Goal: Use online tool/utility: Utilize a website feature to perform a specific function

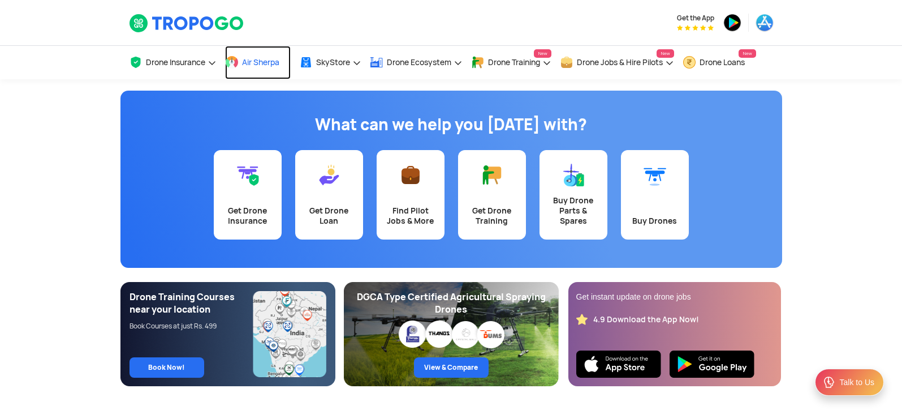
click at [264, 59] on span "Air Sherpa" at bounding box center [260, 62] width 37 height 9
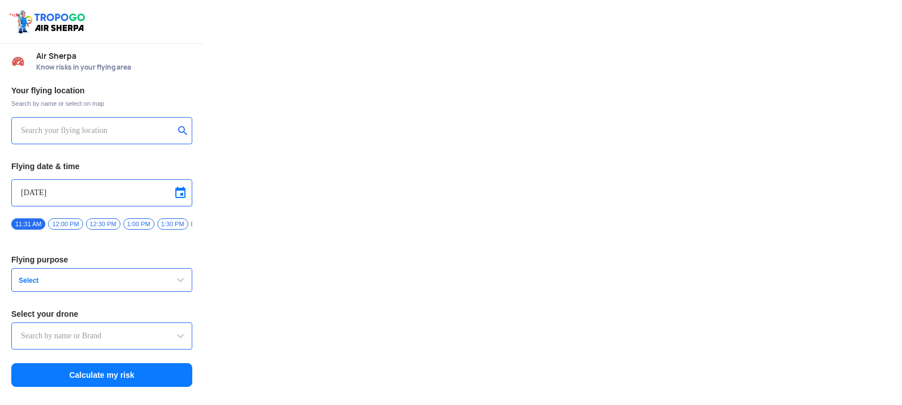
type input "Aquila X2"
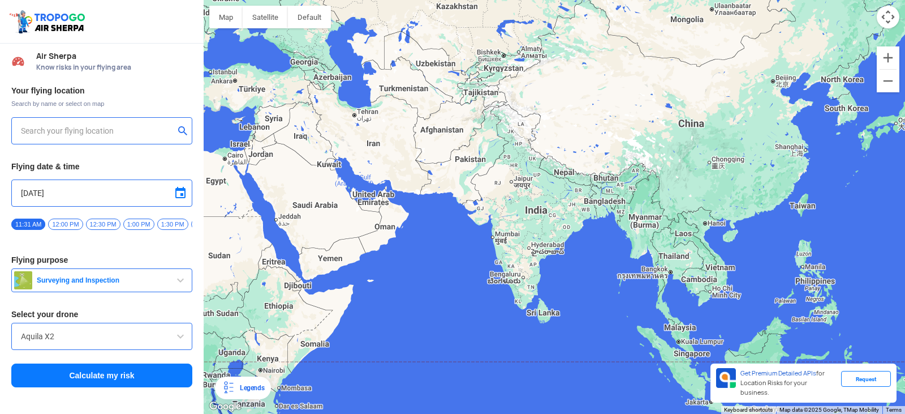
click at [516, 195] on div at bounding box center [554, 207] width 701 height 414
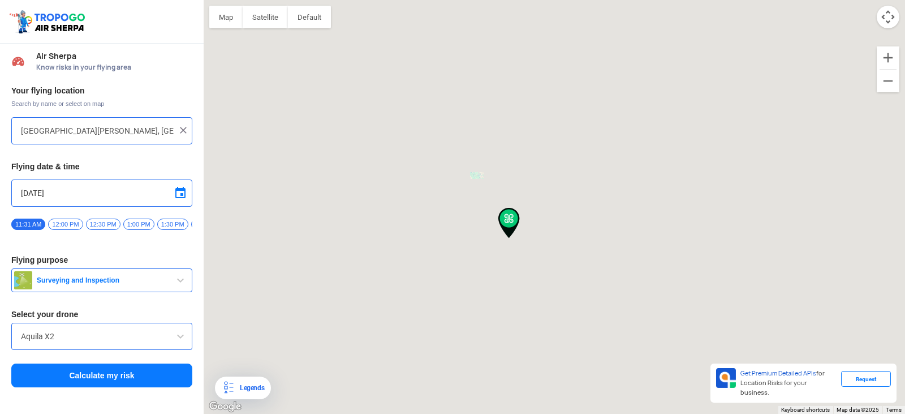
type input "[STREET_ADDRESS]"
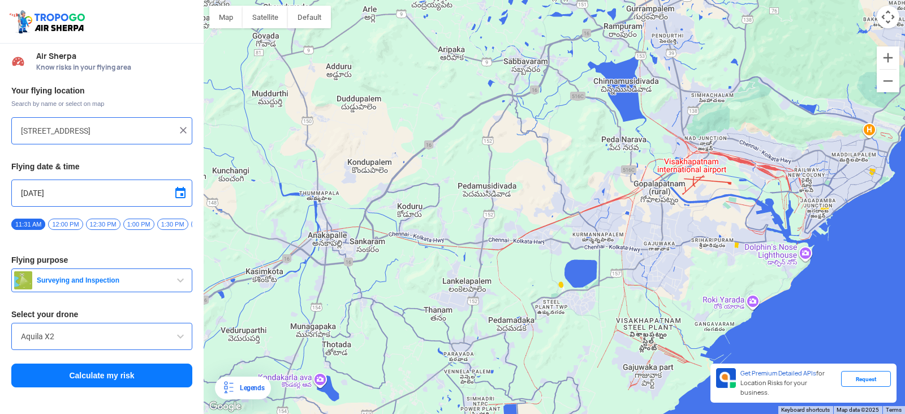
click at [184, 123] on div "[STREET_ADDRESS]" at bounding box center [101, 130] width 181 height 27
click at [183, 127] on img at bounding box center [183, 129] width 11 height 11
click at [183, 127] on button "submit" at bounding box center [185, 131] width 14 height 11
click at [137, 127] on input "text" at bounding box center [97, 131] width 153 height 14
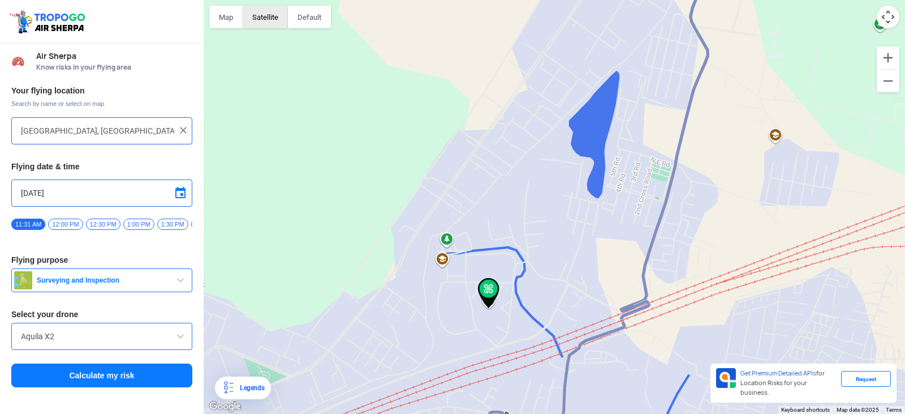
click at [257, 15] on button "Satellite" at bounding box center [265, 17] width 45 height 23
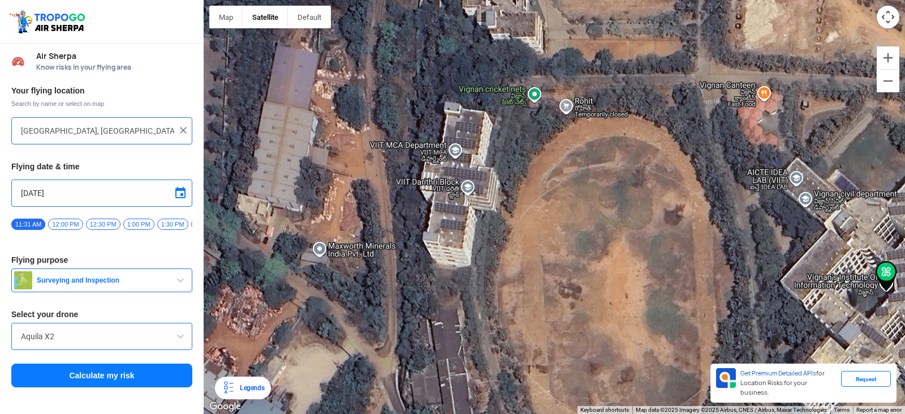
drag, startPoint x: 286, startPoint y: 322, endPoint x: 468, endPoint y: 207, distance: 214.8
click at [468, 207] on div at bounding box center [554, 207] width 701 height 414
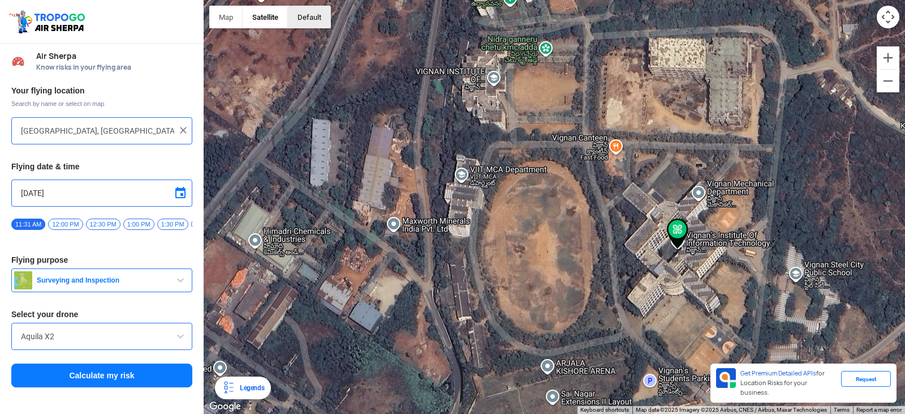
click at [311, 25] on button "button" at bounding box center [309, 17] width 43 height 23
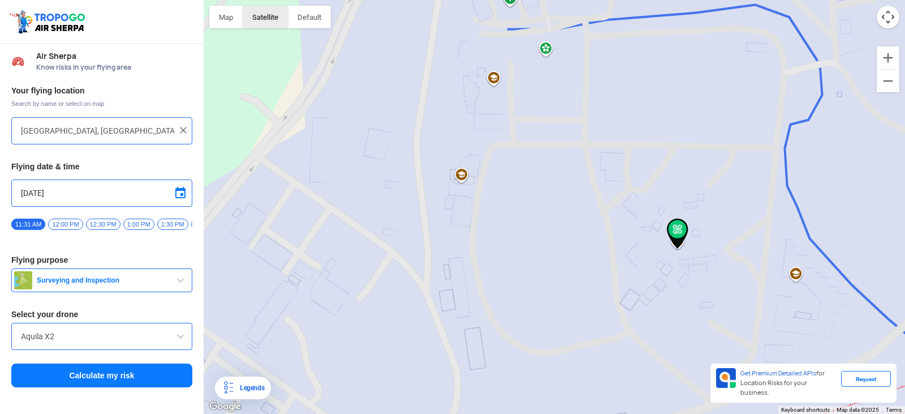
click at [266, 16] on button "Satellite" at bounding box center [265, 17] width 45 height 23
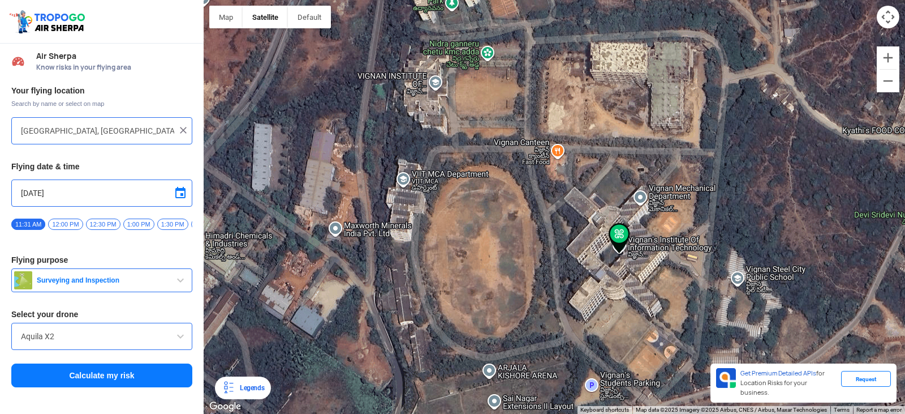
drag, startPoint x: 466, startPoint y: 179, endPoint x: 408, endPoint y: 184, distance: 58.5
click at [408, 184] on div at bounding box center [554, 207] width 701 height 414
click at [699, 89] on div at bounding box center [554, 207] width 701 height 414
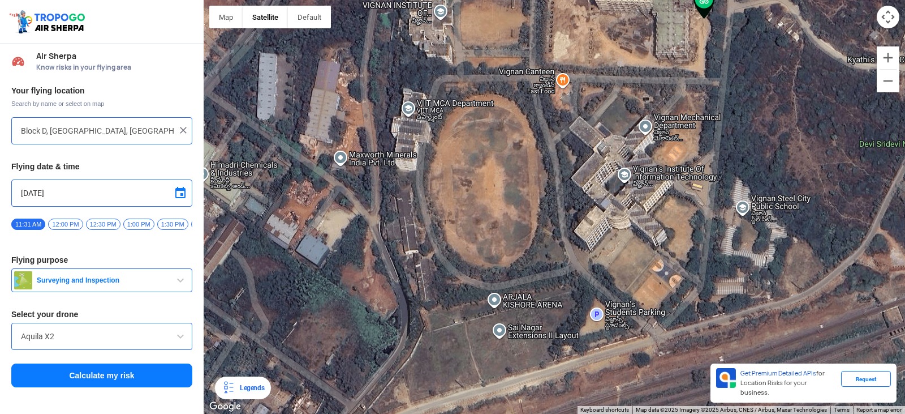
drag, startPoint x: 655, startPoint y: 158, endPoint x: 806, endPoint y: -35, distance: 244.6
click at [806, 0] on html "Location Risk Score Air Sherpa Know risks in your flying area Your flying locat…" at bounding box center [452, 207] width 905 height 414
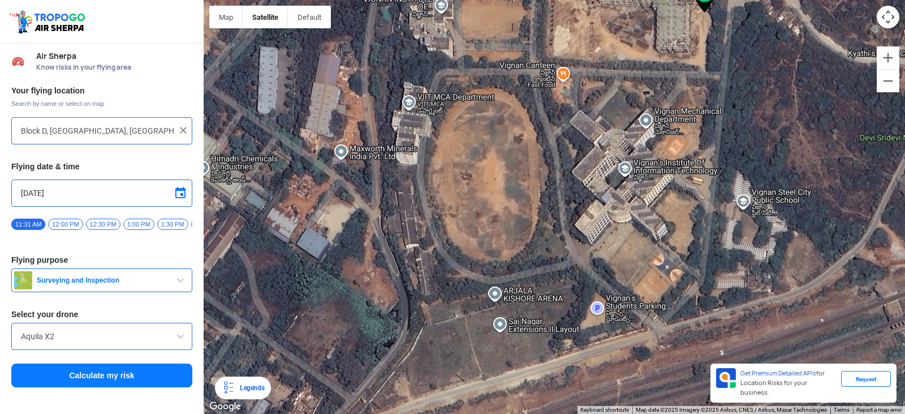
click at [602, 192] on div at bounding box center [554, 207] width 701 height 414
type input "Block D, [GEOGRAPHIC_DATA], [GEOGRAPHIC_DATA], [GEOGRAPHIC_DATA] 530049, [GEOGR…"
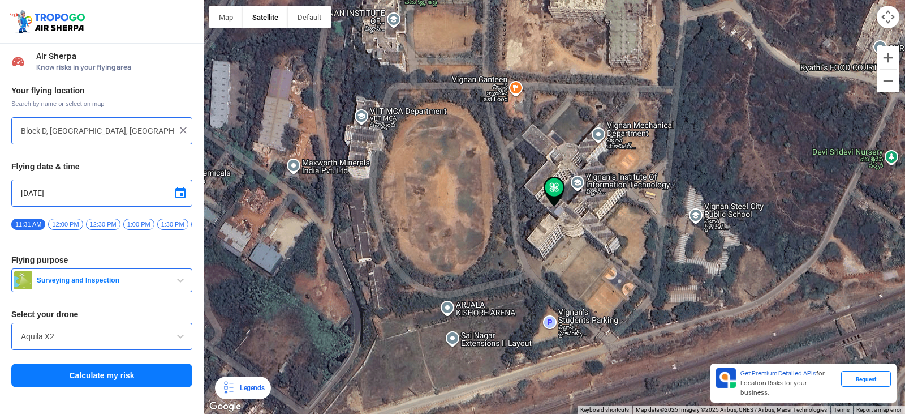
click at [184, 127] on img at bounding box center [183, 129] width 11 height 11
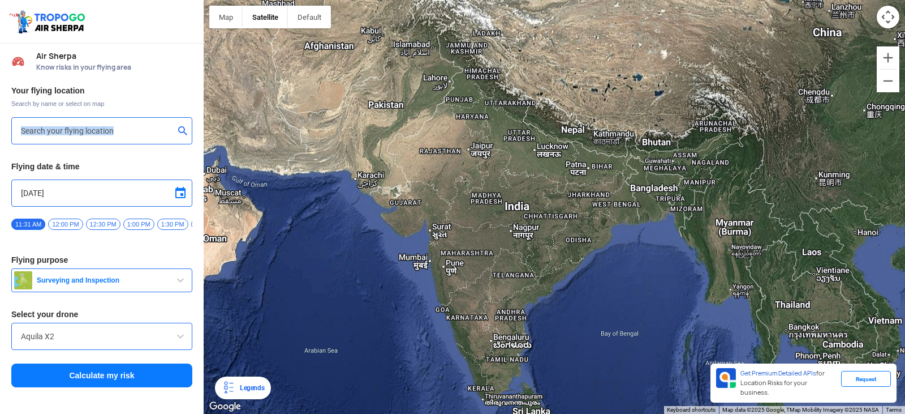
click at [125, 135] on div at bounding box center [101, 130] width 181 height 27
click at [125, 135] on input "text" at bounding box center [97, 131] width 153 height 14
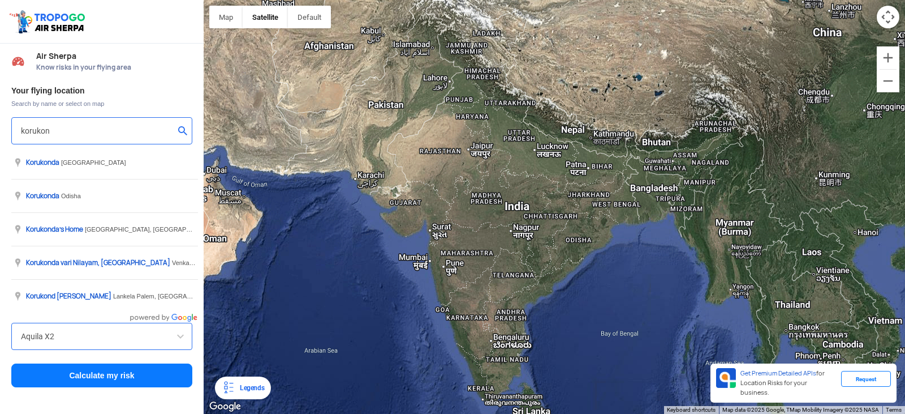
click at [130, 129] on input "korukon" at bounding box center [97, 131] width 153 height 14
type input "k"
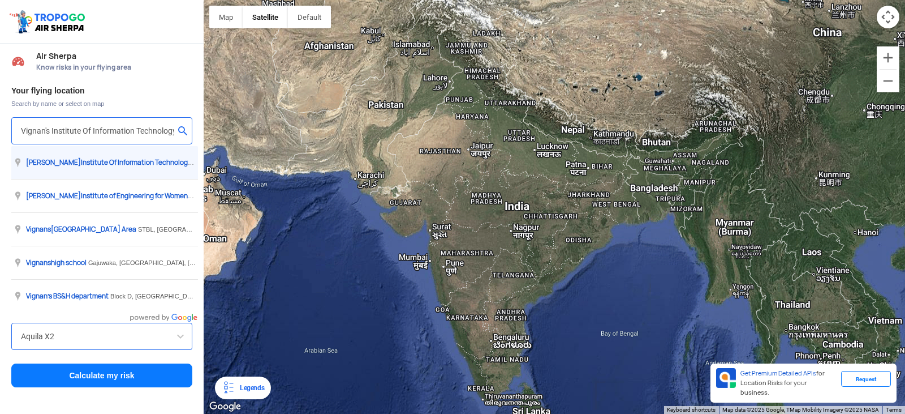
type input "[GEOGRAPHIC_DATA], [GEOGRAPHIC_DATA] 530049, [GEOGRAPHIC_DATA]"
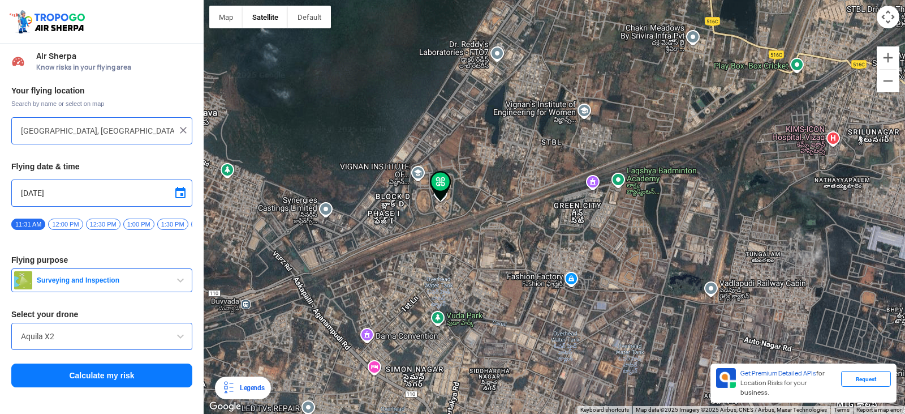
drag, startPoint x: 406, startPoint y: 53, endPoint x: 463, endPoint y: 253, distance: 208.2
click at [463, 253] on div at bounding box center [554, 207] width 701 height 414
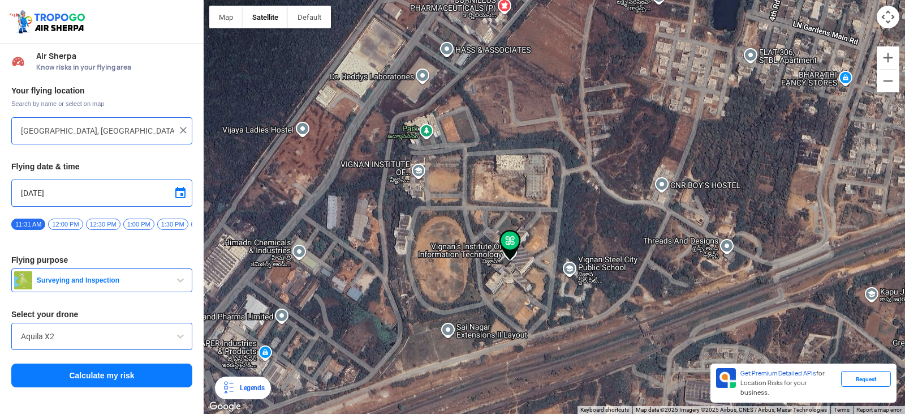
drag, startPoint x: 462, startPoint y: 281, endPoint x: 462, endPoint y: 221, distance: 60.5
click at [462, 221] on div at bounding box center [554, 207] width 701 height 414
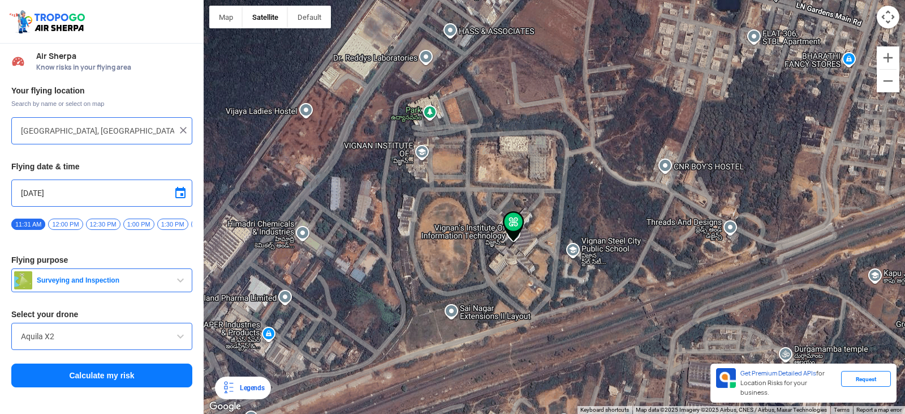
drag, startPoint x: 468, startPoint y: 176, endPoint x: 477, endPoint y: 136, distance: 40.6
click at [477, 136] on div at bounding box center [554, 207] width 701 height 414
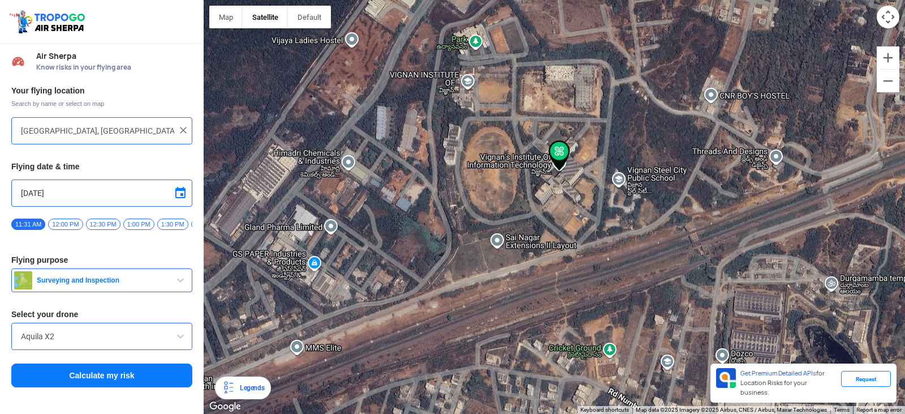
drag, startPoint x: 488, startPoint y: 216, endPoint x: 541, endPoint y: 175, distance: 66.5
click at [541, 175] on div at bounding box center [554, 207] width 701 height 414
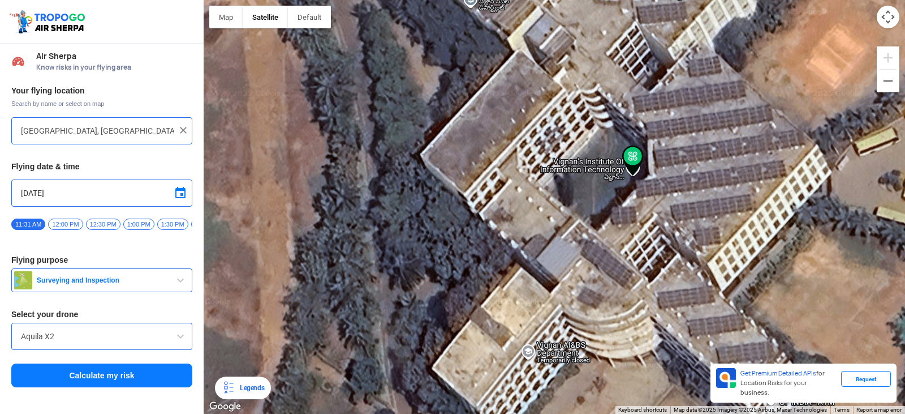
drag, startPoint x: 597, startPoint y: 183, endPoint x: 533, endPoint y: 213, distance: 70.1
click at [533, 213] on div at bounding box center [554, 207] width 701 height 414
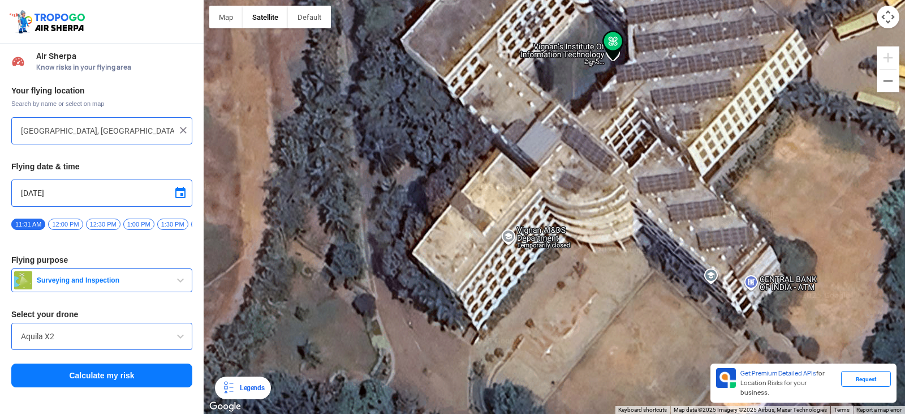
drag, startPoint x: 613, startPoint y: 178, endPoint x: 597, endPoint y: 61, distance: 118.2
click at [597, 61] on div at bounding box center [554, 207] width 701 height 414
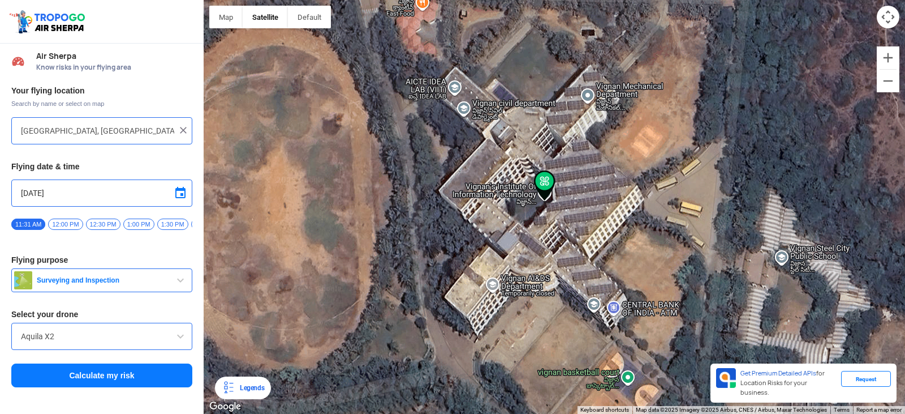
drag, startPoint x: 596, startPoint y: 64, endPoint x: 535, endPoint y: 205, distance: 153.3
click at [535, 205] on div at bounding box center [554, 207] width 701 height 414
click at [179, 280] on span "button" at bounding box center [181, 280] width 14 height 14
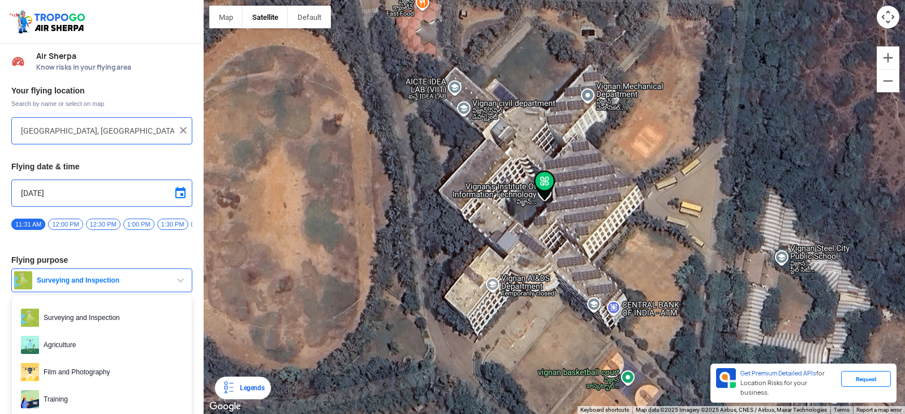
scroll to position [57, 0]
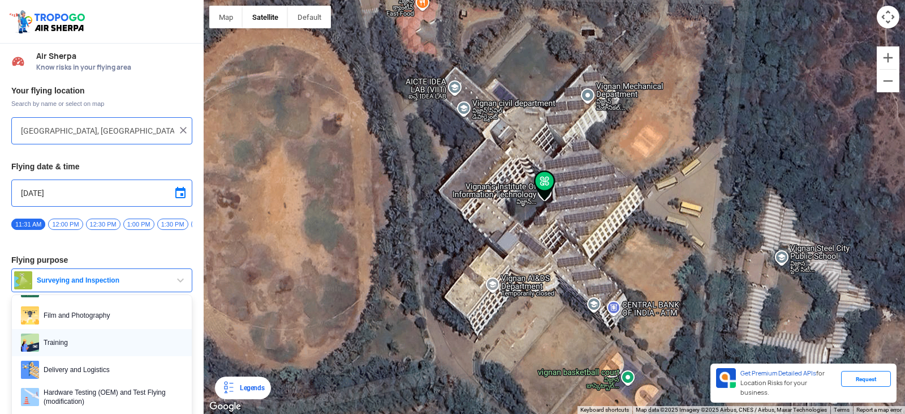
click at [96, 339] on span "Training" at bounding box center [111, 342] width 144 height 18
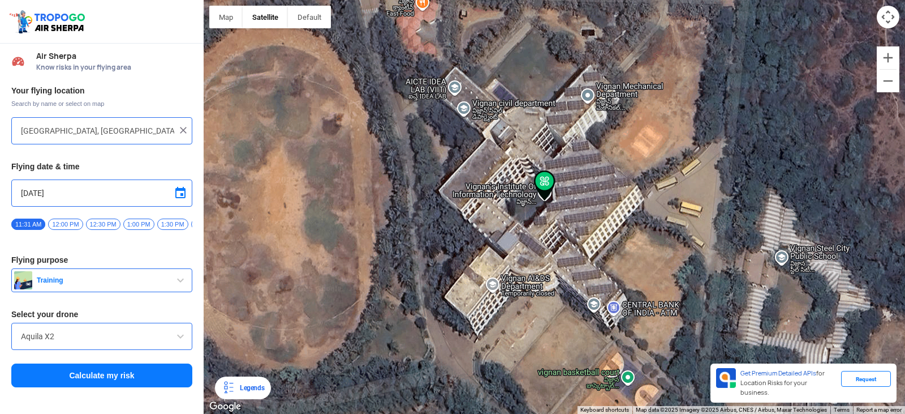
click at [115, 374] on button "Calculate my risk" at bounding box center [101, 375] width 181 height 24
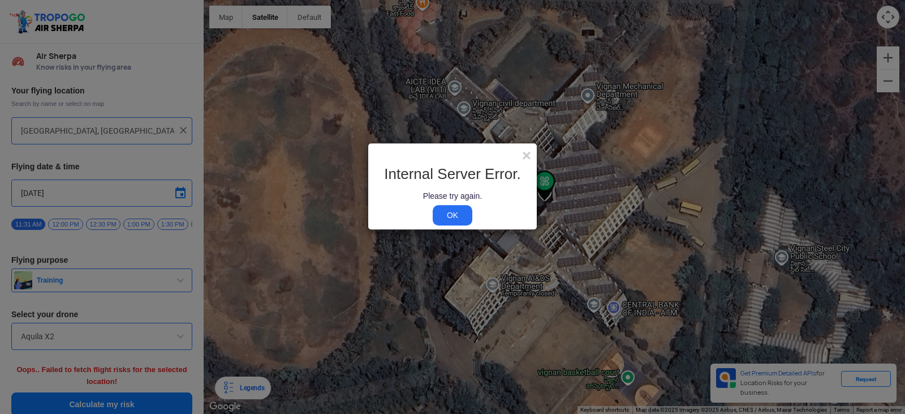
click at [445, 212] on link "OK" at bounding box center [453, 215] width 40 height 20
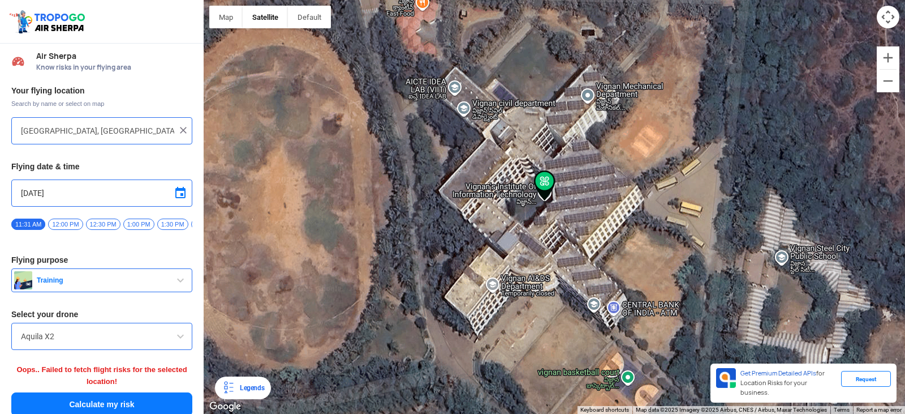
click at [122, 281] on span "Training" at bounding box center [102, 279] width 141 height 9
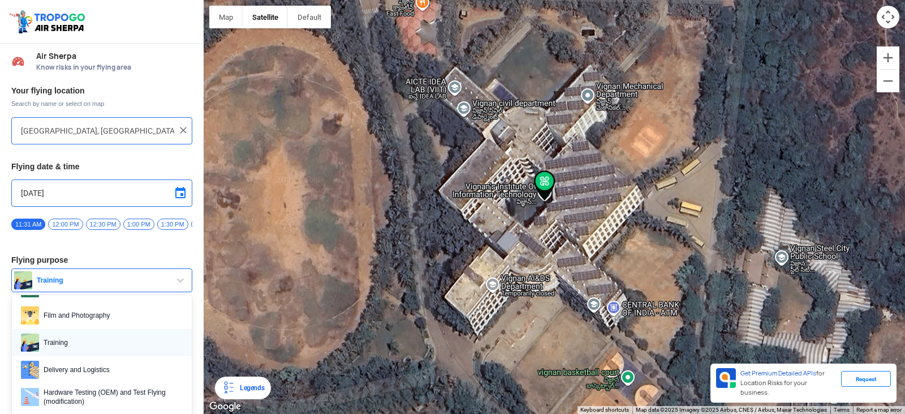
click at [137, 351] on span "Training" at bounding box center [111, 342] width 144 height 18
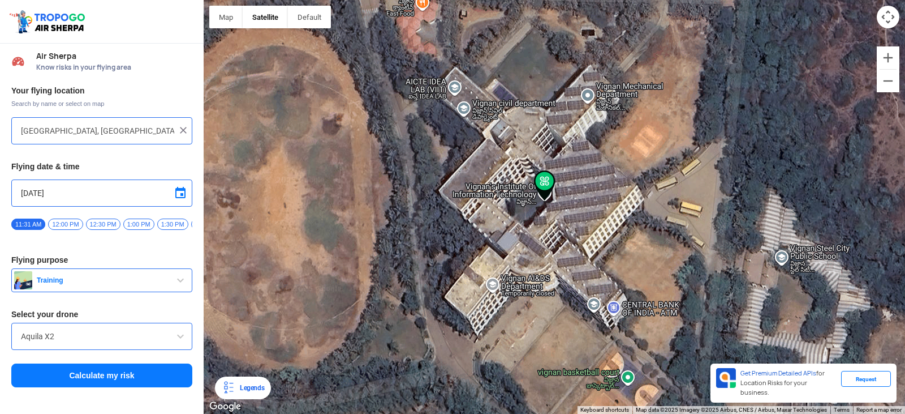
click at [143, 380] on button "Calculate my risk" at bounding box center [101, 375] width 181 height 24
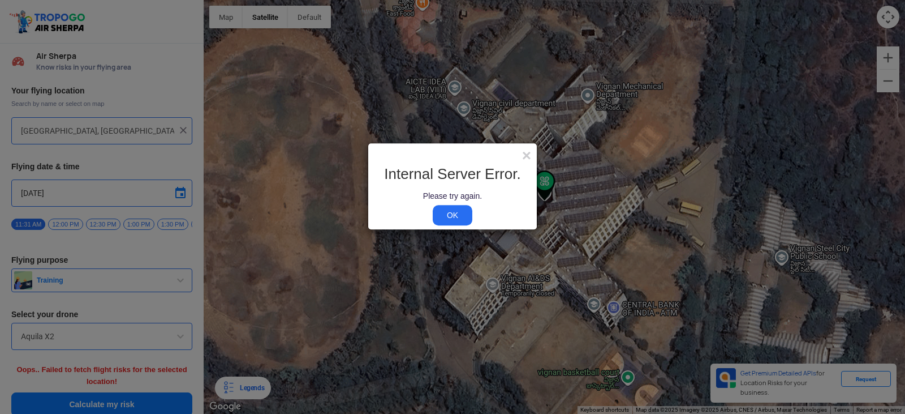
click at [453, 216] on link "OK" at bounding box center [453, 215] width 40 height 20
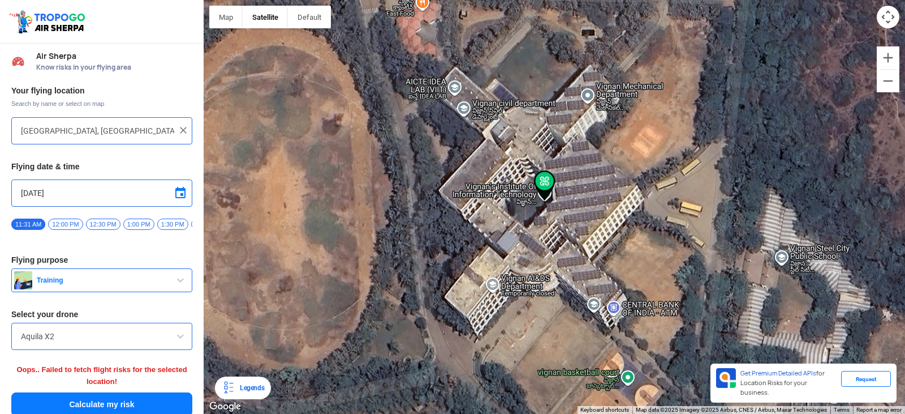
click at [148, 338] on input "Aquila X2" at bounding box center [102, 336] width 162 height 14
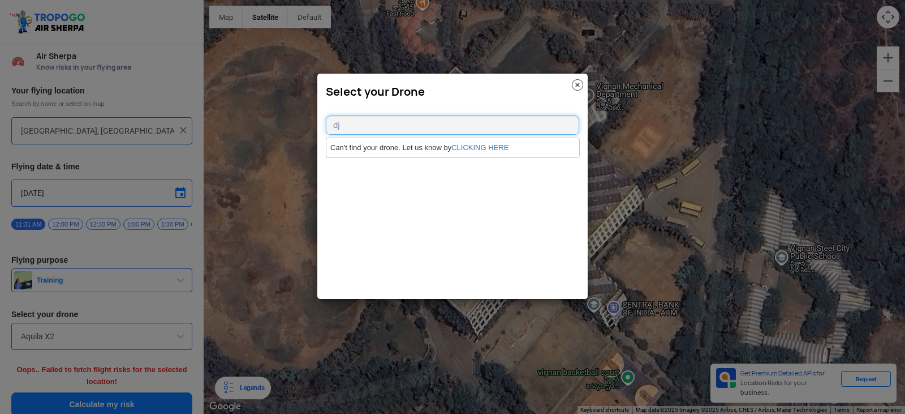
type input "d"
type input "DJ"
click at [583, 80] on div "Select your Drone" at bounding box center [452, 89] width 270 height 31
click at [581, 81] on img at bounding box center [577, 84] width 11 height 11
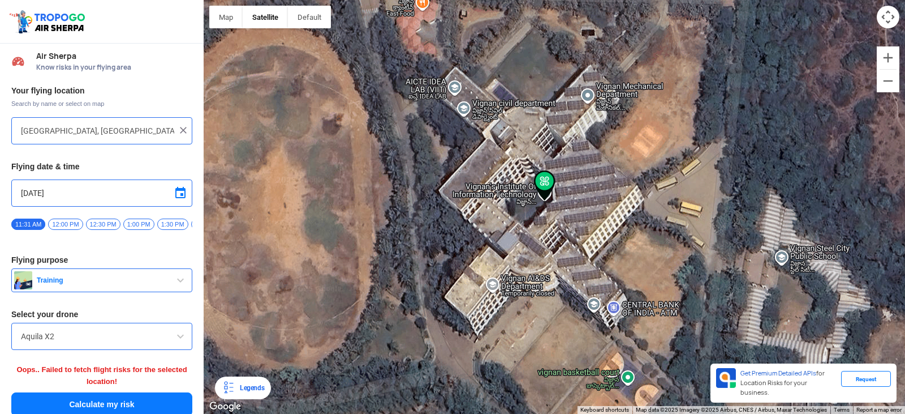
click at [180, 339] on span at bounding box center [181, 336] width 14 height 14
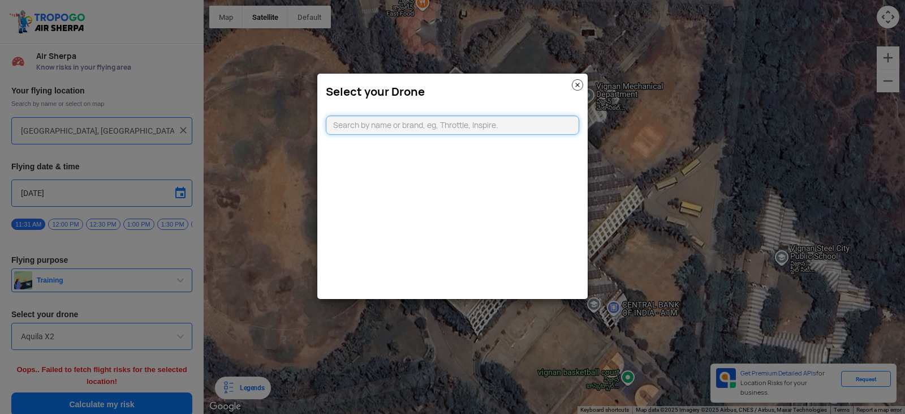
click at [370, 127] on input "text" at bounding box center [452, 124] width 253 height 19
type input "D"
click at [718, 119] on modal-container "Select your Drone" at bounding box center [452, 207] width 905 height 414
click at [574, 80] on img at bounding box center [577, 84] width 11 height 11
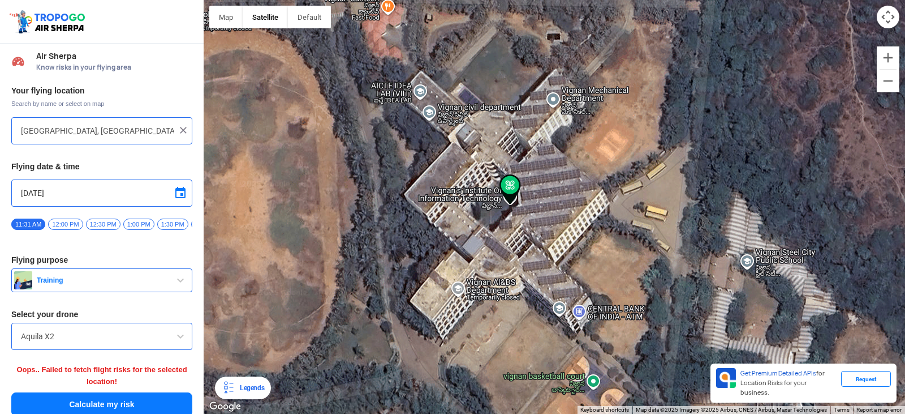
drag, startPoint x: 454, startPoint y: 105, endPoint x: 425, endPoint y: 107, distance: 28.9
click at [425, 107] on div at bounding box center [554, 207] width 701 height 414
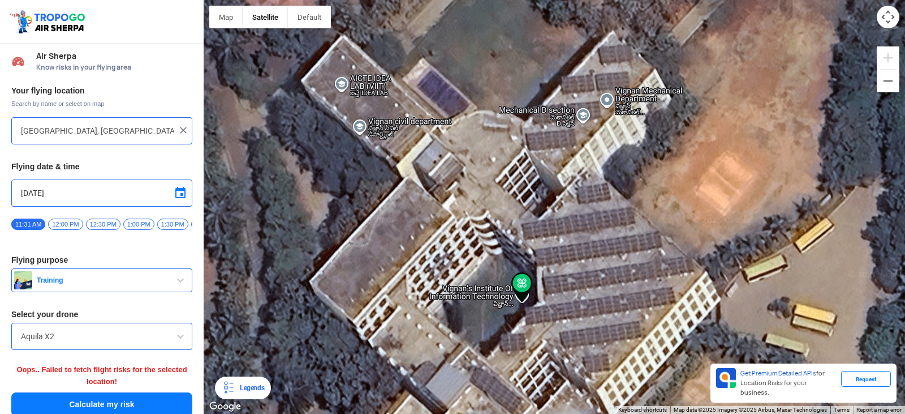
drag, startPoint x: 448, startPoint y: 111, endPoint x: 398, endPoint y: 114, distance: 50.4
click at [398, 114] on div at bounding box center [554, 207] width 701 height 414
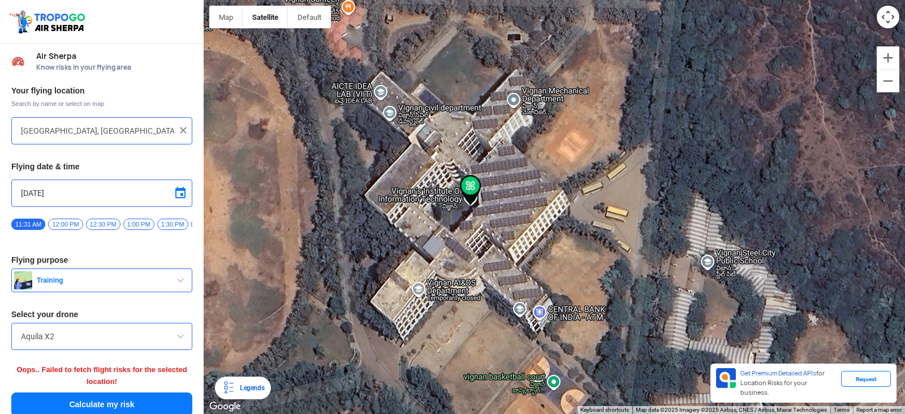
drag, startPoint x: 397, startPoint y: 114, endPoint x: 410, endPoint y: 110, distance: 13.1
click at [410, 110] on div at bounding box center [554, 207] width 701 height 414
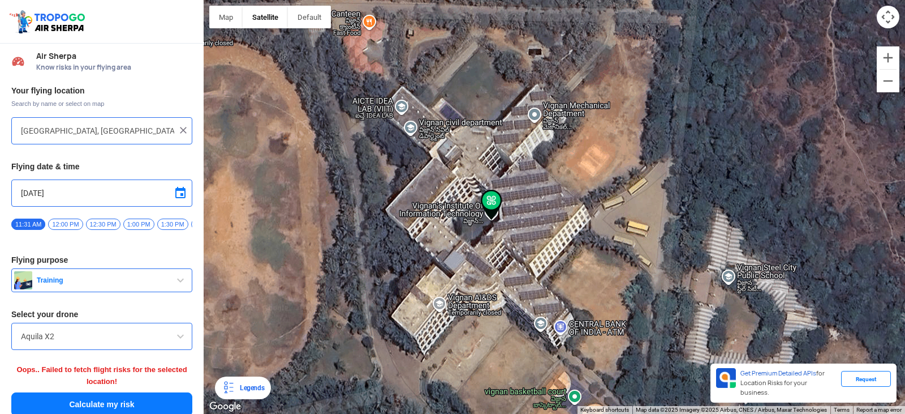
drag, startPoint x: 419, startPoint y: 127, endPoint x: 440, endPoint y: 141, distance: 24.9
click at [440, 141] on div at bounding box center [554, 207] width 701 height 414
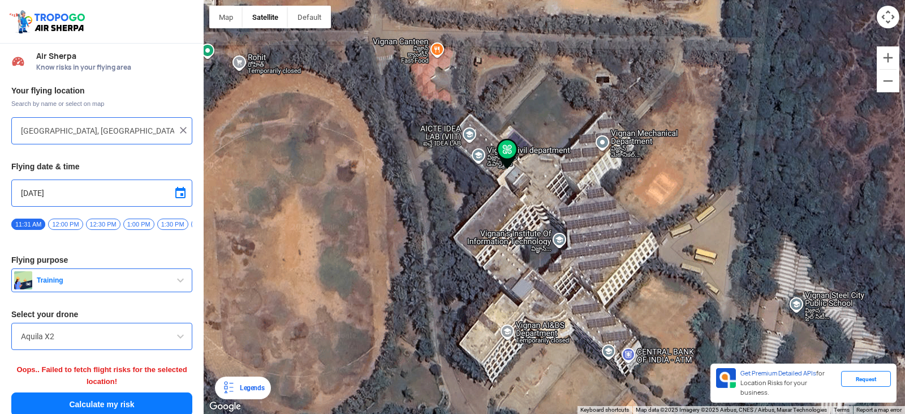
drag, startPoint x: 440, startPoint y: 141, endPoint x: 400, endPoint y: 107, distance: 52.1
click at [400, 107] on div at bounding box center [554, 207] width 701 height 414
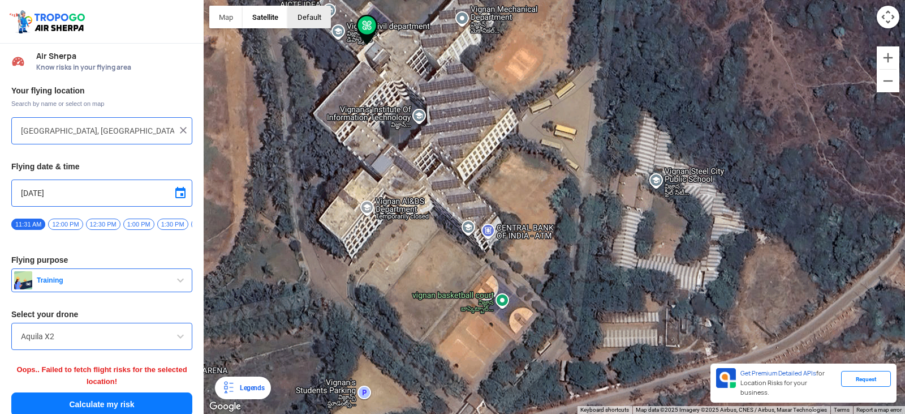
drag, startPoint x: 447, startPoint y: 138, endPoint x: 294, endPoint y: 10, distance: 199.6
click at [294, 10] on div "Map Terrain Satellite Labels Legends Get Premium Detailed APIs for Location Ris…" at bounding box center [554, 207] width 701 height 414
click at [487, 226] on div at bounding box center [554, 207] width 701 height 414
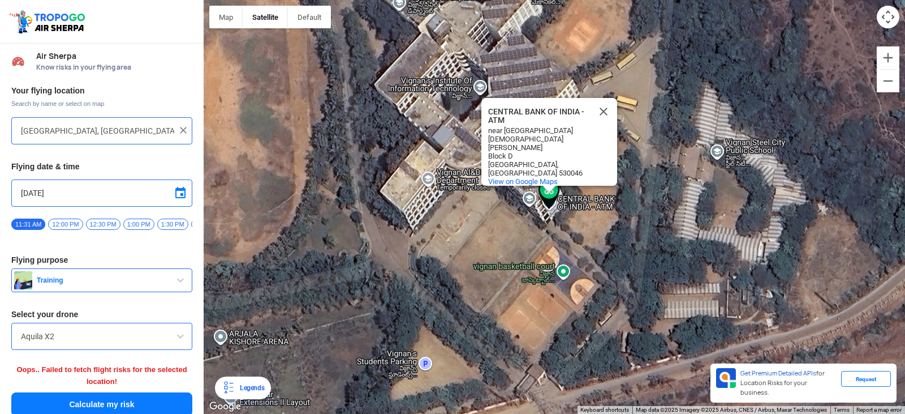
click at [487, 226] on div "CENTRAL BANK OF INDIA - ATM CENTRAL BANK OF INDIA - ATM near [GEOGRAPHIC_DATA] …" at bounding box center [554, 207] width 701 height 414
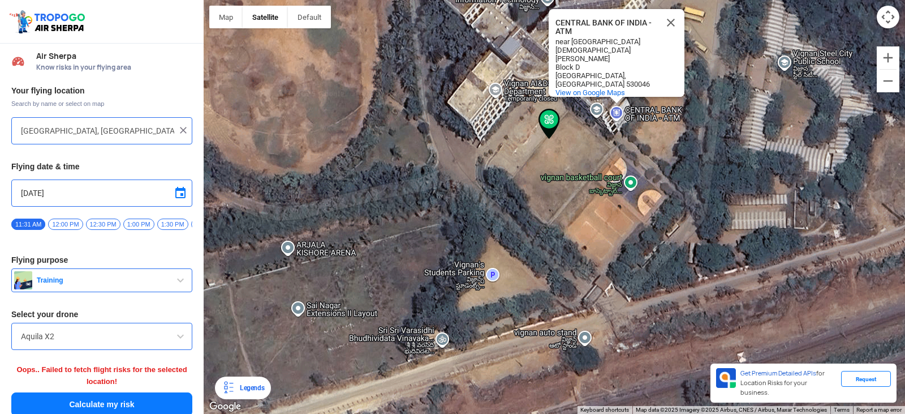
drag, startPoint x: 499, startPoint y: 213, endPoint x: 496, endPoint y: 144, distance: 69.7
click at [496, 144] on div "CENTRAL BANK OF INDIA - ATM CENTRAL BANK OF INDIA - ATM near [GEOGRAPHIC_DATA] …" at bounding box center [554, 207] width 701 height 414
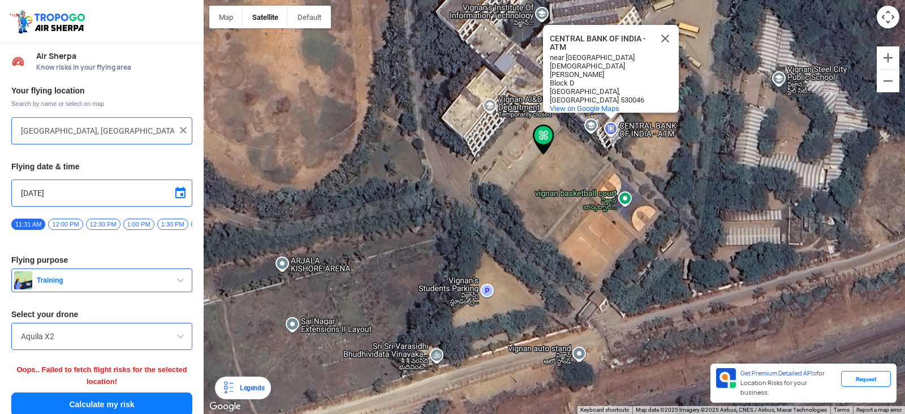
drag, startPoint x: 492, startPoint y: 150, endPoint x: 488, endPoint y: 163, distance: 13.1
click at [488, 163] on div "CENTRAL BANK OF INDIA - ATM CENTRAL BANK OF INDIA - ATM near [GEOGRAPHIC_DATA] …" at bounding box center [554, 207] width 701 height 414
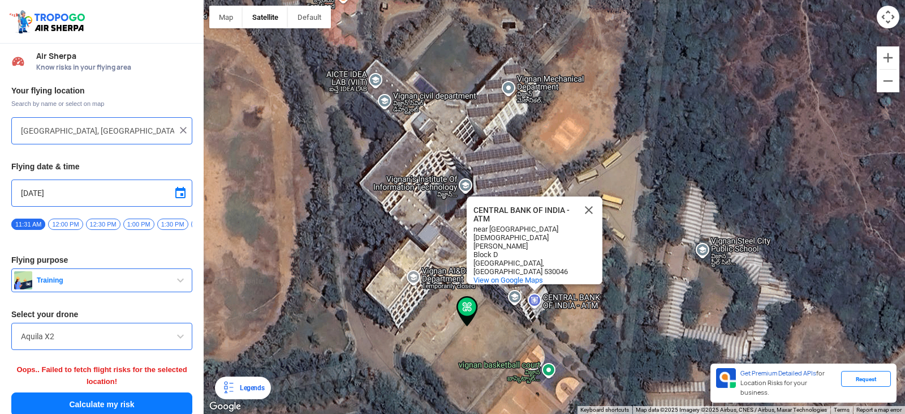
drag, startPoint x: 488, startPoint y: 163, endPoint x: 457, endPoint y: 328, distance: 168.1
click at [413, 337] on div "CENTRAL BANK OF INDIA - ATM CENTRAL BANK OF INDIA - ATM near [GEOGRAPHIC_DATA] …" at bounding box center [554, 207] width 701 height 414
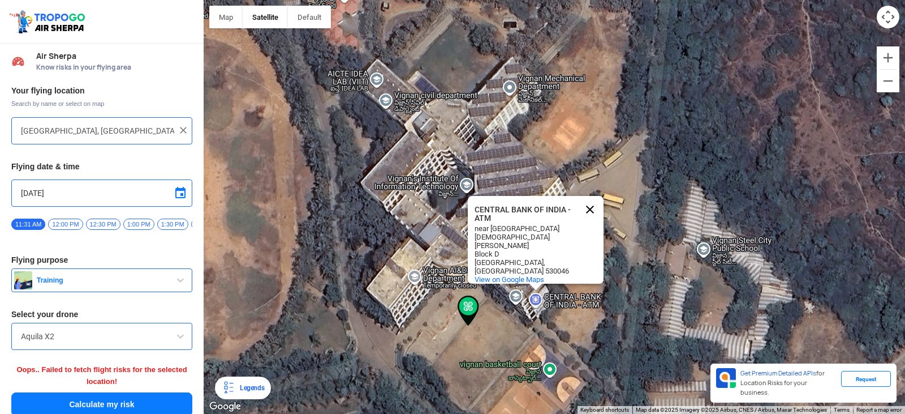
click at [591, 198] on button "Close" at bounding box center [589, 209] width 27 height 27
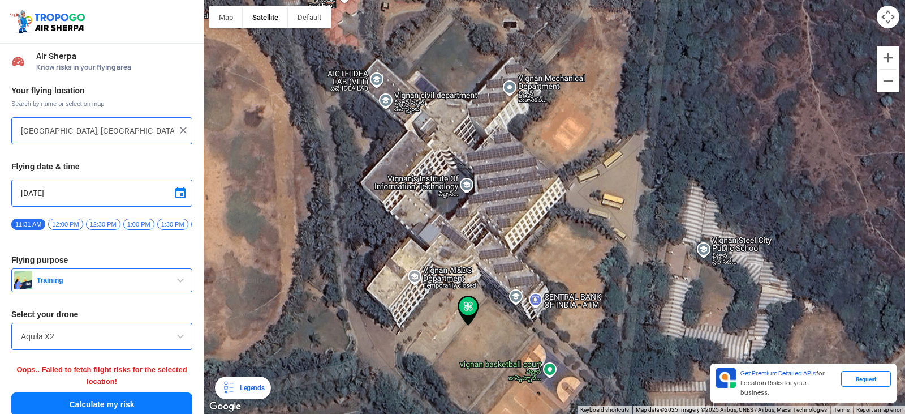
click at [406, 117] on div at bounding box center [554, 207] width 701 height 414
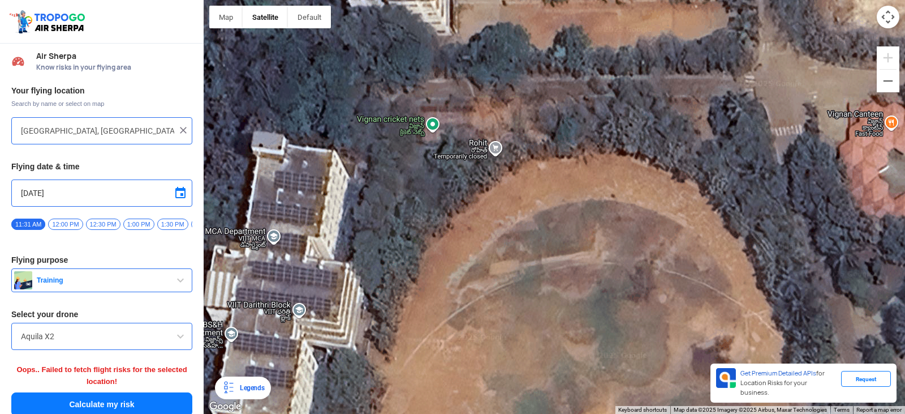
drag, startPoint x: 257, startPoint y: 58, endPoint x: 573, endPoint y: 123, distance: 322.3
click at [573, 123] on div at bounding box center [554, 207] width 701 height 414
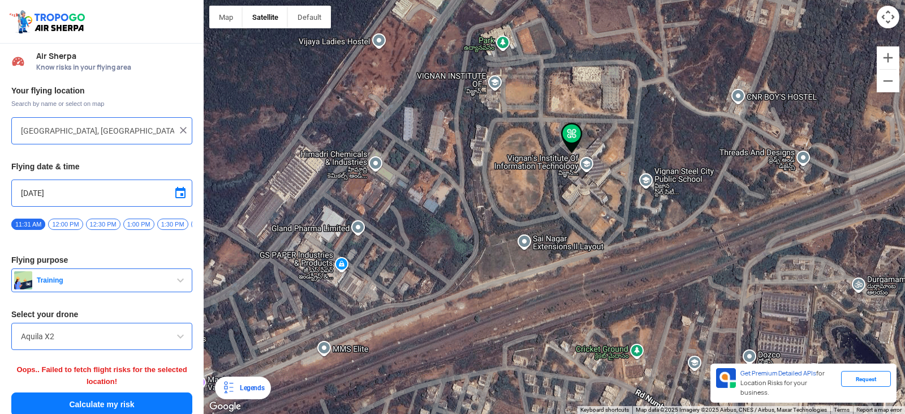
drag, startPoint x: 573, startPoint y: 123, endPoint x: 515, endPoint y: 124, distance: 58.3
click at [515, 124] on div at bounding box center [554, 207] width 701 height 414
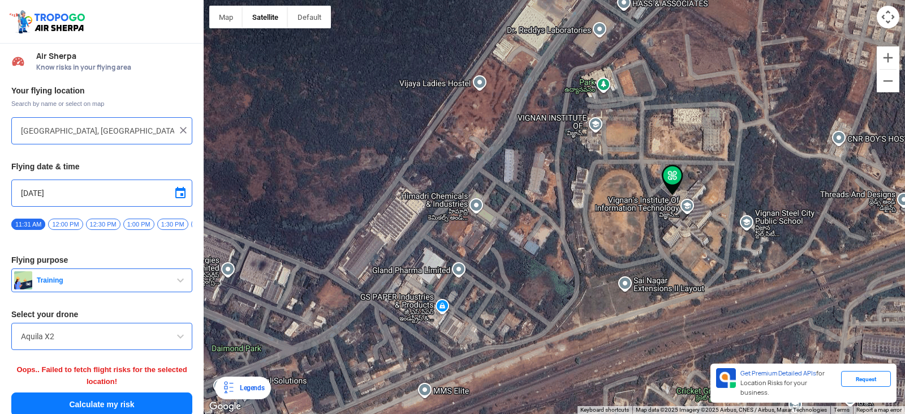
drag, startPoint x: 515, startPoint y: 124, endPoint x: 618, endPoint y: 166, distance: 111.1
click at [618, 166] on div at bounding box center [554, 207] width 701 height 414
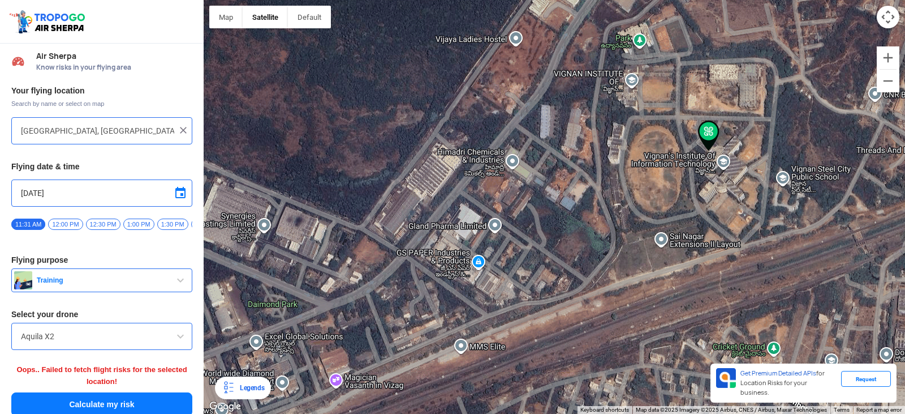
drag, startPoint x: 444, startPoint y: 227, endPoint x: 479, endPoint y: 182, distance: 56.8
click at [479, 182] on div at bounding box center [554, 207] width 701 height 414
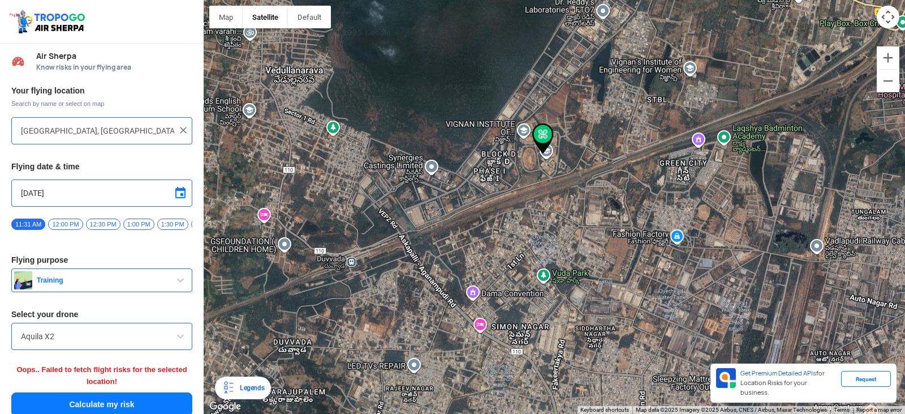
drag, startPoint x: 479, startPoint y: 182, endPoint x: 485, endPoint y: 160, distance: 22.9
click at [485, 160] on div at bounding box center [554, 207] width 701 height 414
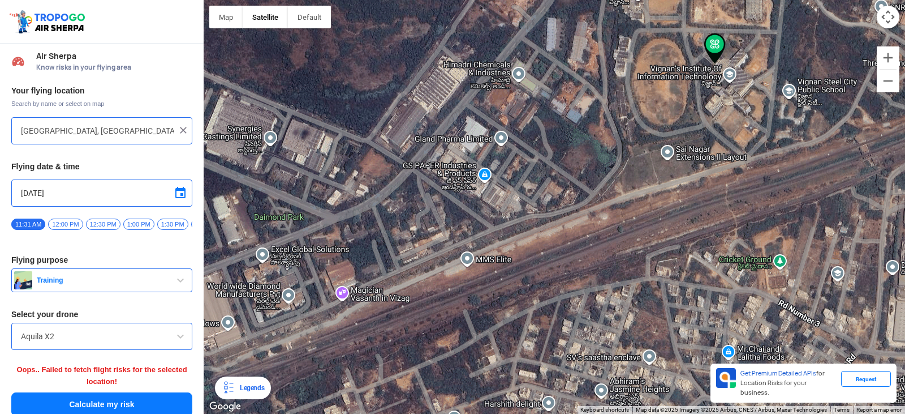
drag, startPoint x: 420, startPoint y: 209, endPoint x: 225, endPoint y: 284, distance: 209.0
click at [225, 284] on div at bounding box center [554, 207] width 701 height 414
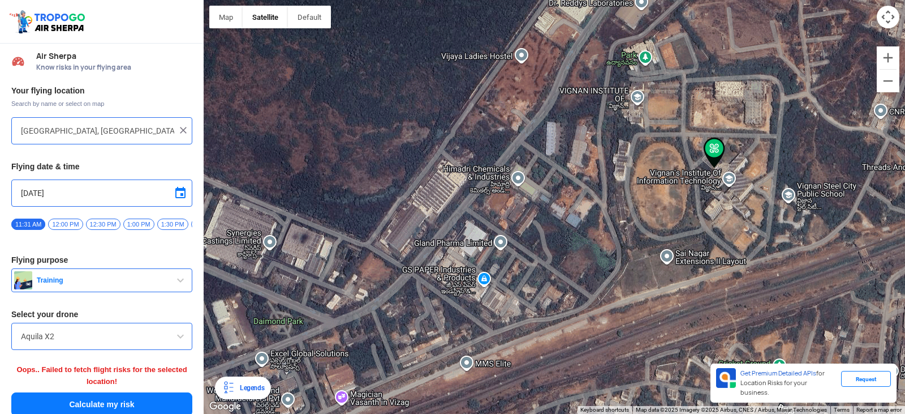
drag, startPoint x: 774, startPoint y: 127, endPoint x: 776, endPoint y: 230, distance: 103.0
click at [776, 230] on div at bounding box center [554, 207] width 701 height 414
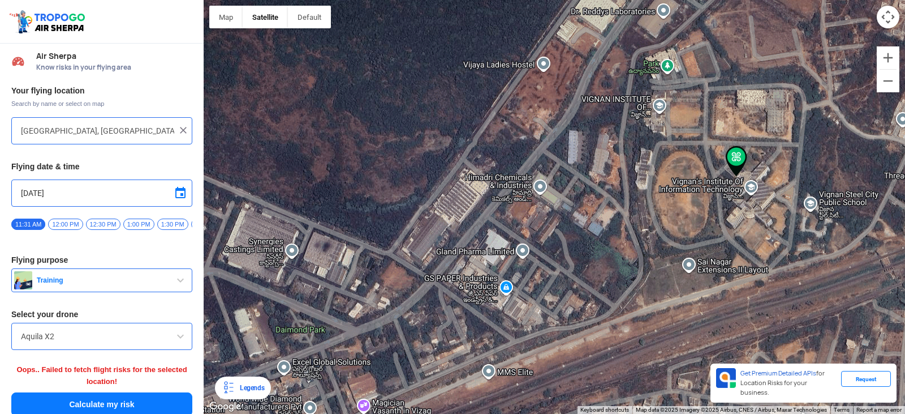
drag, startPoint x: 590, startPoint y: 257, endPoint x: 613, endPoint y: 263, distance: 23.5
click at [613, 263] on div at bounding box center [554, 207] width 701 height 414
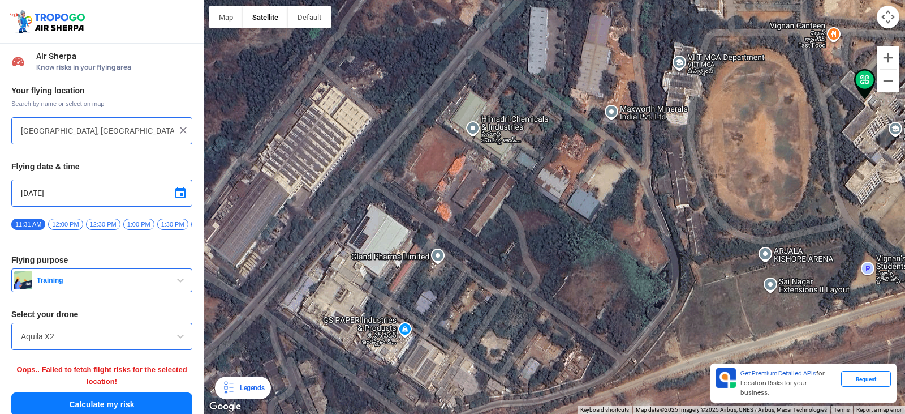
drag, startPoint x: 613, startPoint y: 249, endPoint x: 618, endPoint y: 260, distance: 11.9
click at [618, 260] on div at bounding box center [554, 207] width 701 height 414
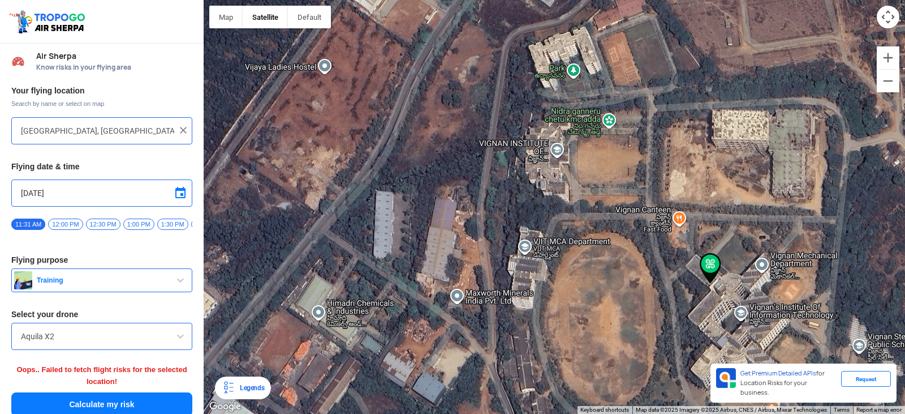
drag, startPoint x: 693, startPoint y: 202, endPoint x: 613, endPoint y: 331, distance: 151.6
click at [613, 331] on div at bounding box center [554, 207] width 701 height 414
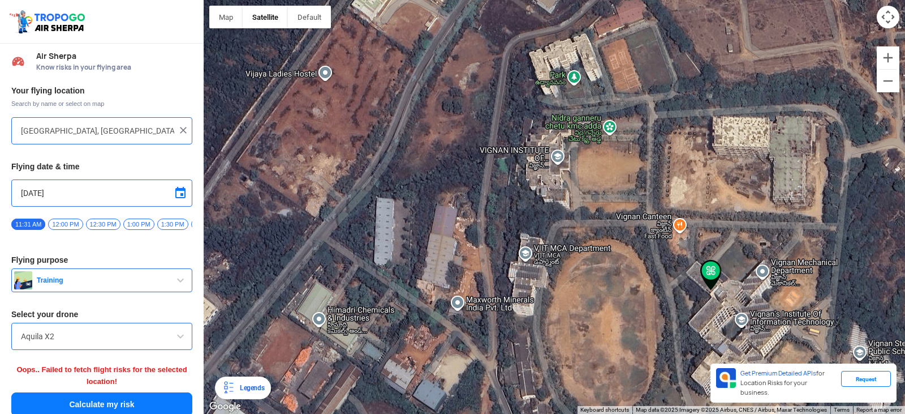
drag, startPoint x: 644, startPoint y: 227, endPoint x: 645, endPoint y: 238, distance: 10.8
click at [645, 238] on div at bounding box center [554, 207] width 701 height 414
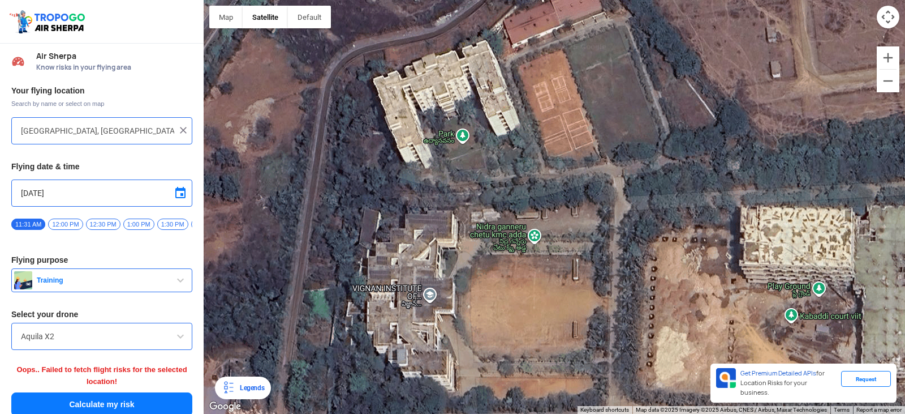
drag, startPoint x: 645, startPoint y: 238, endPoint x: 604, endPoint y: 440, distance: 206.6
click at [604, 413] on html "Location Risk Score Air Sherpa Know risks in your flying area Your flying locat…" at bounding box center [452, 207] width 905 height 414
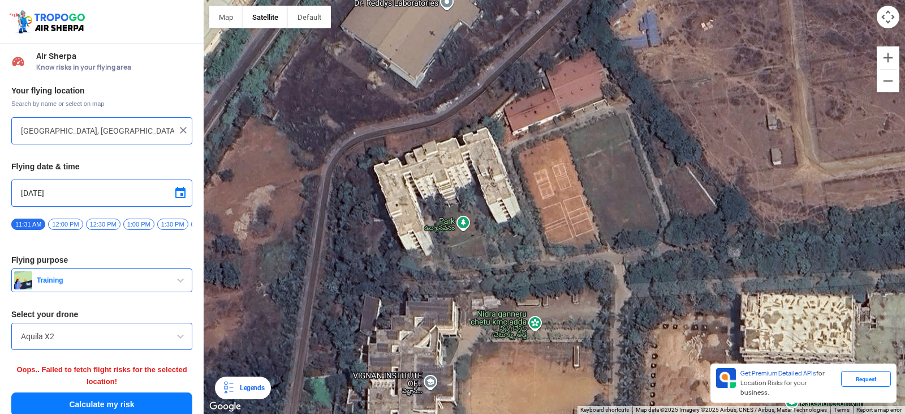
drag, startPoint x: 619, startPoint y: 250, endPoint x: 621, endPoint y: 339, distance: 88.8
click at [621, 339] on div at bounding box center [554, 207] width 701 height 414
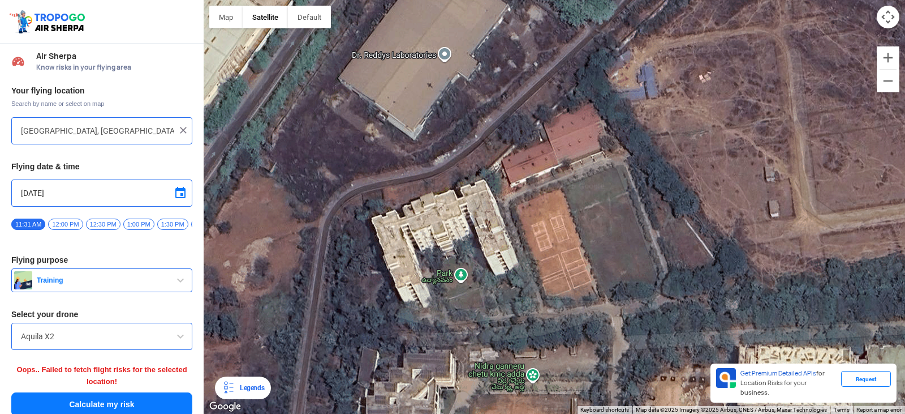
drag, startPoint x: 627, startPoint y: 236, endPoint x: 626, endPoint y: 268, distance: 32.2
click at [626, 268] on div at bounding box center [554, 207] width 701 height 414
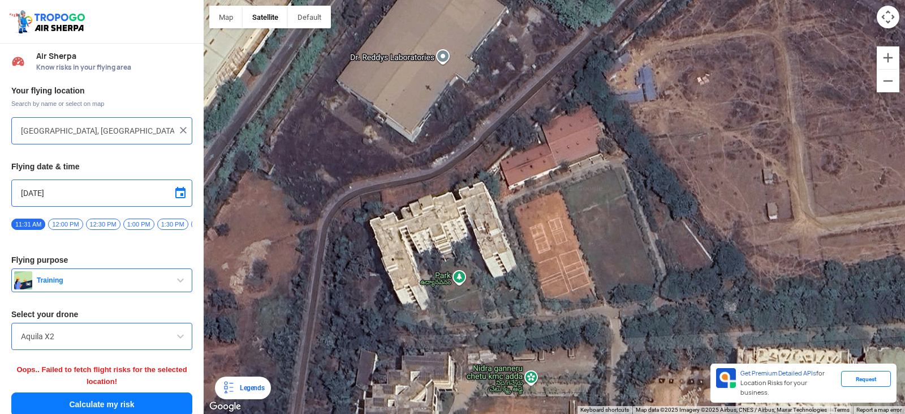
click at [623, 269] on div at bounding box center [554, 207] width 701 height 414
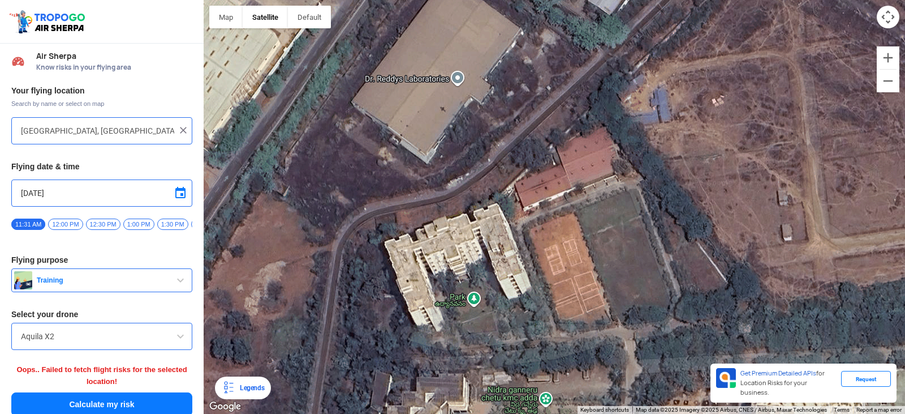
drag, startPoint x: 891, startPoint y: 264, endPoint x: 905, endPoint y: 283, distance: 23.5
click at [905, 283] on div at bounding box center [554, 207] width 701 height 414
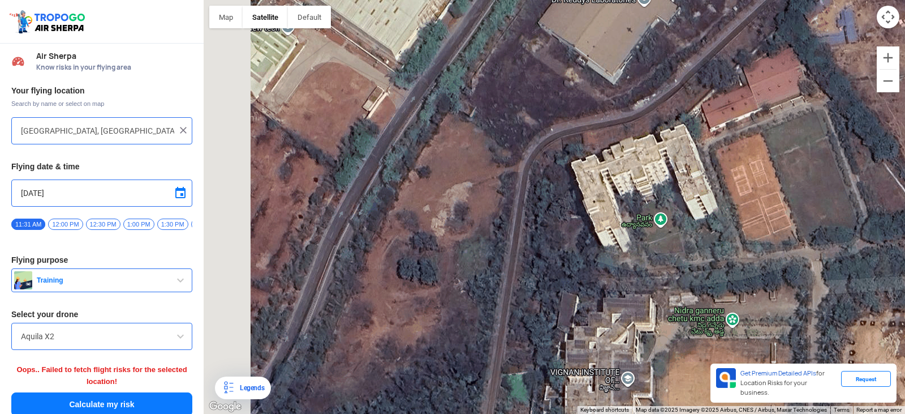
drag, startPoint x: 325, startPoint y: 315, endPoint x: 516, endPoint y: 233, distance: 208.0
click at [516, 233] on div at bounding box center [554, 207] width 701 height 414
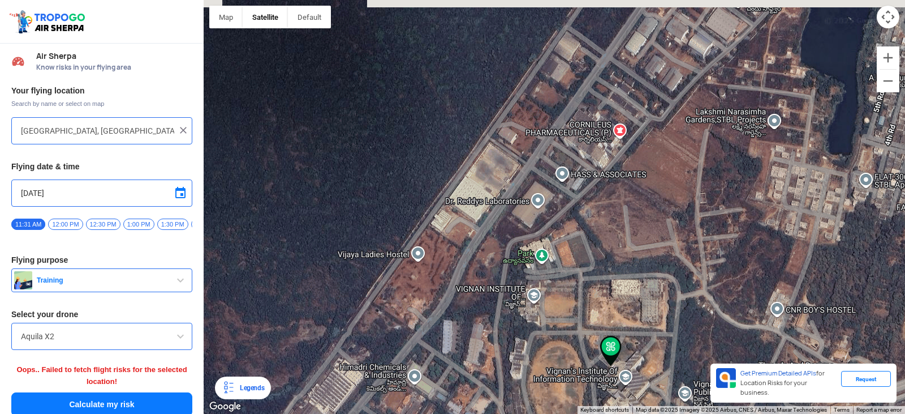
drag, startPoint x: 516, startPoint y: 233, endPoint x: 505, endPoint y: 268, distance: 36.3
click at [505, 266] on div at bounding box center [554, 207] width 701 height 414
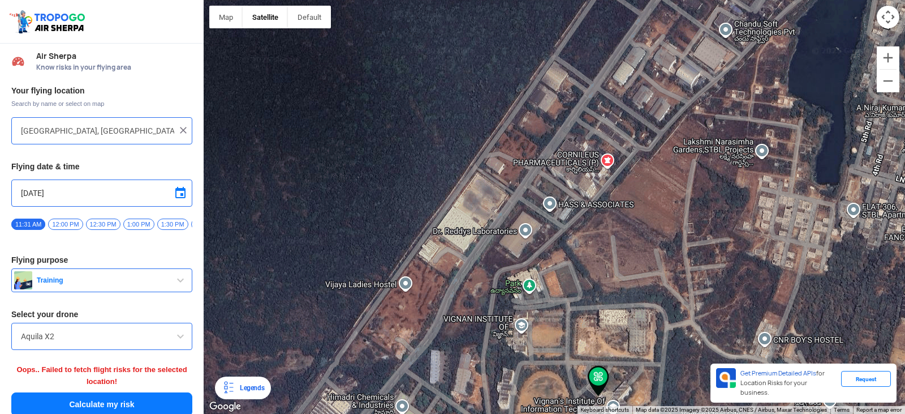
drag, startPoint x: 503, startPoint y: 271, endPoint x: 491, endPoint y: 301, distance: 32.5
click at [491, 301] on div at bounding box center [554, 207] width 701 height 414
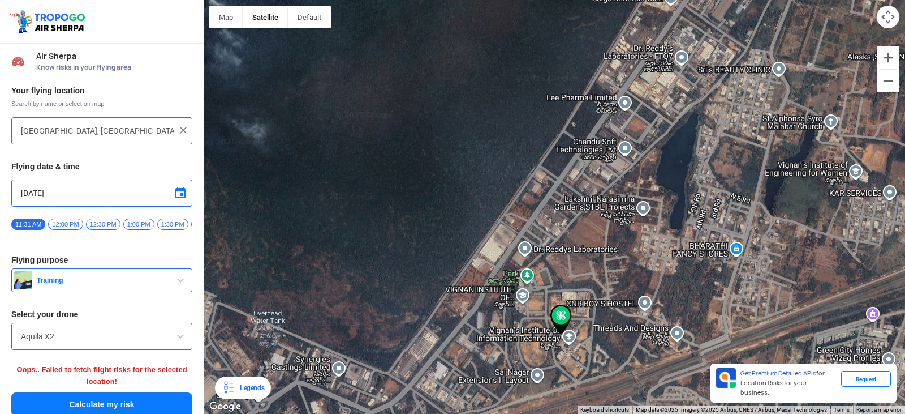
drag, startPoint x: 491, startPoint y: 301, endPoint x: 507, endPoint y: 286, distance: 22.4
click at [507, 286] on div at bounding box center [554, 207] width 701 height 414
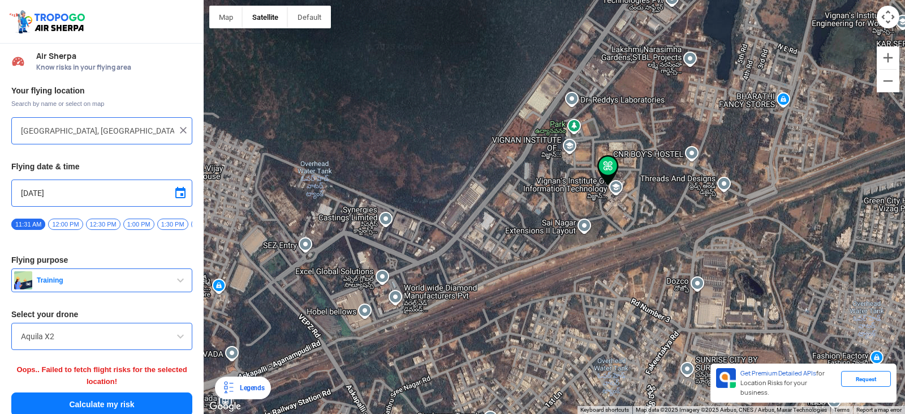
drag, startPoint x: 507, startPoint y: 286, endPoint x: 557, endPoint y: 124, distance: 168.7
click at [557, 124] on div at bounding box center [554, 207] width 701 height 414
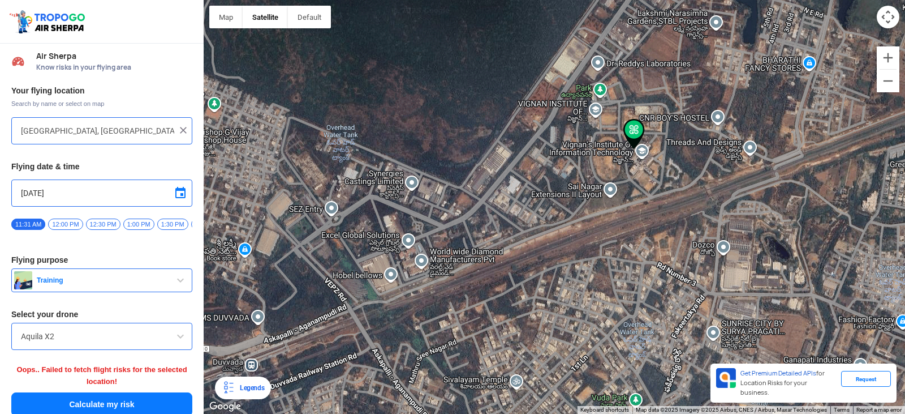
drag, startPoint x: 500, startPoint y: 243, endPoint x: 524, endPoint y: 219, distance: 34.0
click at [524, 219] on div at bounding box center [554, 207] width 701 height 414
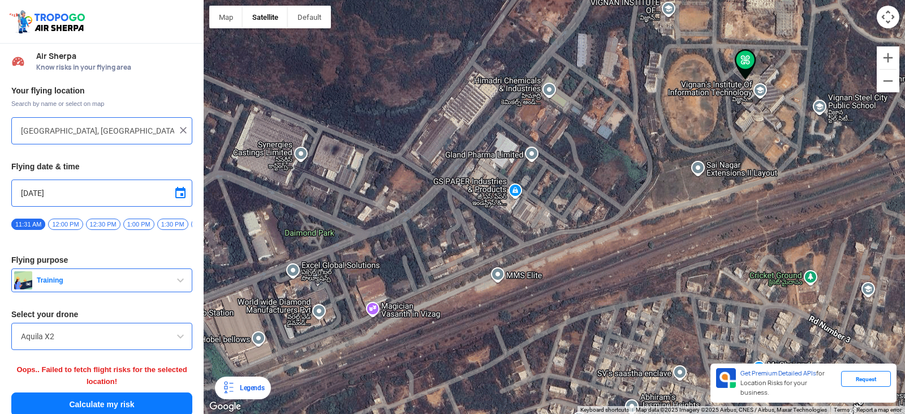
click at [524, 219] on div at bounding box center [554, 207] width 701 height 414
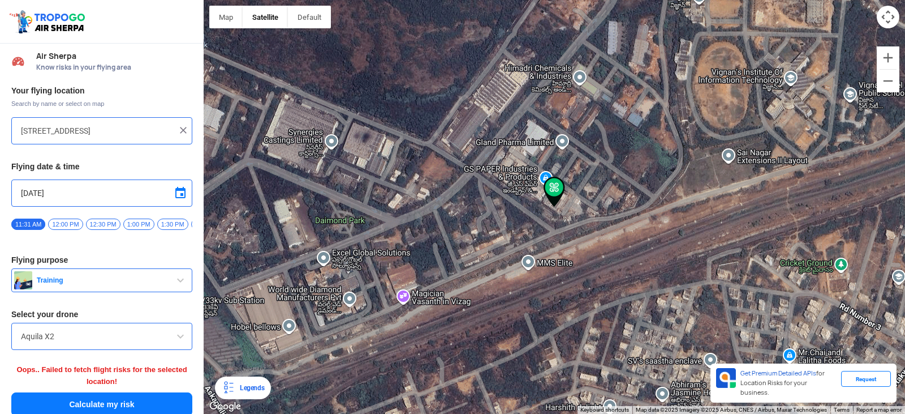
click at [524, 219] on div at bounding box center [554, 207] width 701 height 414
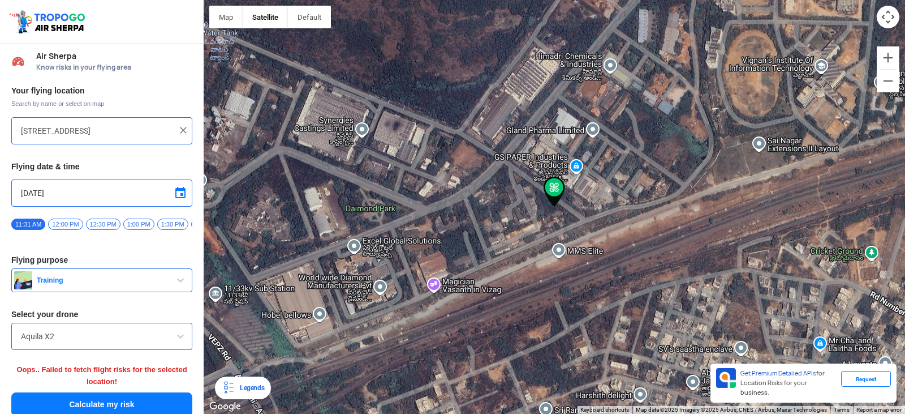
click at [524, 219] on div at bounding box center [554, 207] width 701 height 414
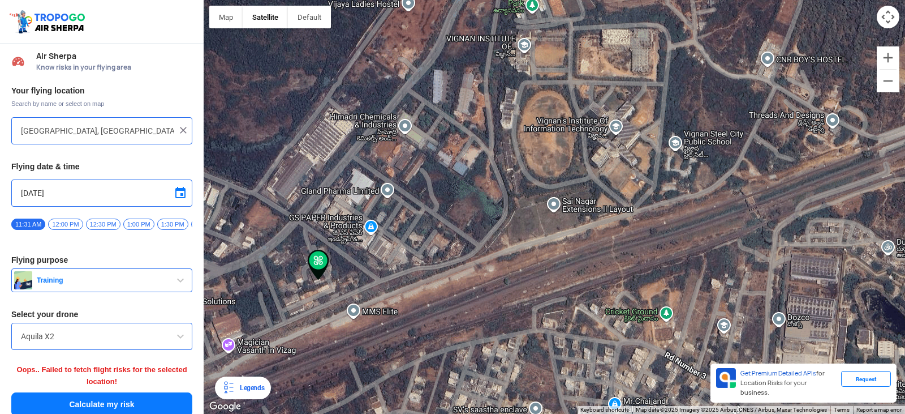
drag, startPoint x: 524, startPoint y: 219, endPoint x: 283, endPoint y: 293, distance: 252.1
click at [283, 293] on div at bounding box center [554, 207] width 701 height 414
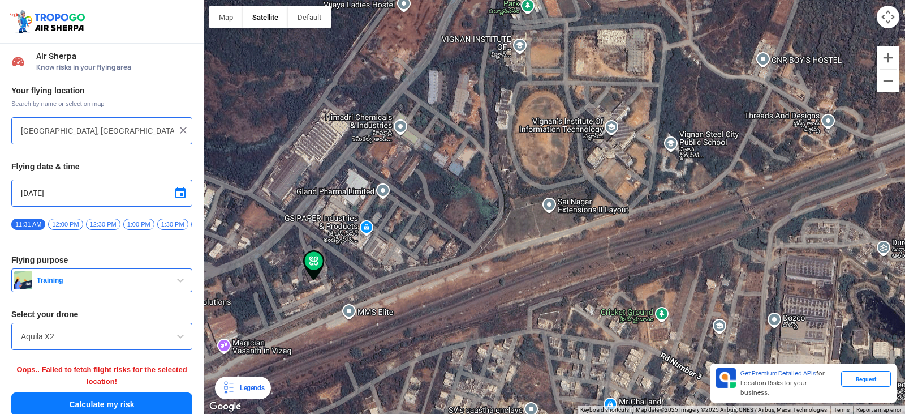
click at [606, 150] on div at bounding box center [554, 207] width 701 height 414
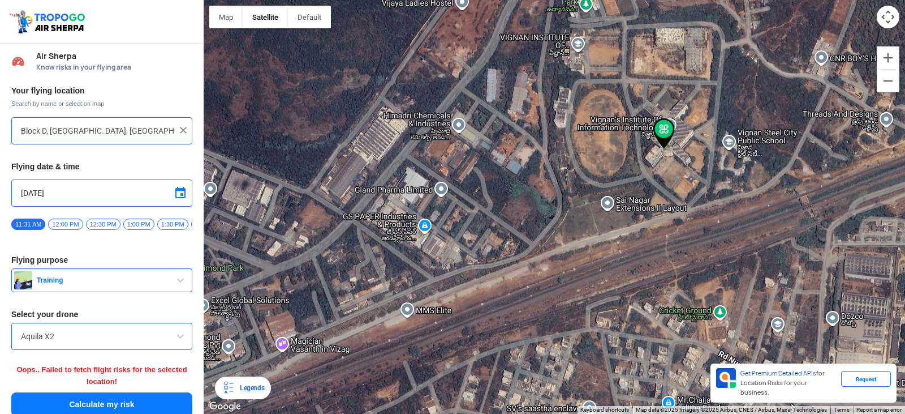
drag, startPoint x: 464, startPoint y: 226, endPoint x: 575, endPoint y: 167, distance: 125.5
click at [575, 167] on div at bounding box center [554, 207] width 701 height 414
click at [595, 112] on div at bounding box center [554, 207] width 701 height 414
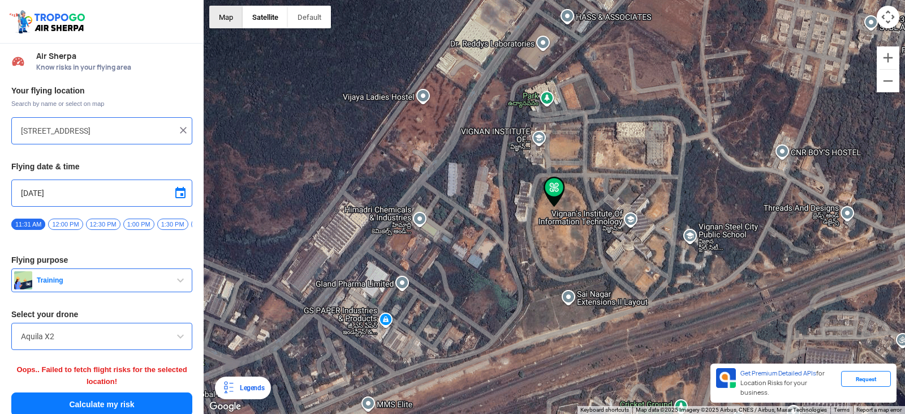
click at [225, 11] on button "Map" at bounding box center [225, 17] width 33 height 23
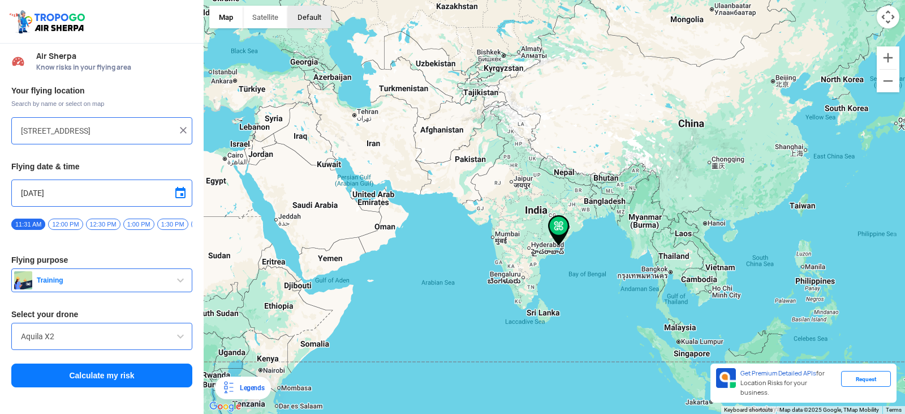
click at [310, 16] on button "button" at bounding box center [309, 17] width 43 height 23
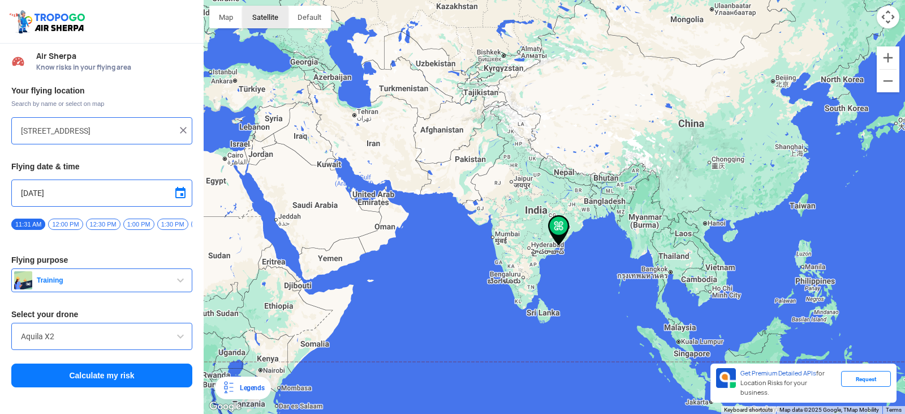
click at [270, 23] on button "Satellite" at bounding box center [265, 17] width 45 height 23
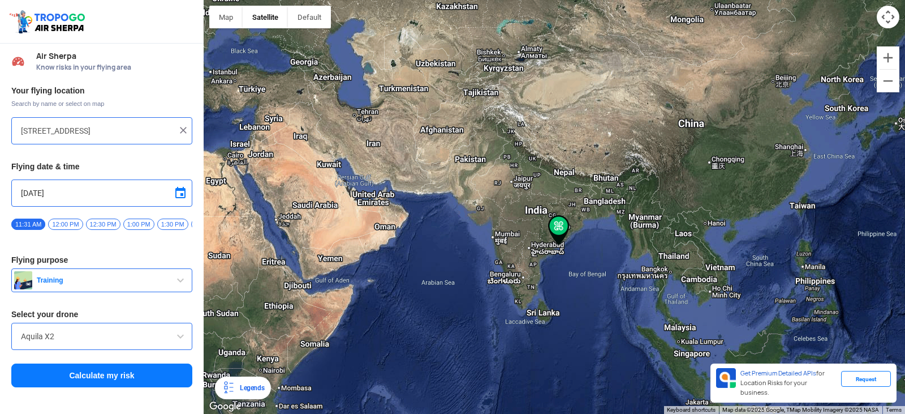
click at [561, 234] on img at bounding box center [558, 230] width 21 height 31
click at [554, 227] on img at bounding box center [558, 230] width 21 height 31
click at [555, 223] on img at bounding box center [558, 230] width 21 height 31
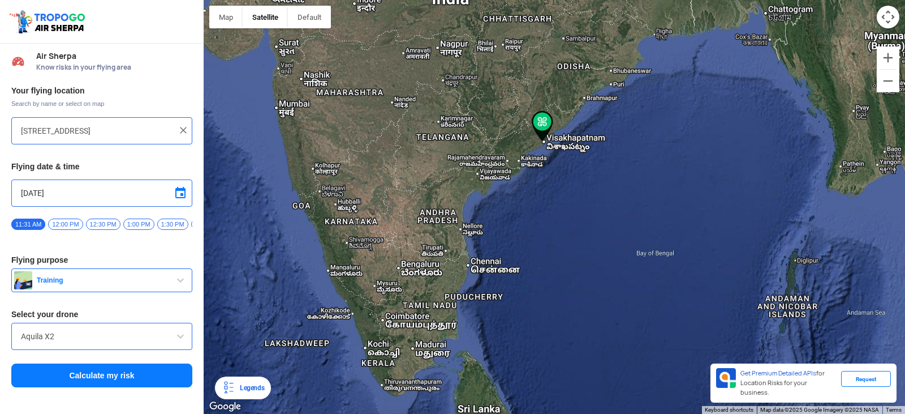
drag, startPoint x: 581, startPoint y: 334, endPoint x: 548, endPoint y: 153, distance: 184.5
click at [548, 153] on div at bounding box center [554, 207] width 701 height 414
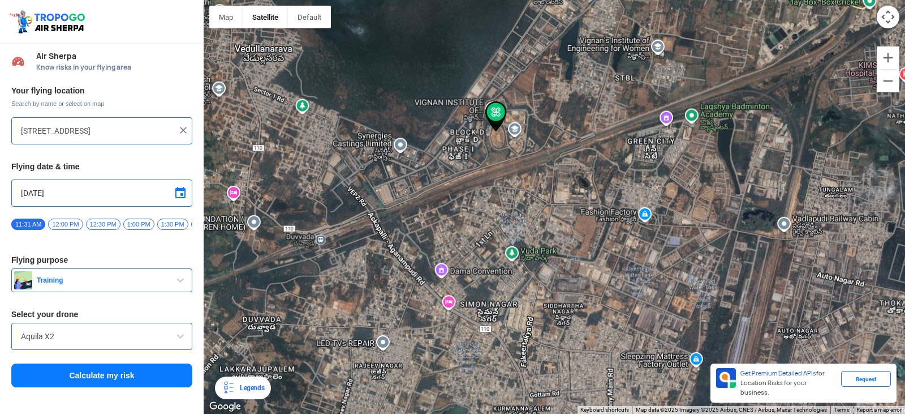
drag, startPoint x: 571, startPoint y: 68, endPoint x: 580, endPoint y: 299, distance: 230.4
click at [580, 299] on div at bounding box center [554, 207] width 701 height 414
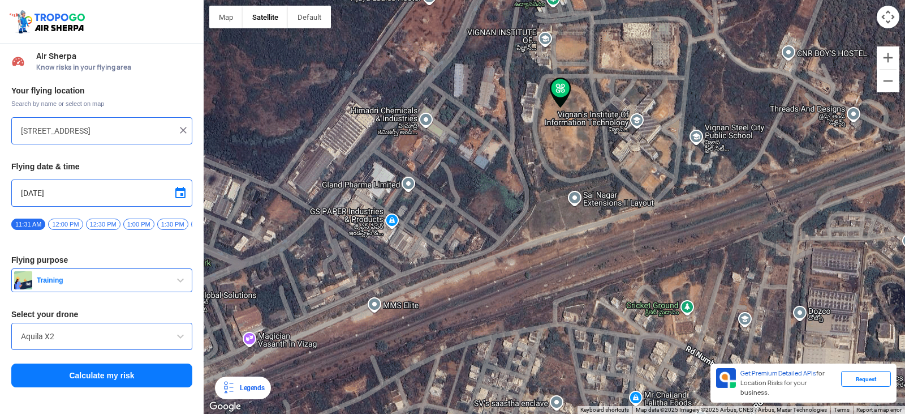
drag, startPoint x: 483, startPoint y: 180, endPoint x: 523, endPoint y: 248, distance: 78.4
click at [523, 248] on div at bounding box center [554, 207] width 701 height 414
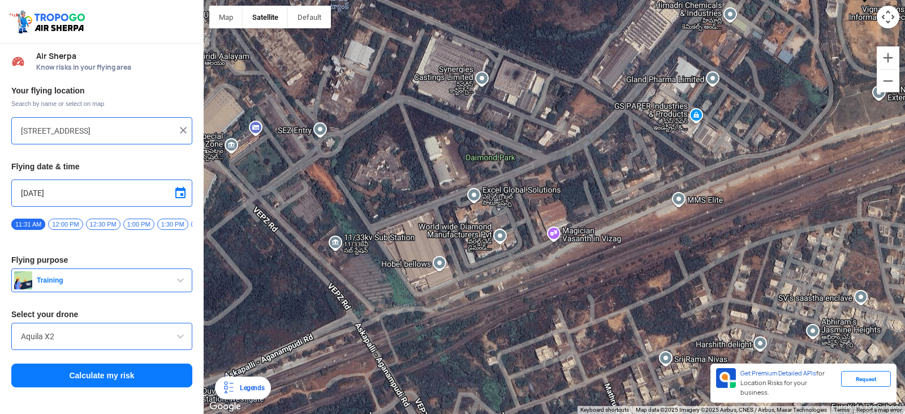
drag, startPoint x: 380, startPoint y: 261, endPoint x: 667, endPoint y: 144, distance: 310.6
click at [667, 144] on div at bounding box center [554, 207] width 701 height 414
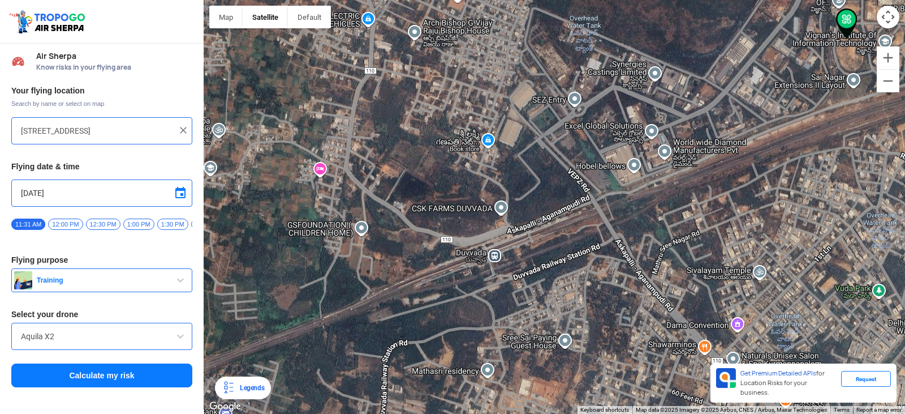
drag, startPoint x: 512, startPoint y: 230, endPoint x: 593, endPoint y: 203, distance: 85.7
click at [593, 203] on div at bounding box center [554, 207] width 701 height 414
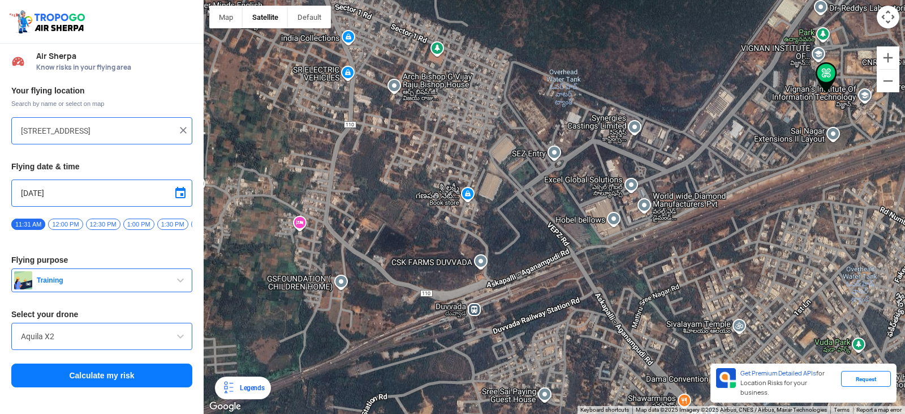
drag, startPoint x: 431, startPoint y: 278, endPoint x: 411, endPoint y: 331, distance: 56.2
click at [411, 331] on div at bounding box center [554, 207] width 701 height 414
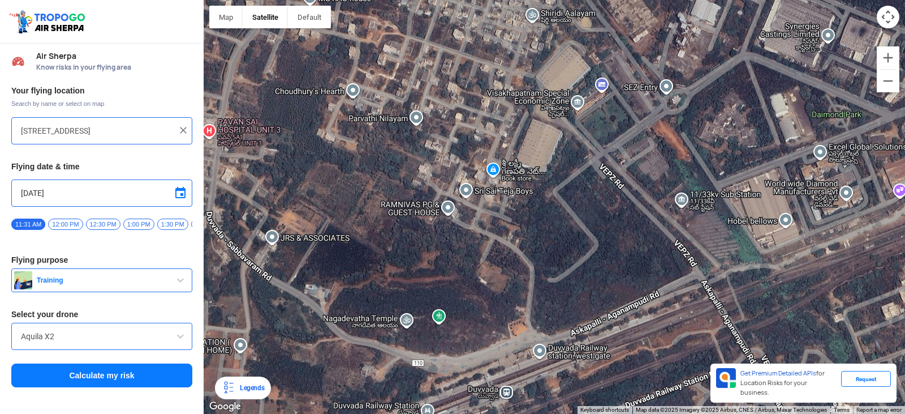
drag, startPoint x: 483, startPoint y: 149, endPoint x: 456, endPoint y: 255, distance: 109.6
click at [456, 255] on div at bounding box center [554, 207] width 701 height 414
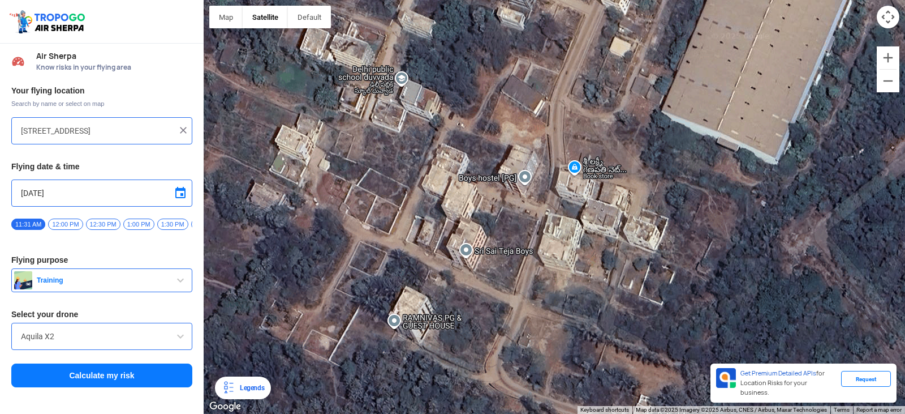
drag, startPoint x: 495, startPoint y: 115, endPoint x: 472, endPoint y: 337, distance: 222.9
click at [472, 337] on div at bounding box center [554, 207] width 701 height 414
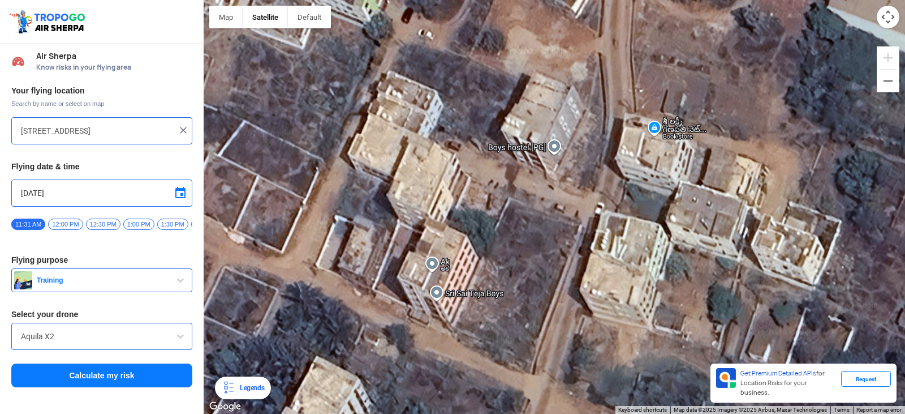
drag, startPoint x: 495, startPoint y: 208, endPoint x: 471, endPoint y: 332, distance: 126.7
click at [471, 332] on div at bounding box center [554, 207] width 701 height 414
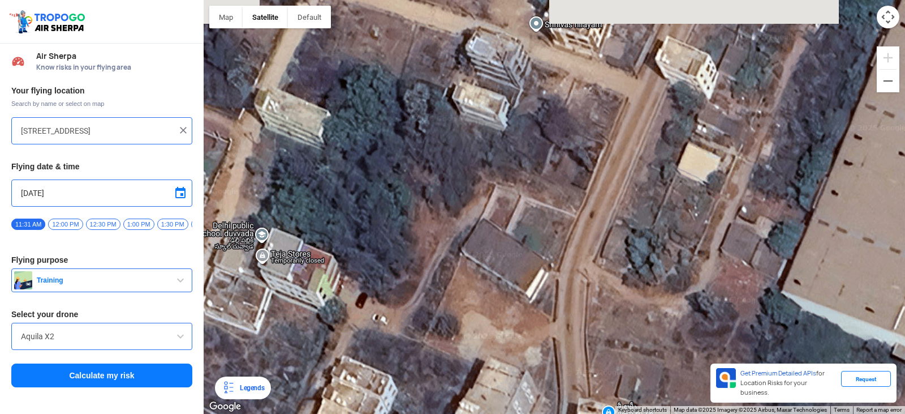
drag, startPoint x: 619, startPoint y: 93, endPoint x: 568, endPoint y: 402, distance: 313.1
click at [568, 402] on div at bounding box center [554, 207] width 701 height 414
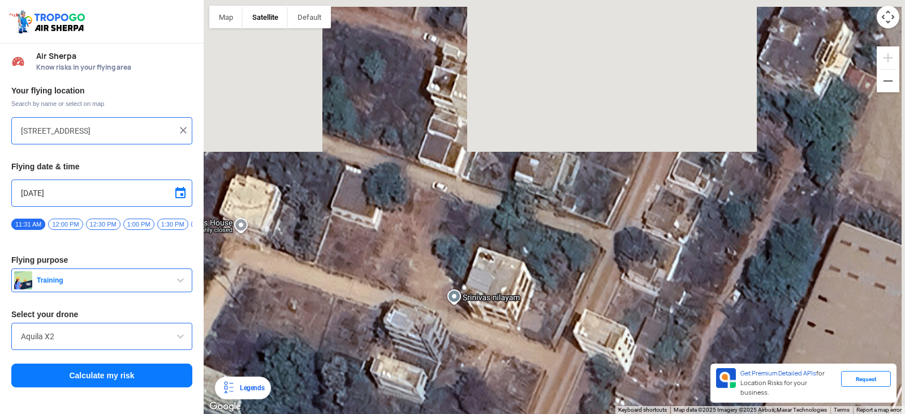
drag, startPoint x: 642, startPoint y: 171, endPoint x: 578, endPoint y: 391, distance: 229.1
click at [578, 391] on div at bounding box center [554, 207] width 701 height 414
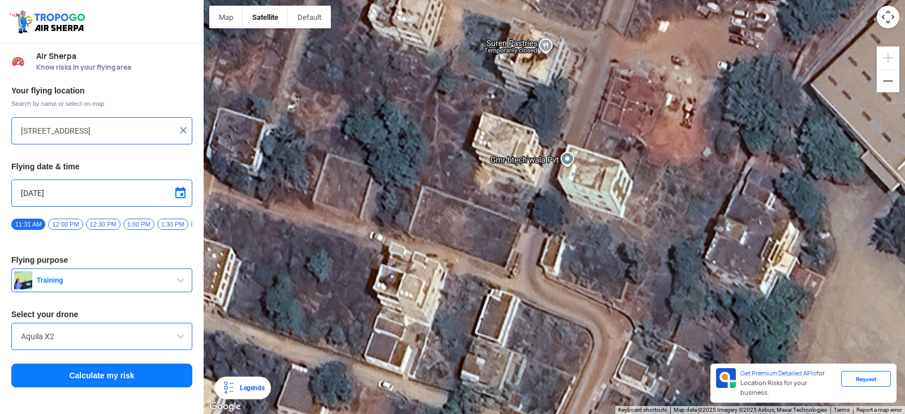
drag, startPoint x: 699, startPoint y: 98, endPoint x: 643, endPoint y: 310, distance: 218.7
click at [643, 310] on div at bounding box center [554, 207] width 701 height 414
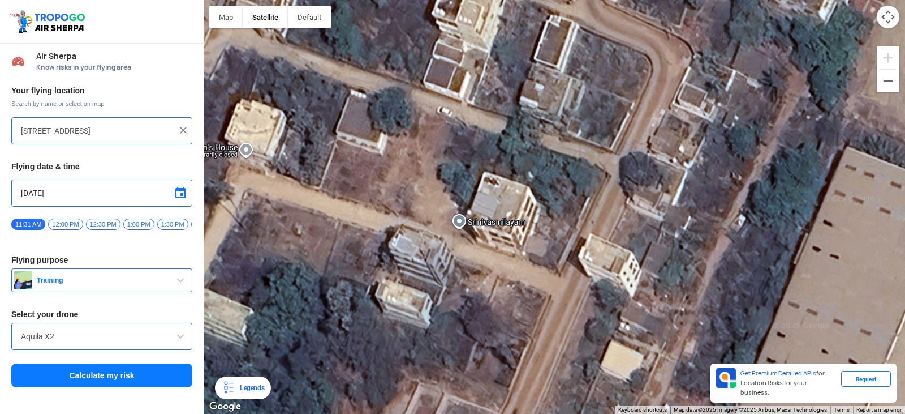
drag, startPoint x: 630, startPoint y: 322, endPoint x: 699, endPoint y: -13, distance: 342.0
click at [699, 0] on html "Location Risk Score Air Sherpa Know risks in your flying area Your flying locat…" at bounding box center [452, 207] width 905 height 414
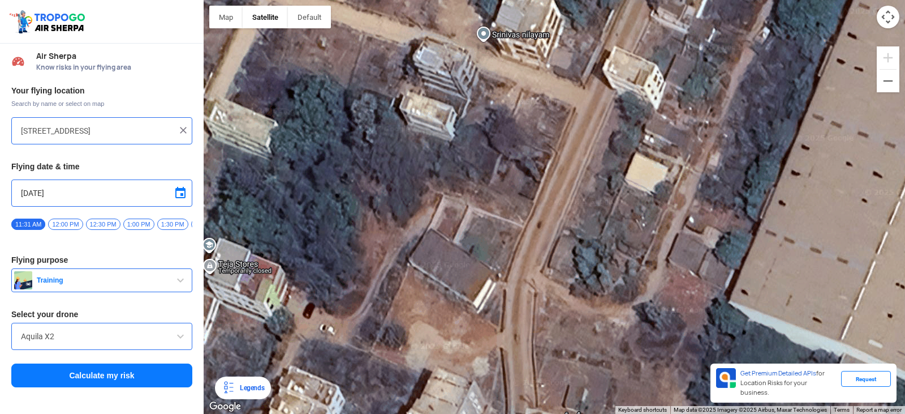
drag, startPoint x: 525, startPoint y: 350, endPoint x: 552, endPoint y: 143, distance: 208.2
click at [552, 143] on div at bounding box center [554, 207] width 701 height 414
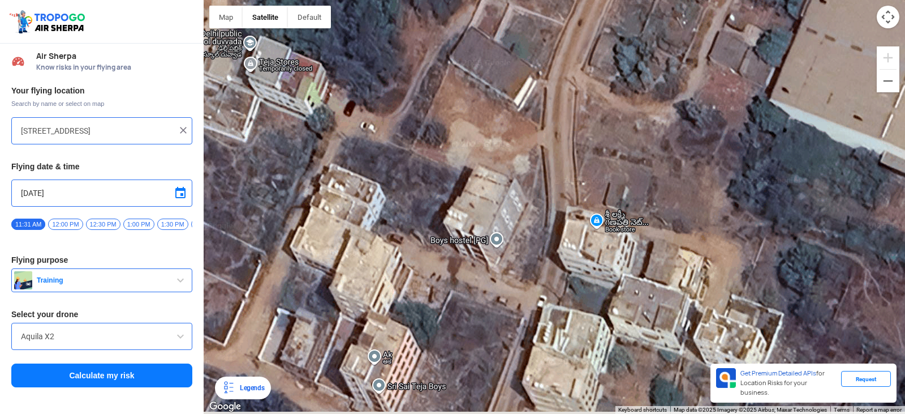
drag, startPoint x: 496, startPoint y: 386, endPoint x: 533, endPoint y: 252, distance: 139.6
click at [533, 252] on div at bounding box center [554, 207] width 701 height 414
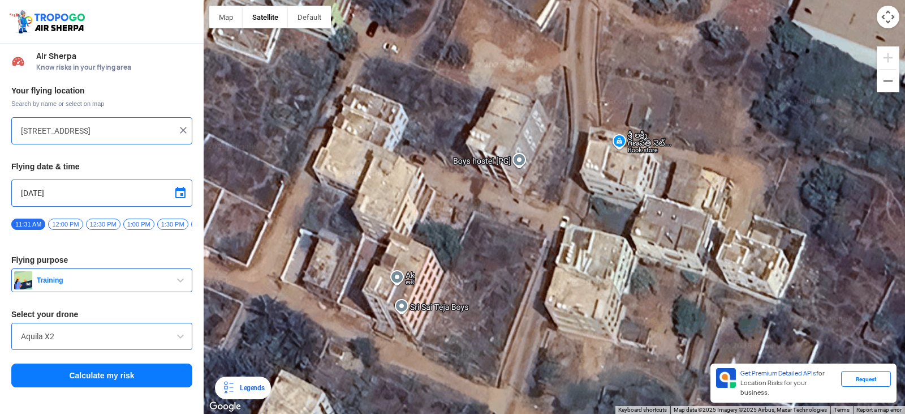
drag, startPoint x: 553, startPoint y: 199, endPoint x: 510, endPoint y: 377, distance: 183.7
click at [551, 212] on div at bounding box center [554, 207] width 701 height 414
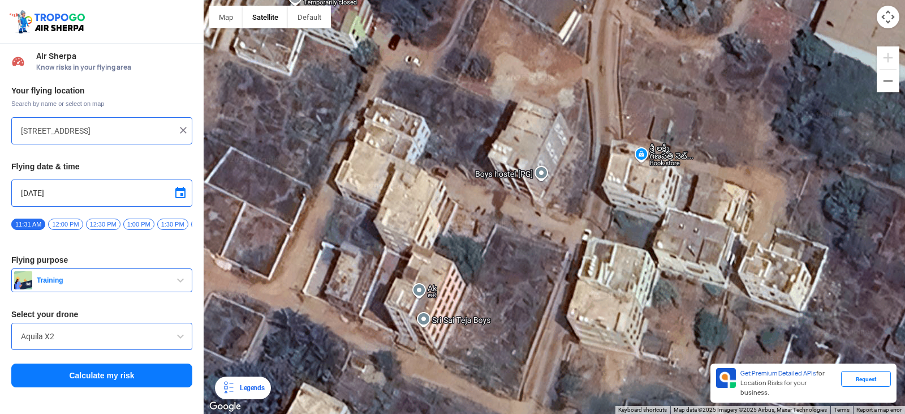
drag, startPoint x: 520, startPoint y: 369, endPoint x: 668, endPoint y: 46, distance: 354.6
click at [661, 62] on div at bounding box center [554, 207] width 701 height 414
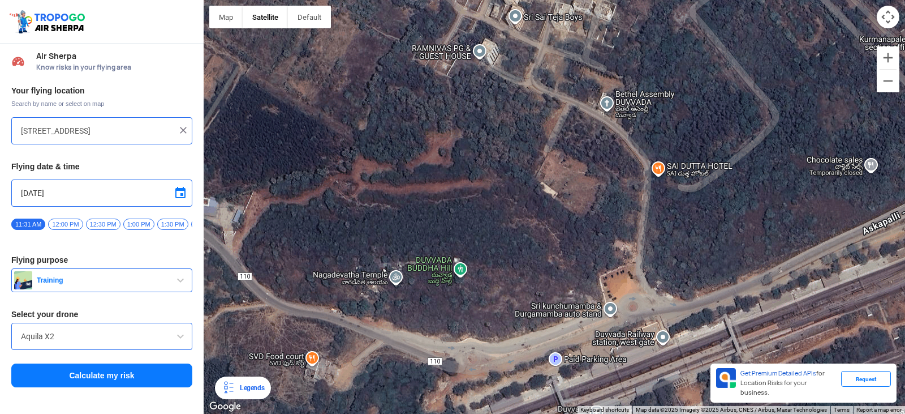
drag, startPoint x: 634, startPoint y: 199, endPoint x: 535, endPoint y: 108, distance: 134.5
click at [535, 108] on div at bounding box center [554, 207] width 701 height 414
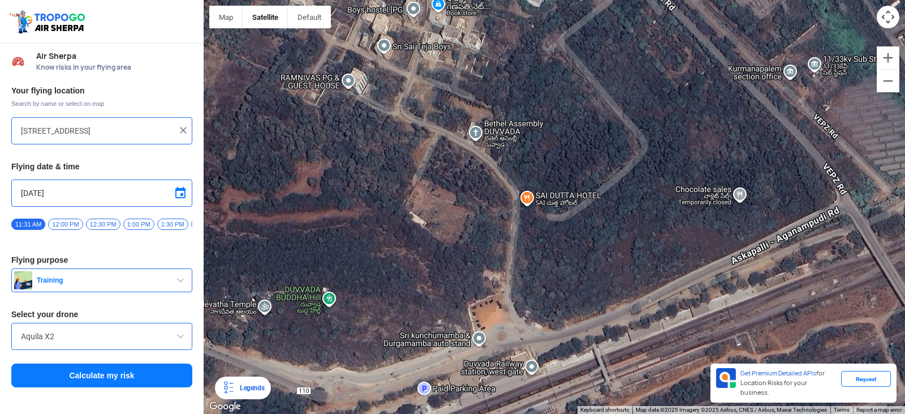
drag, startPoint x: 619, startPoint y: 251, endPoint x: 463, endPoint y: 292, distance: 162.2
click at [463, 292] on div at bounding box center [554, 207] width 701 height 414
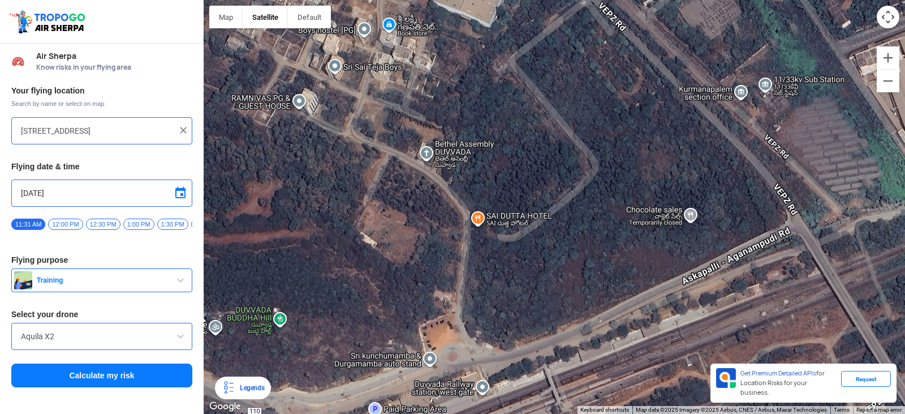
drag, startPoint x: 552, startPoint y: 294, endPoint x: 543, endPoint y: 295, distance: 8.7
click at [543, 295] on div at bounding box center [554, 207] width 701 height 414
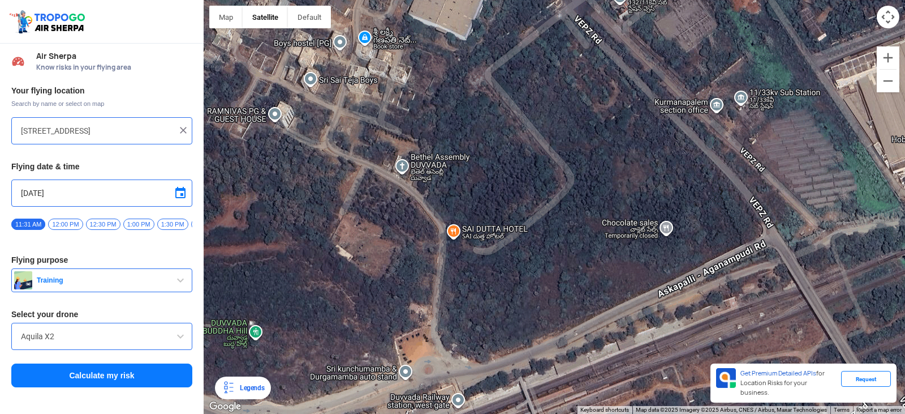
drag, startPoint x: 632, startPoint y: 270, endPoint x: 604, endPoint y: 286, distance: 32.9
click at [604, 286] on div at bounding box center [554, 207] width 701 height 414
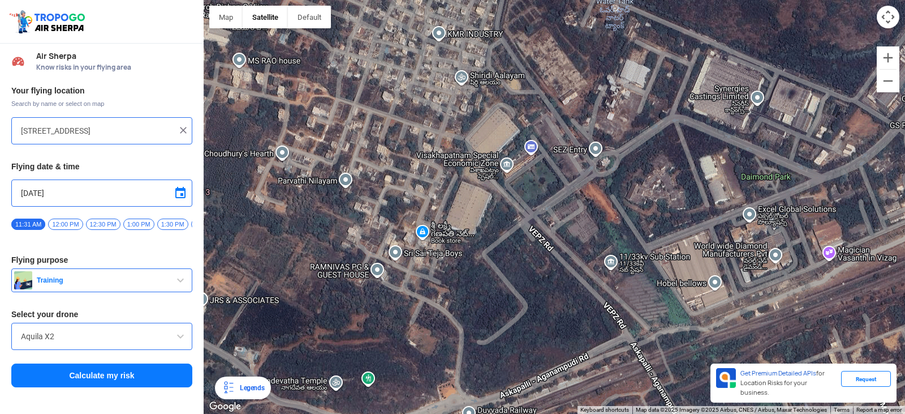
drag, startPoint x: 692, startPoint y: 236, endPoint x: 594, endPoint y: 324, distance: 131.8
click at [594, 324] on div at bounding box center [554, 207] width 701 height 414
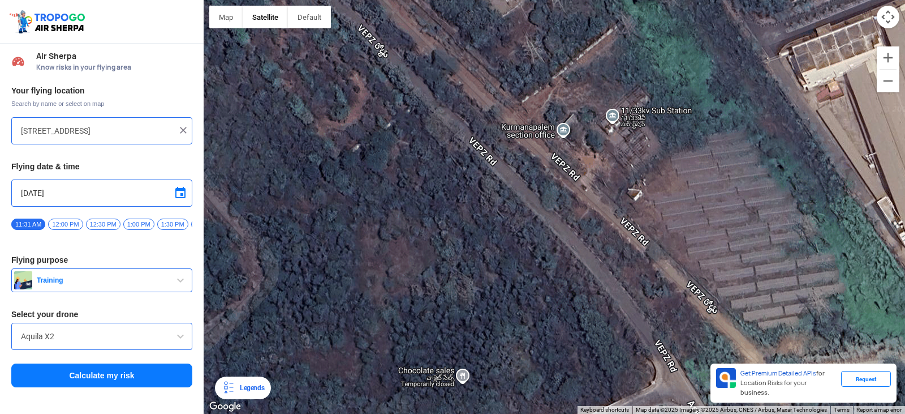
drag, startPoint x: 605, startPoint y: 319, endPoint x: 675, endPoint y: 341, distance: 73.0
click at [675, 341] on div at bounding box center [554, 207] width 701 height 414
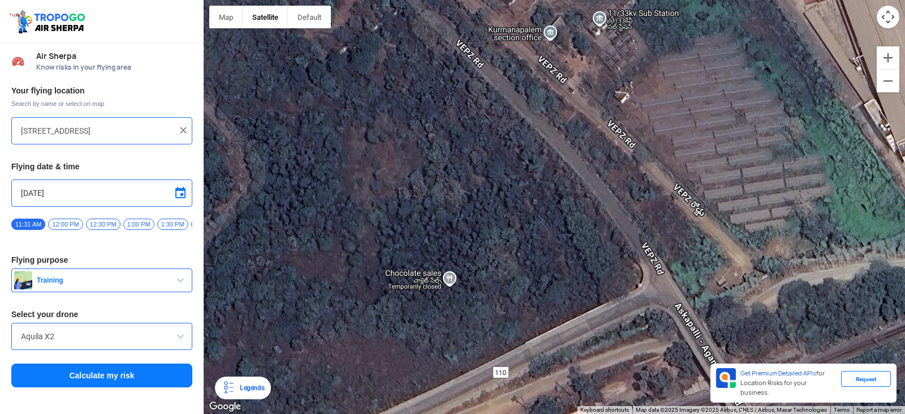
drag, startPoint x: 654, startPoint y: 337, endPoint x: 639, endPoint y: 235, distance: 103.0
click at [639, 236] on div at bounding box center [554, 207] width 701 height 414
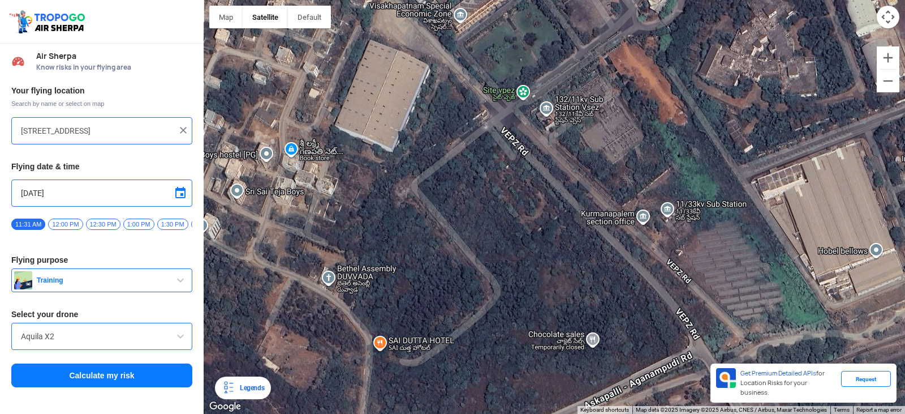
drag, startPoint x: 597, startPoint y: 189, endPoint x: 606, endPoint y: 221, distance: 33.6
click at [606, 221] on div at bounding box center [554, 207] width 701 height 414
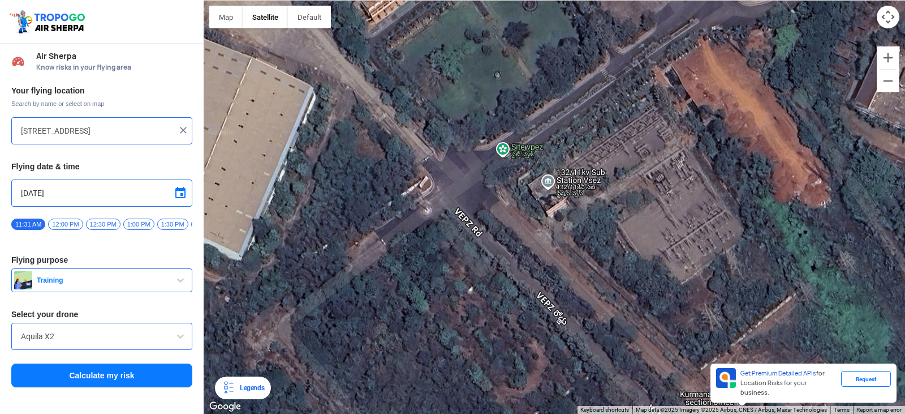
drag, startPoint x: 519, startPoint y: 149, endPoint x: 512, endPoint y: 275, distance: 126.4
click at [512, 275] on div at bounding box center [554, 207] width 701 height 414
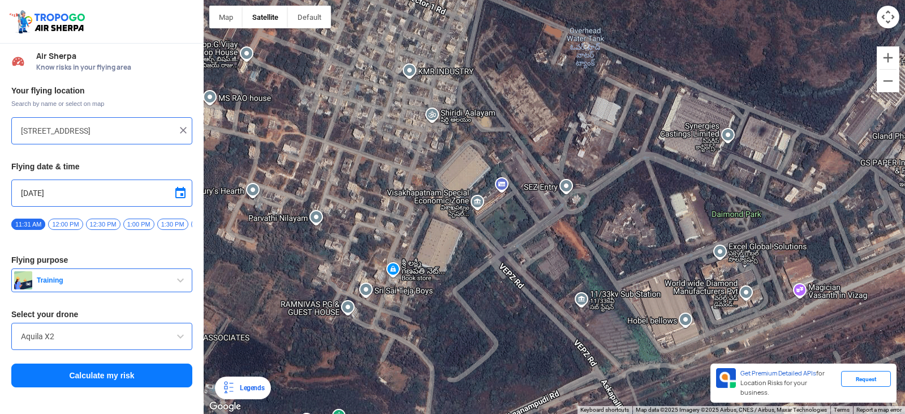
click at [385, 281] on div at bounding box center [554, 207] width 701 height 414
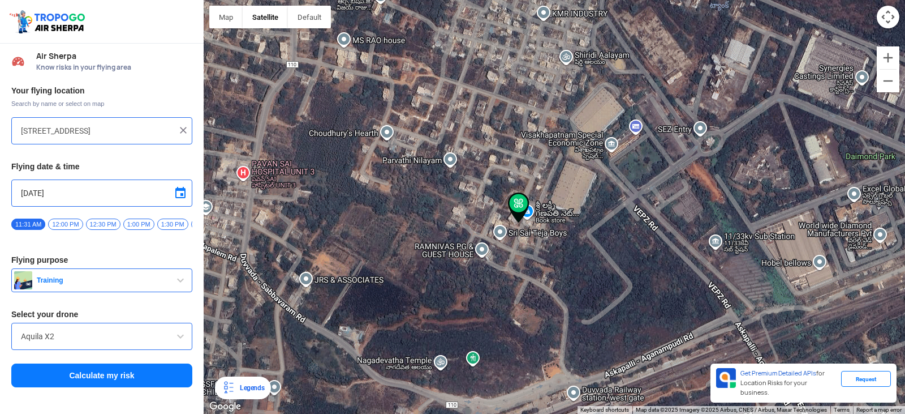
drag, startPoint x: 572, startPoint y: 215, endPoint x: 545, endPoint y: 227, distance: 29.6
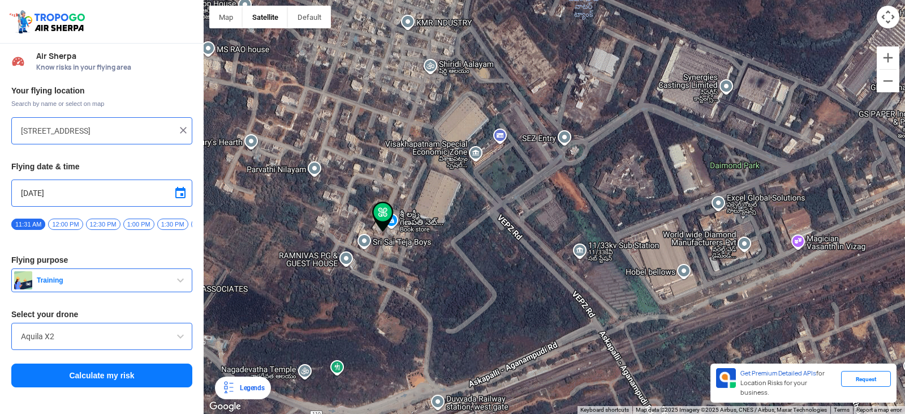
drag, startPoint x: 770, startPoint y: 256, endPoint x: 631, endPoint y: 265, distance: 138.9
click at [631, 265] on div at bounding box center [554, 207] width 701 height 414
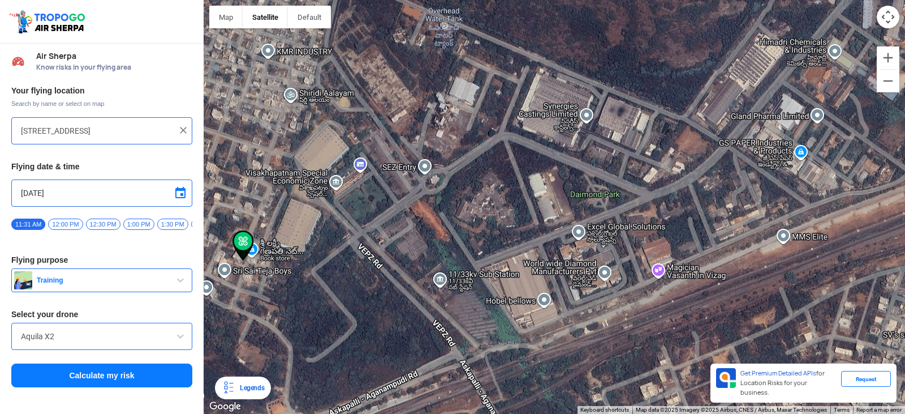
drag, startPoint x: 787, startPoint y: 265, endPoint x: 636, endPoint y: 297, distance: 153.9
click at [636, 297] on div at bounding box center [554, 207] width 701 height 414
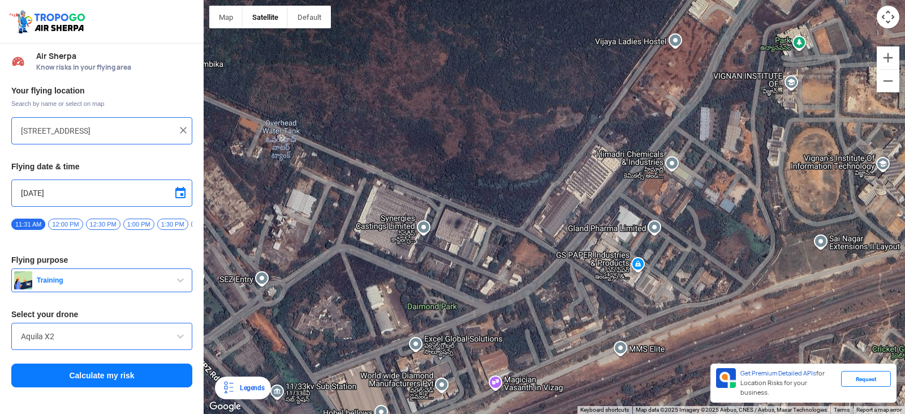
drag, startPoint x: 832, startPoint y: 195, endPoint x: 661, endPoint y: 311, distance: 206.8
click at [661, 311] on div at bounding box center [554, 207] width 701 height 414
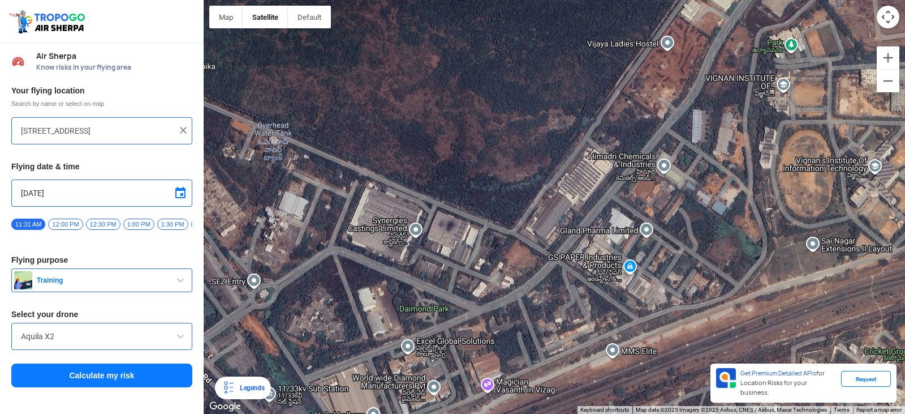
click at [873, 178] on div at bounding box center [554, 207] width 701 height 414
type input "[GEOGRAPHIC_DATA], [GEOGRAPHIC_DATA] 530049, [GEOGRAPHIC_DATA]"
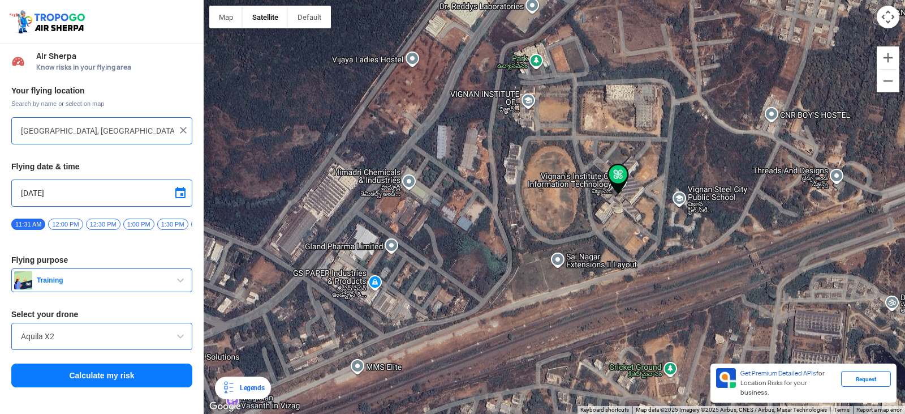
drag, startPoint x: 705, startPoint y: 243, endPoint x: 905, endPoint y: 154, distance: 218.5
click at [905, 154] on div at bounding box center [554, 207] width 701 height 414
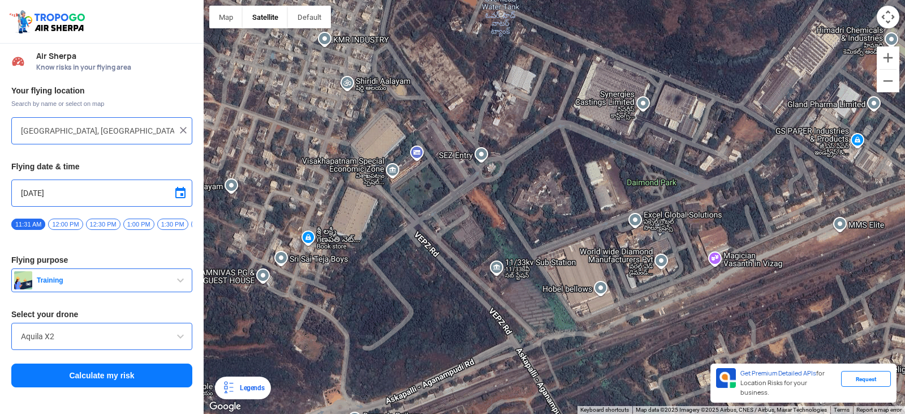
drag, startPoint x: 377, startPoint y: 256, endPoint x: 719, endPoint y: 209, distance: 345.5
click at [719, 209] on div at bounding box center [554, 207] width 701 height 414
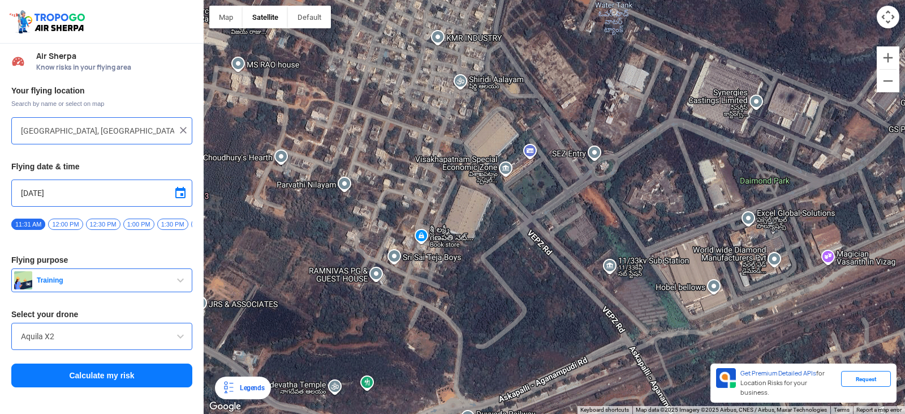
drag, startPoint x: 496, startPoint y: 222, endPoint x: 475, endPoint y: 236, distance: 25.3
click at [475, 236] on div at bounding box center [554, 207] width 701 height 414
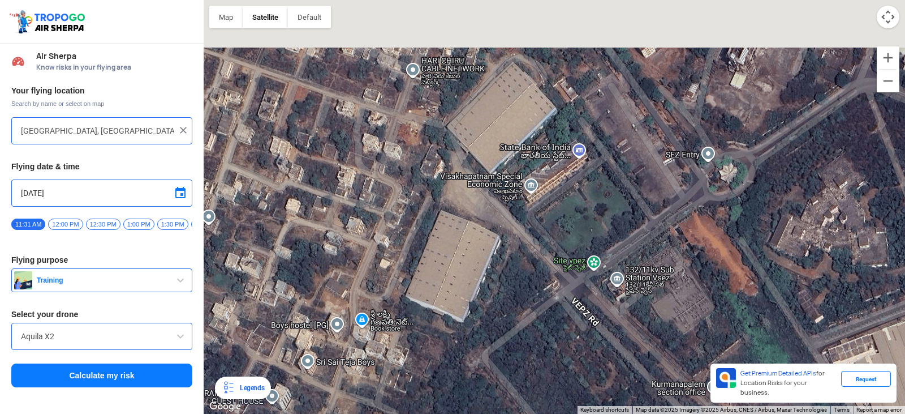
drag, startPoint x: 443, startPoint y: 201, endPoint x: 462, endPoint y: 328, distance: 128.7
click at [462, 328] on div at bounding box center [554, 207] width 701 height 414
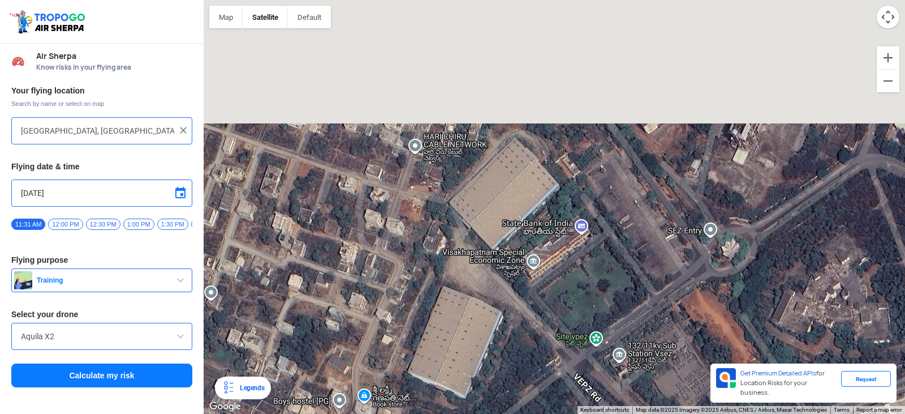
drag, startPoint x: 459, startPoint y: 239, endPoint x: 460, endPoint y: 342, distance: 102.4
click at [460, 342] on div at bounding box center [554, 207] width 701 height 414
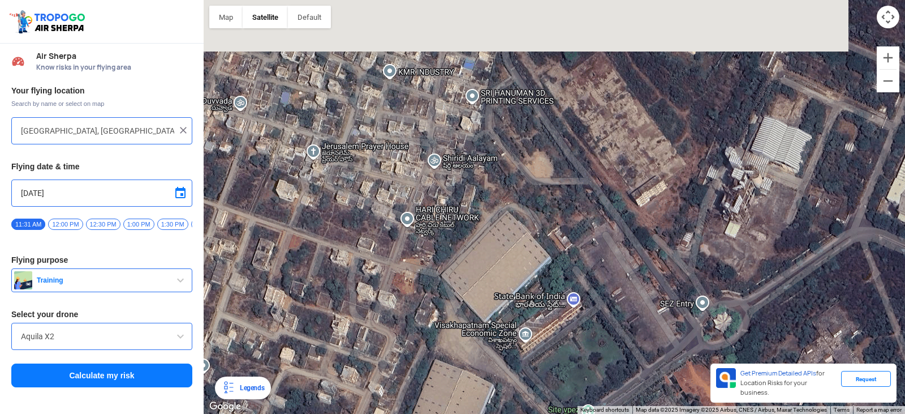
drag, startPoint x: 483, startPoint y: 279, endPoint x: 475, endPoint y: 320, distance: 41.5
click at [475, 320] on div at bounding box center [554, 207] width 701 height 414
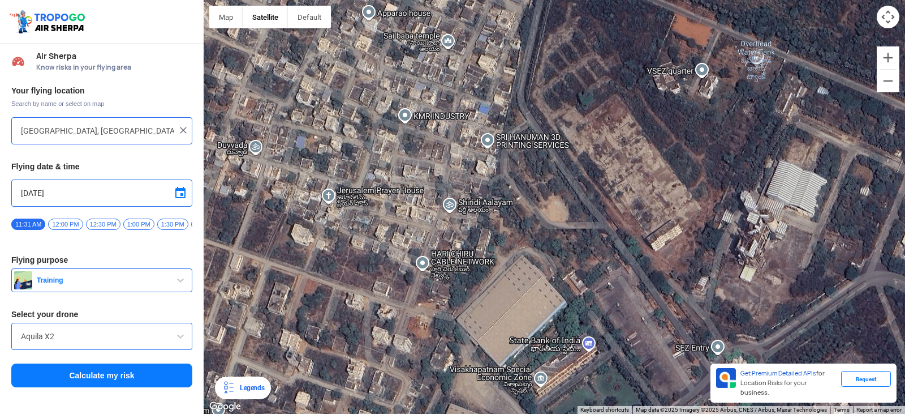
drag, startPoint x: 437, startPoint y: 227, endPoint x: 447, endPoint y: 285, distance: 58.6
click at [447, 285] on div at bounding box center [554, 207] width 701 height 414
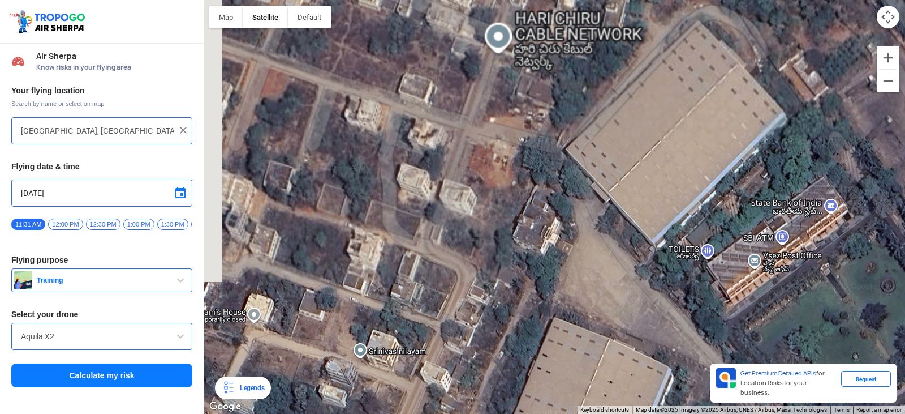
drag, startPoint x: 449, startPoint y: 288, endPoint x: 532, endPoint y: 126, distance: 182.4
click at [539, 110] on div at bounding box center [554, 207] width 701 height 414
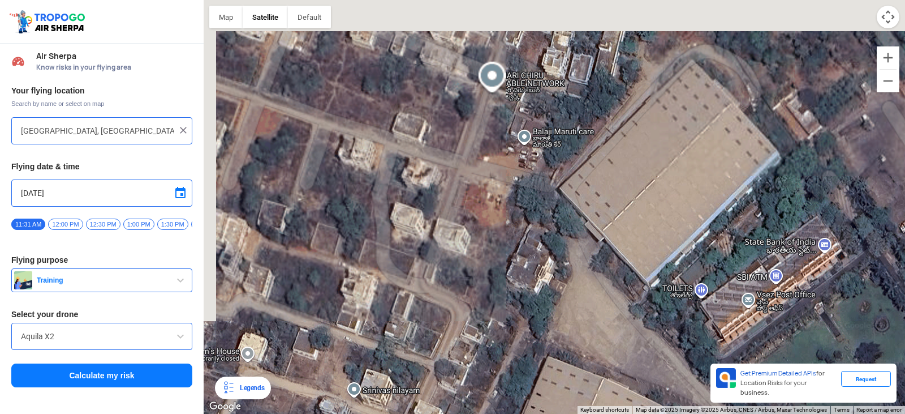
drag, startPoint x: 527, startPoint y: 168, endPoint x: 566, endPoint y: 106, distance: 73.0
click at [566, 106] on div at bounding box center [554, 207] width 701 height 414
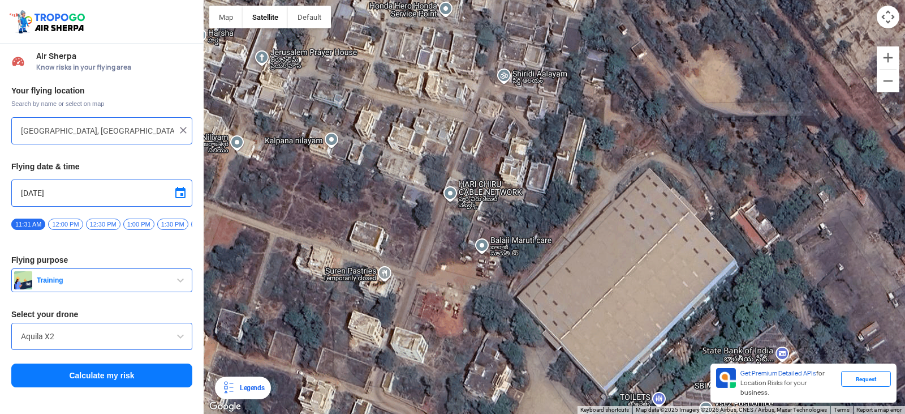
drag, startPoint x: 544, startPoint y: 187, endPoint x: 492, endPoint y: 321, distance: 143.8
click at [492, 321] on div at bounding box center [554, 207] width 701 height 414
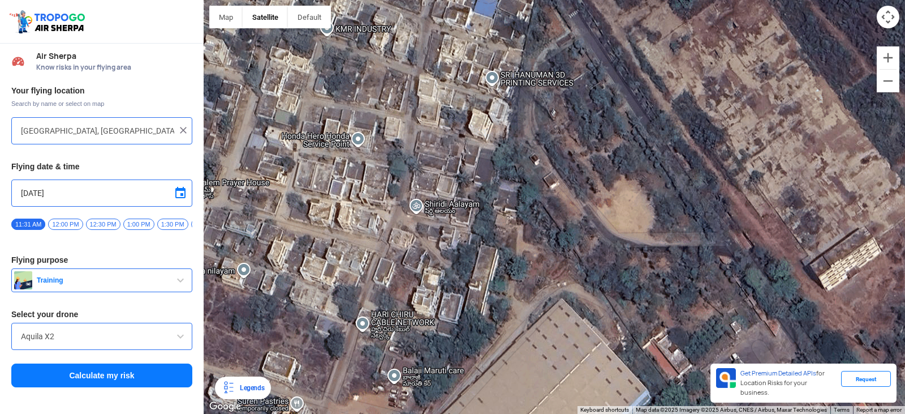
drag, startPoint x: 548, startPoint y: 249, endPoint x: 460, endPoint y: 380, distance: 157.4
click at [460, 380] on div at bounding box center [554, 207] width 701 height 414
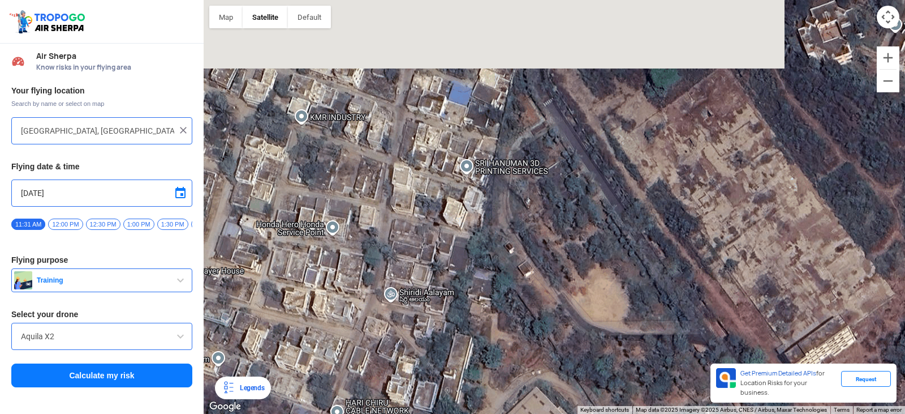
drag, startPoint x: 538, startPoint y: 257, endPoint x: 510, endPoint y: 356, distance: 102.4
click at [510, 356] on div at bounding box center [554, 207] width 701 height 414
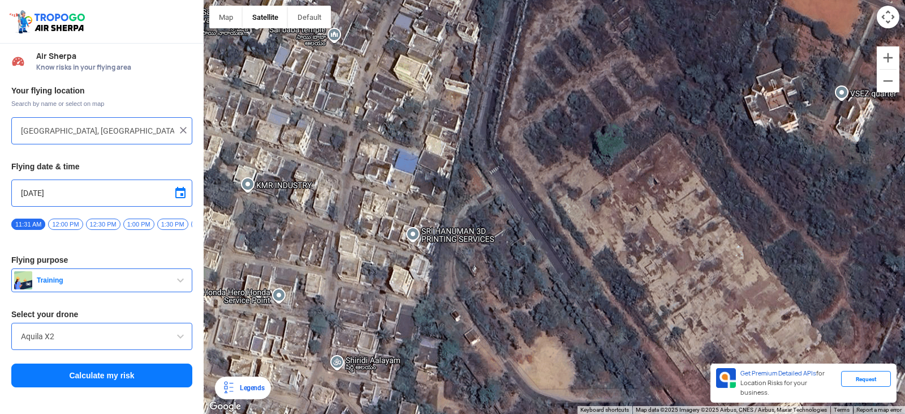
drag, startPoint x: 536, startPoint y: 285, endPoint x: 483, endPoint y: 348, distance: 81.9
click at [483, 348] on div at bounding box center [554, 207] width 701 height 414
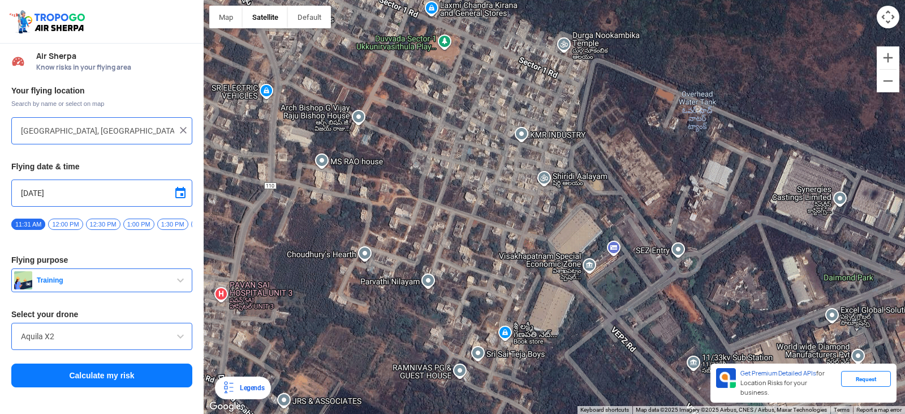
drag, startPoint x: 479, startPoint y: 349, endPoint x: 575, endPoint y: 180, distance: 194.8
click at [575, 180] on div at bounding box center [554, 207] width 701 height 414
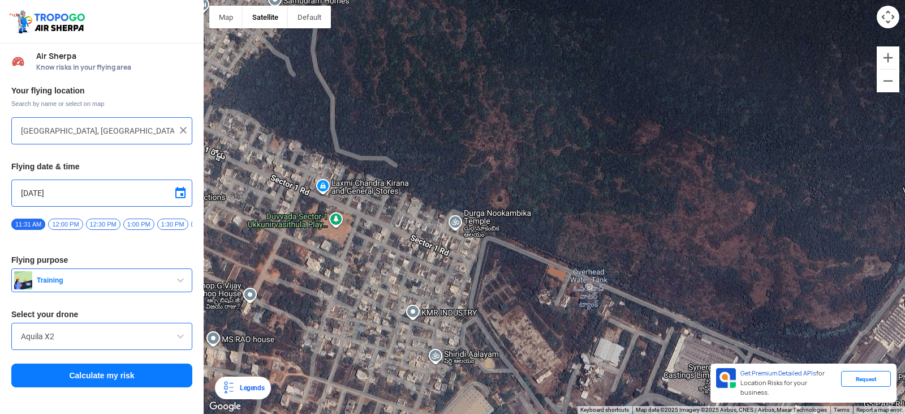
drag, startPoint x: 509, startPoint y: 261, endPoint x: 400, endPoint y: 440, distance: 209.6
click at [400, 413] on html "Location Risk Score Air Sherpa Know risks in your flying area Your flying locat…" at bounding box center [452, 207] width 905 height 414
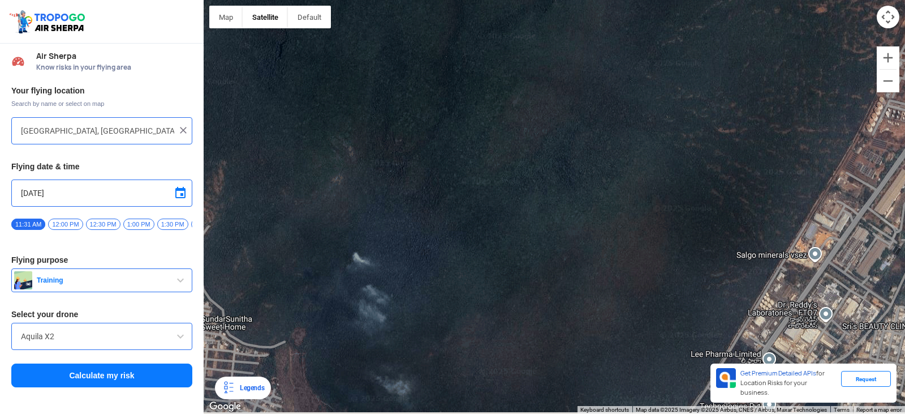
drag, startPoint x: 565, startPoint y: 240, endPoint x: 542, endPoint y: 131, distance: 111.9
click at [542, 131] on div at bounding box center [554, 207] width 701 height 414
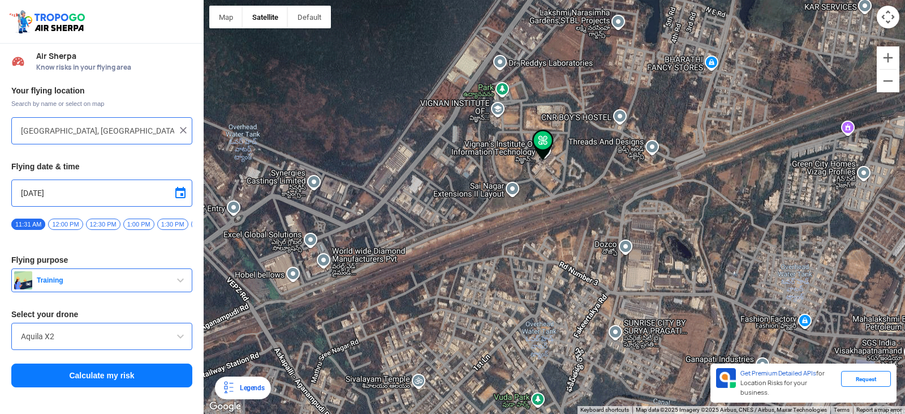
drag, startPoint x: 631, startPoint y: 368, endPoint x: 472, endPoint y: -24, distance: 423.5
click at [472, 0] on html "Location Risk Score Air Sherpa Know risks in your flying area Your flying locat…" at bounding box center [452, 207] width 905 height 414
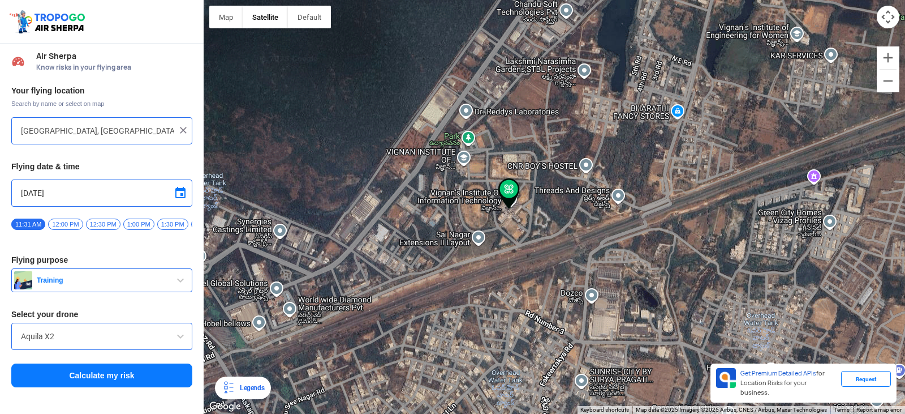
drag, startPoint x: 506, startPoint y: 76, endPoint x: 506, endPoint y: 174, distance: 98.4
click at [506, 174] on div at bounding box center [554, 207] width 701 height 414
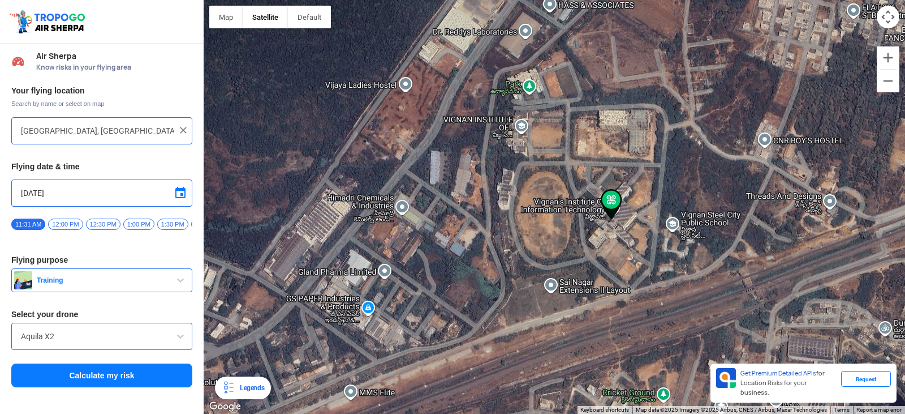
drag, startPoint x: 419, startPoint y: 188, endPoint x: 518, endPoint y: 160, distance: 102.8
click at [518, 160] on div at bounding box center [554, 207] width 701 height 414
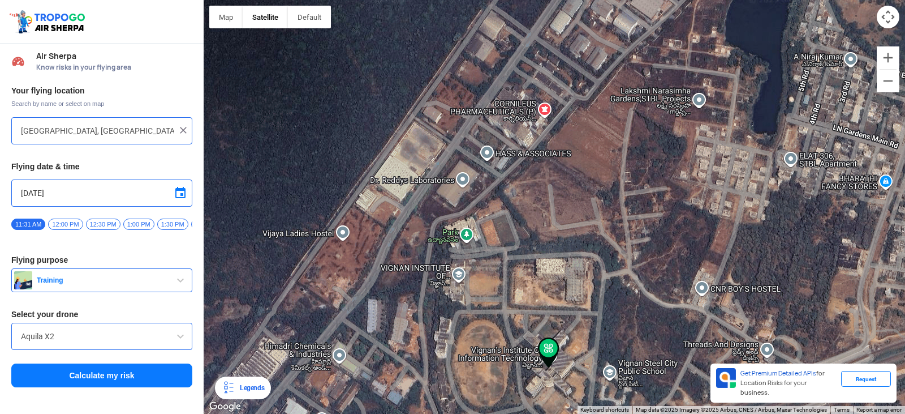
drag, startPoint x: 481, startPoint y: 114, endPoint x: 419, endPoint y: 266, distance: 164.1
click at [419, 266] on div at bounding box center [554, 207] width 701 height 414
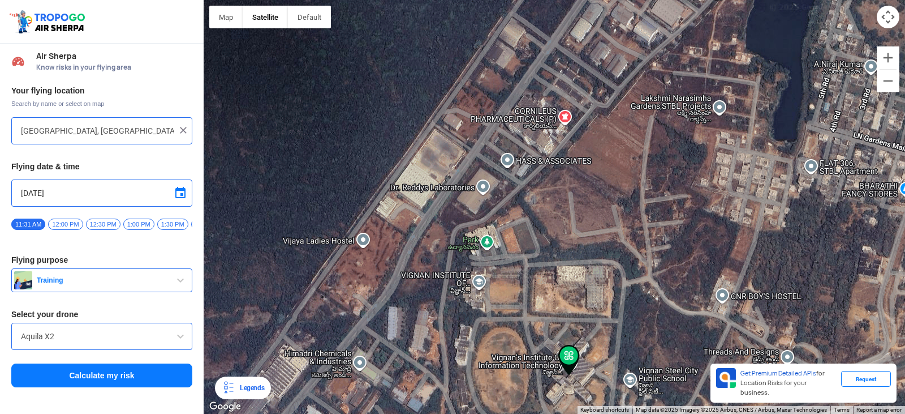
drag, startPoint x: 474, startPoint y: 199, endPoint x: 495, endPoint y: 206, distance: 22.2
click at [495, 206] on div at bounding box center [554, 207] width 701 height 414
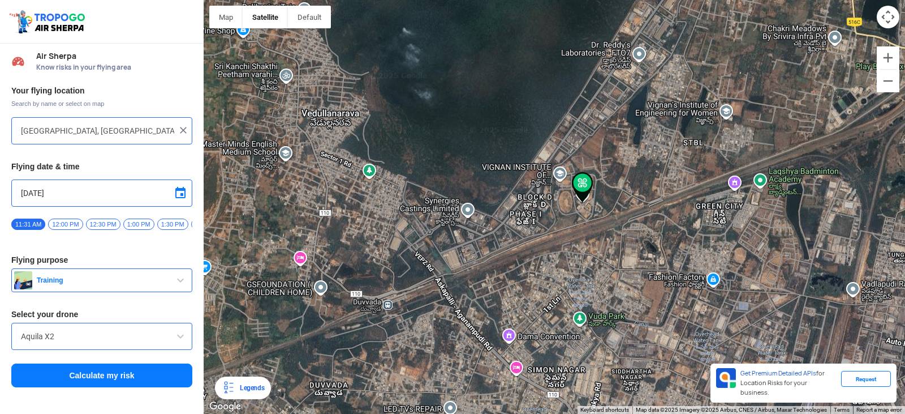
drag, startPoint x: 460, startPoint y: 229, endPoint x: 537, endPoint y: 178, distance: 92.7
click at [537, 178] on div at bounding box center [554, 207] width 701 height 414
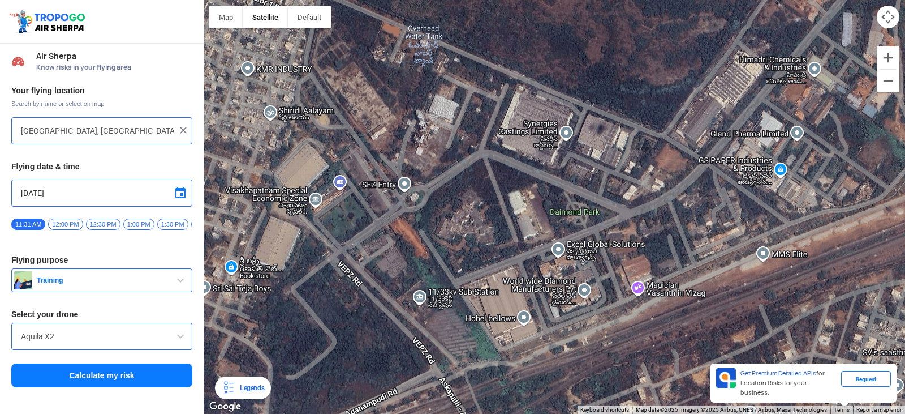
drag, startPoint x: 377, startPoint y: 254, endPoint x: 540, endPoint y: 195, distance: 173.2
click at [540, 195] on div at bounding box center [554, 207] width 701 height 414
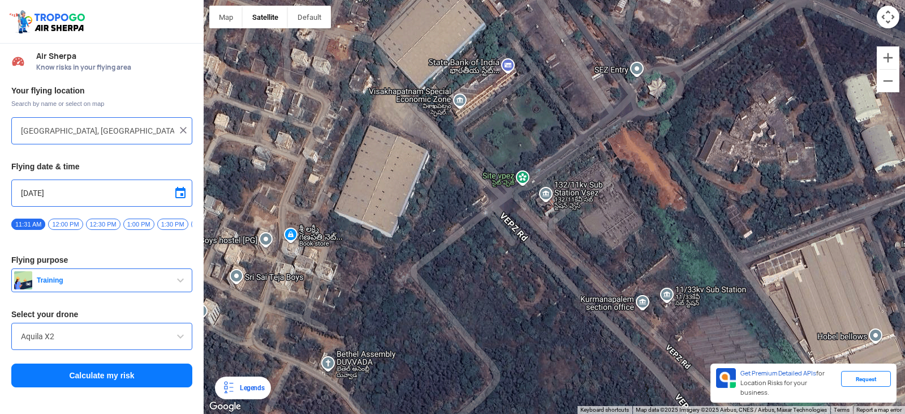
drag, startPoint x: 439, startPoint y: 247, endPoint x: 577, endPoint y: 251, distance: 138.1
click at [577, 251] on div at bounding box center [554, 207] width 701 height 414
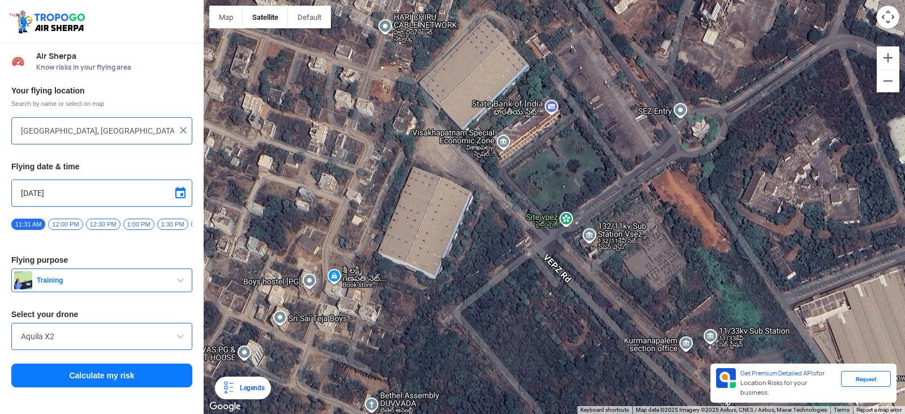
drag, startPoint x: 434, startPoint y: 163, endPoint x: 472, endPoint y: 195, distance: 49.3
click at [472, 195] on div at bounding box center [554, 207] width 701 height 414
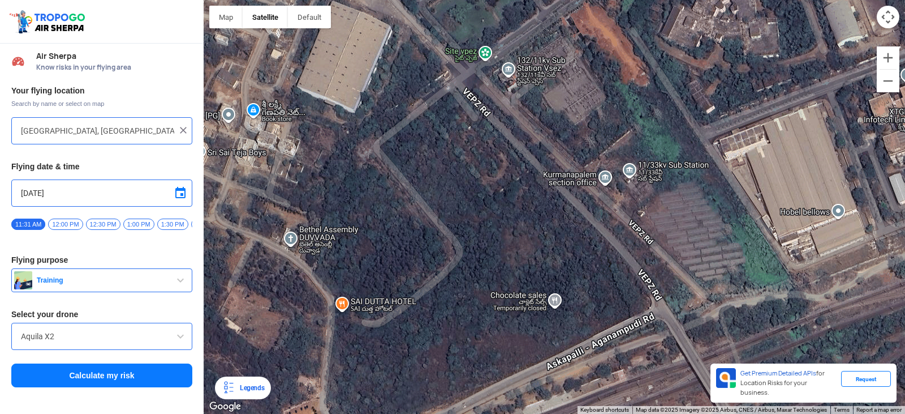
drag, startPoint x: 476, startPoint y: 188, endPoint x: 393, endPoint y: 19, distance: 188.7
click at [393, 19] on div at bounding box center [554, 207] width 701 height 414
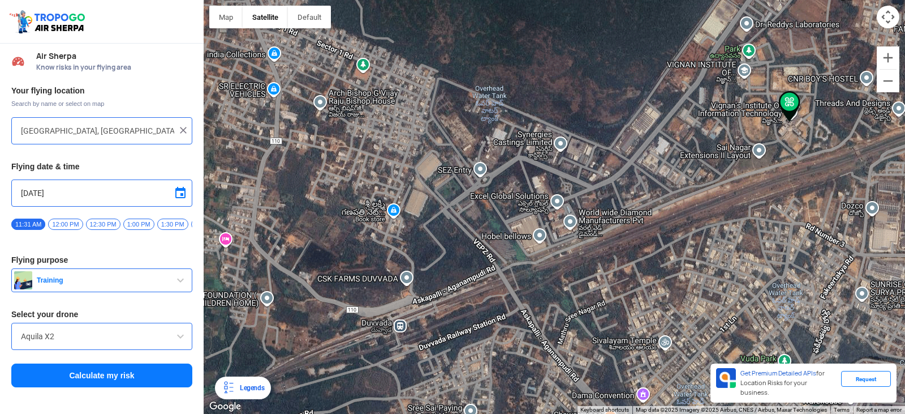
drag, startPoint x: 393, startPoint y: 19, endPoint x: 429, endPoint y: 209, distance: 193.6
click at [429, 209] on div at bounding box center [554, 207] width 701 height 414
click at [182, 127] on img at bounding box center [183, 129] width 11 height 11
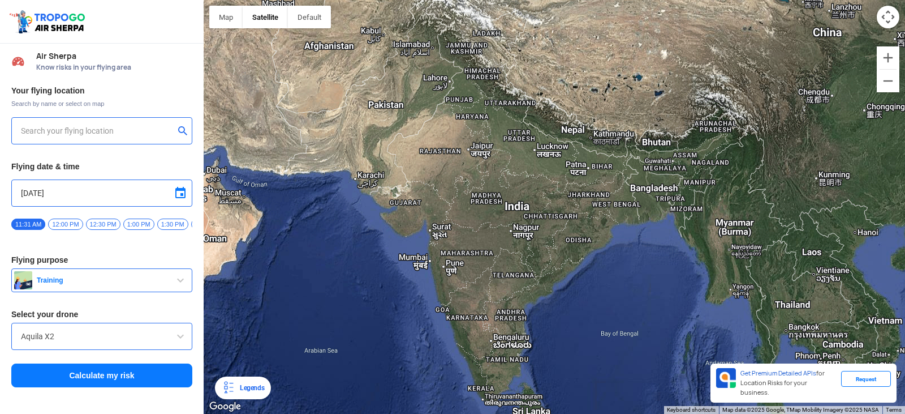
click at [111, 133] on input "text" at bounding box center [97, 131] width 153 height 14
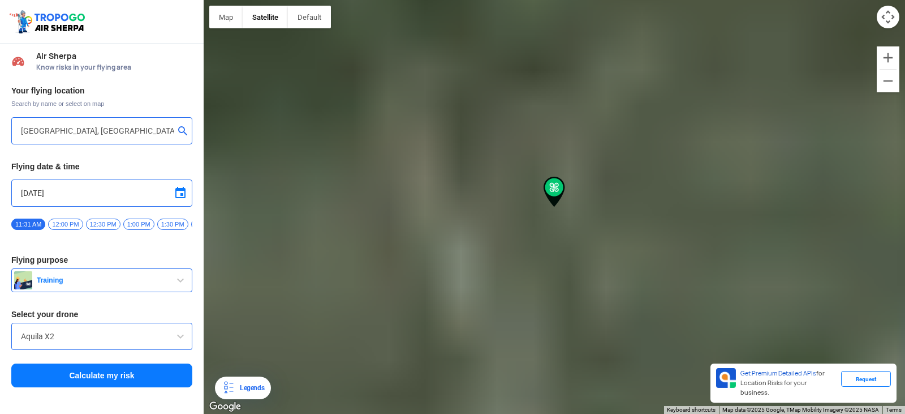
type input "kanupuru, [GEOGRAPHIC_DATA], [GEOGRAPHIC_DATA] 533289, [GEOGRAPHIC_DATA]"
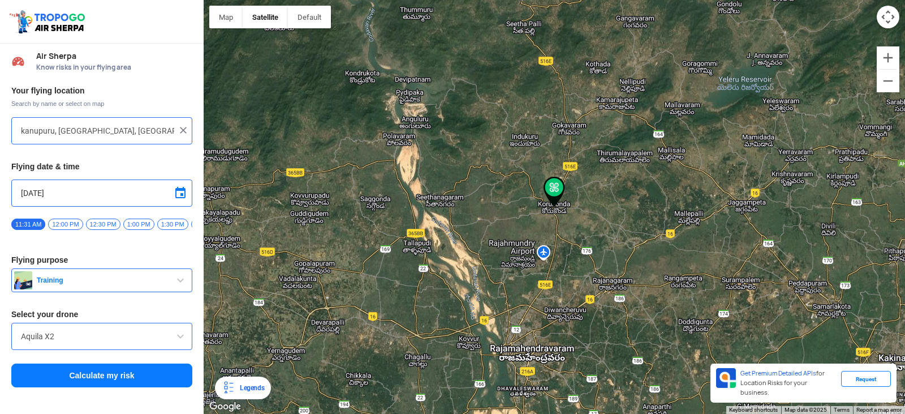
click at [183, 129] on img at bounding box center [183, 129] width 11 height 11
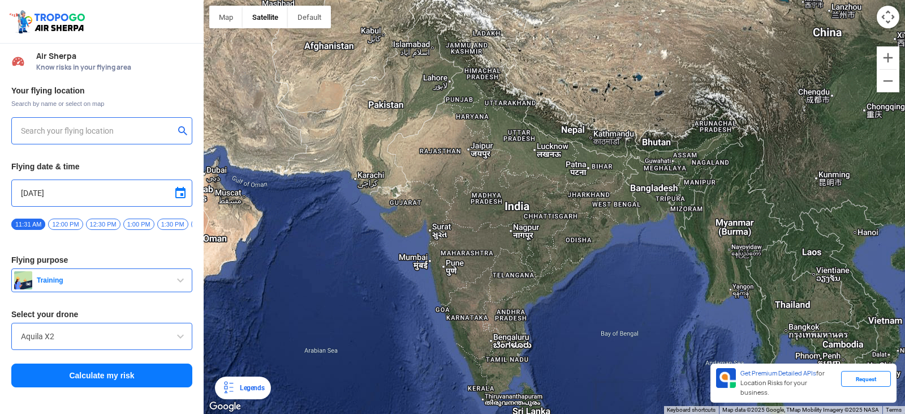
click at [147, 121] on div "Your flying location Search by name or select on map Flying date & time [DATE] …" at bounding box center [102, 237] width 204 height 314
click at [147, 127] on input "text" at bounding box center [97, 131] width 153 height 14
type input "[GEOGRAPHIC_DATA], [GEOGRAPHIC_DATA] 530049, [GEOGRAPHIC_DATA]"
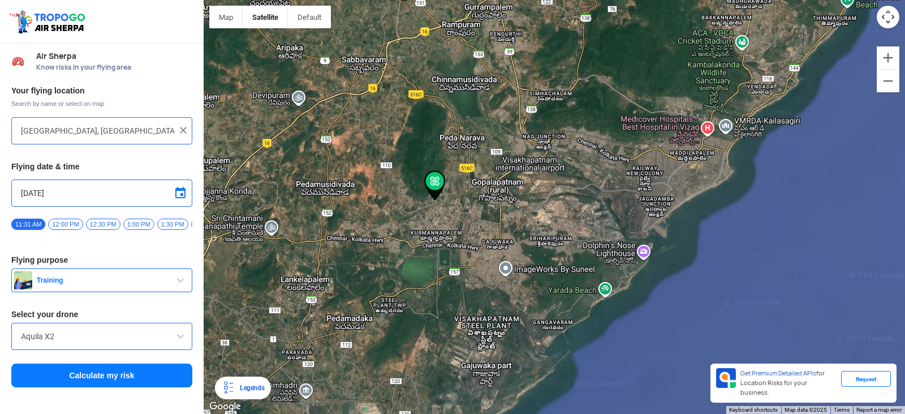
drag, startPoint x: 737, startPoint y: 176, endPoint x: 391, endPoint y: 166, distance: 345.2
click at [391, 166] on div at bounding box center [554, 207] width 701 height 414
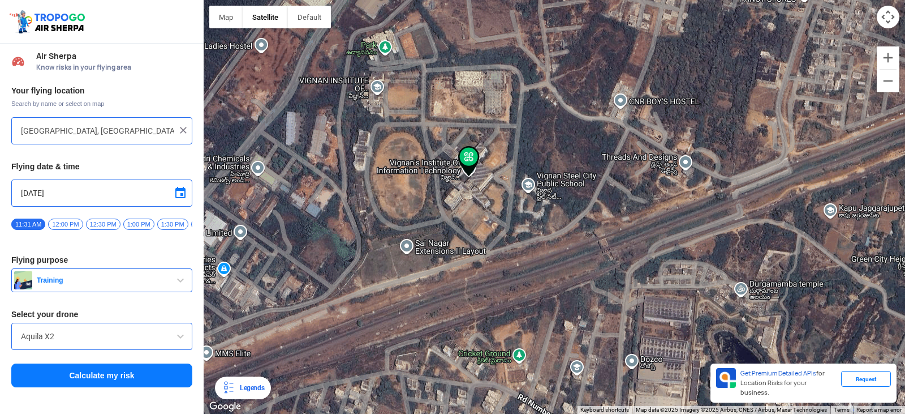
drag, startPoint x: 404, startPoint y: 77, endPoint x: 447, endPoint y: 197, distance: 126.9
click at [447, 197] on div at bounding box center [554, 207] width 701 height 414
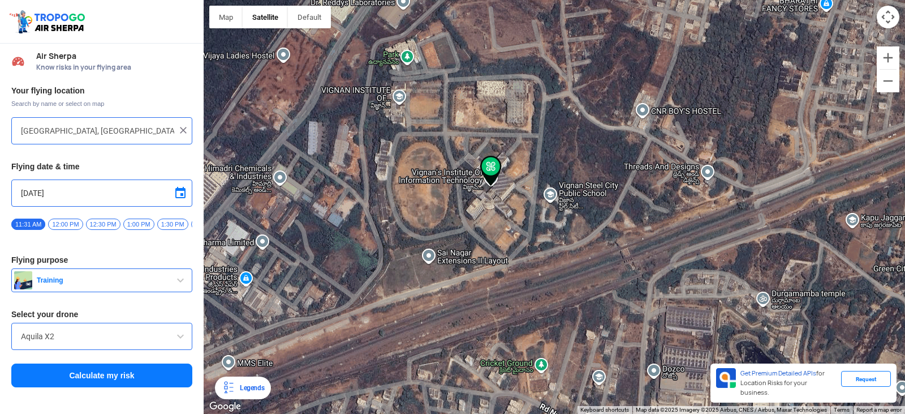
drag, startPoint x: 472, startPoint y: 181, endPoint x: 497, endPoint y: 187, distance: 26.2
click at [497, 187] on div at bounding box center [554, 207] width 701 height 414
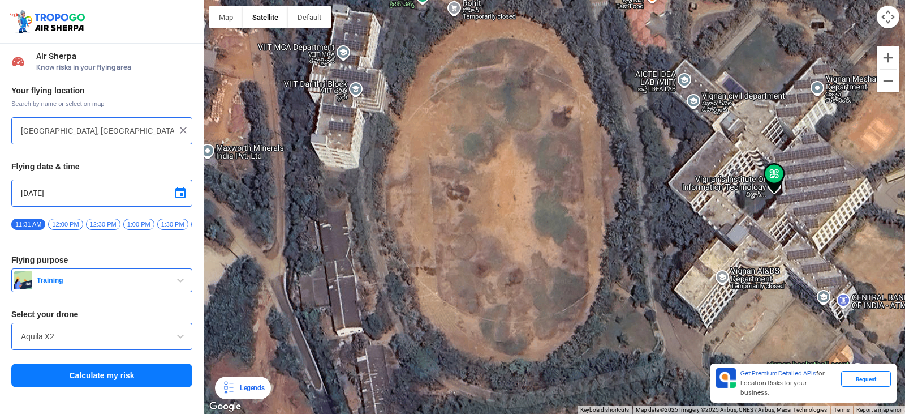
drag, startPoint x: 304, startPoint y: 190, endPoint x: 595, endPoint y: 203, distance: 290.5
click at [595, 203] on div at bounding box center [554, 207] width 701 height 414
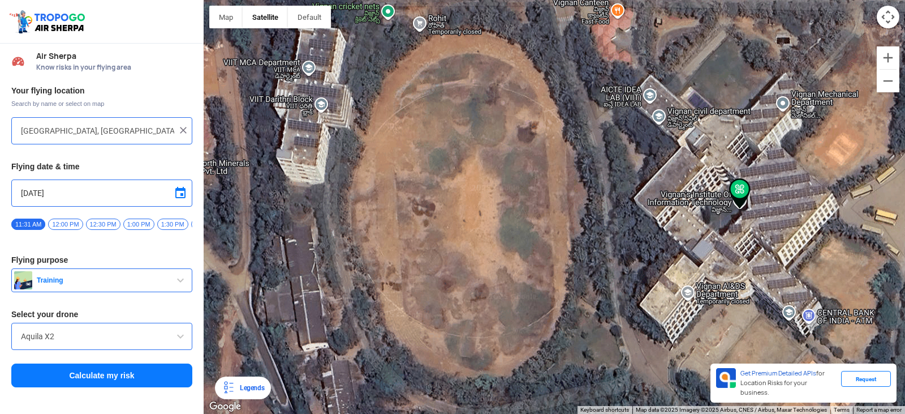
drag, startPoint x: 598, startPoint y: 201, endPoint x: 563, endPoint y: 219, distance: 39.2
click at [563, 219] on div at bounding box center [554, 207] width 701 height 414
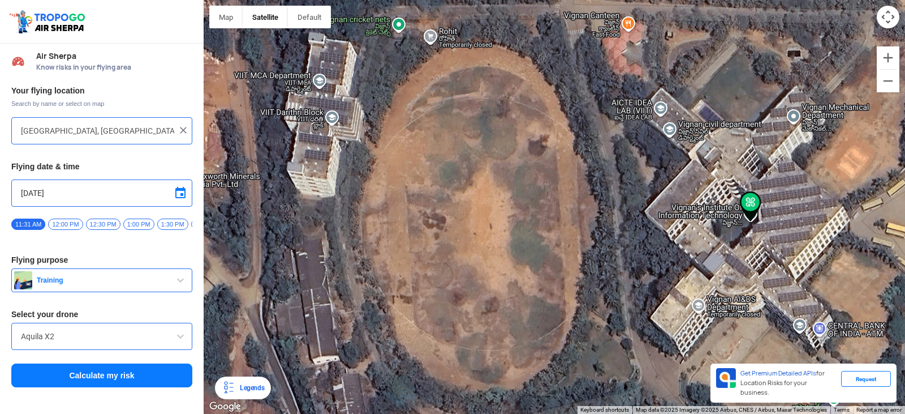
drag, startPoint x: 518, startPoint y: 241, endPoint x: 530, endPoint y: 254, distance: 17.6
click at [530, 254] on div at bounding box center [554, 207] width 701 height 414
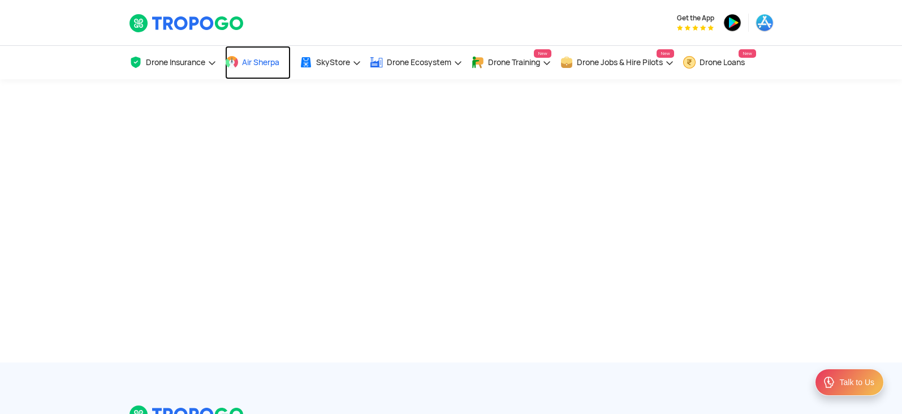
click at [244, 55] on link "Air Sherpa" at bounding box center [258, 62] width 66 height 33
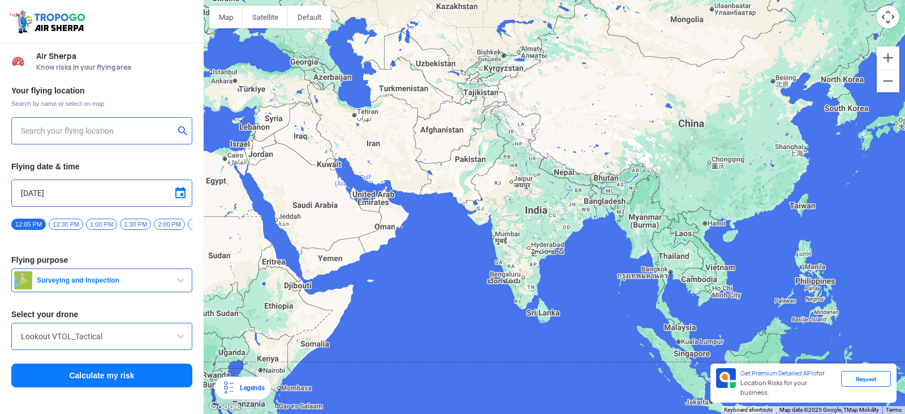
click at [165, 127] on input "text" at bounding box center [97, 131] width 153 height 14
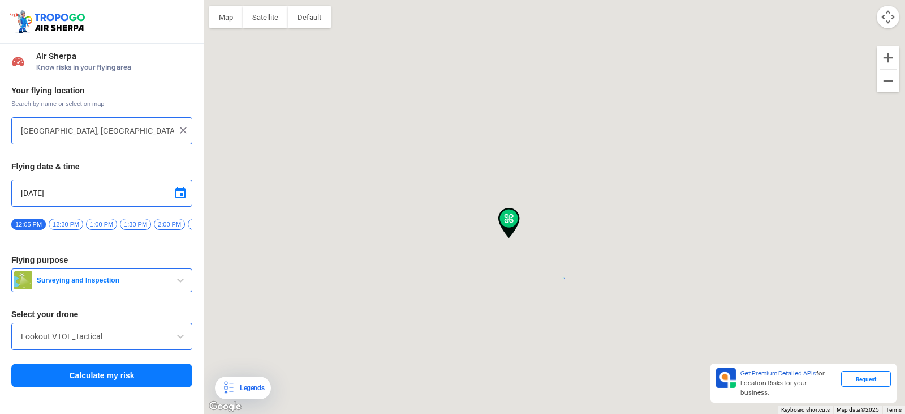
type input "[STREET_ADDRESS]"
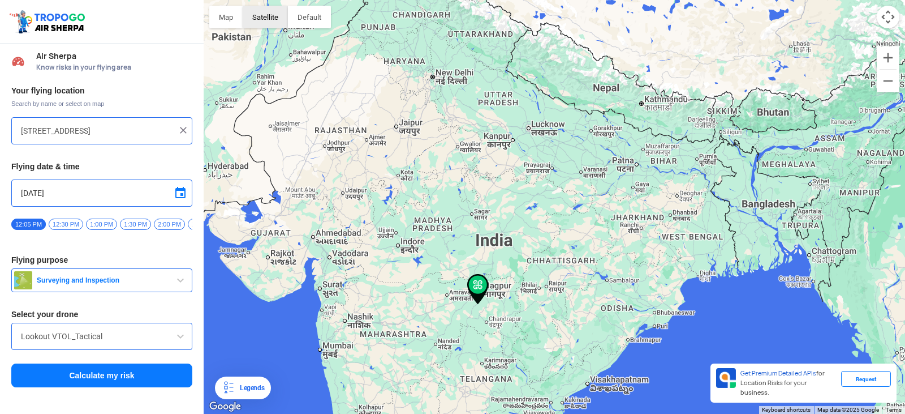
click at [269, 21] on button "Satellite" at bounding box center [265, 17] width 45 height 23
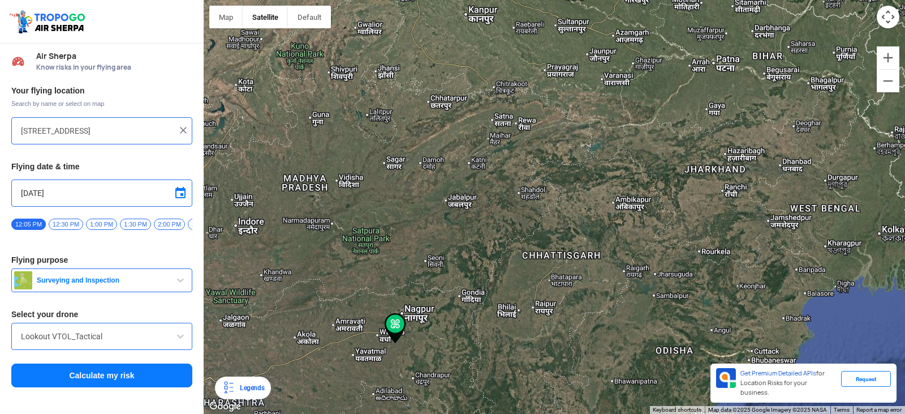
click at [185, 127] on img at bounding box center [183, 129] width 11 height 11
click at [171, 129] on input "text" at bounding box center [97, 131] width 153 height 14
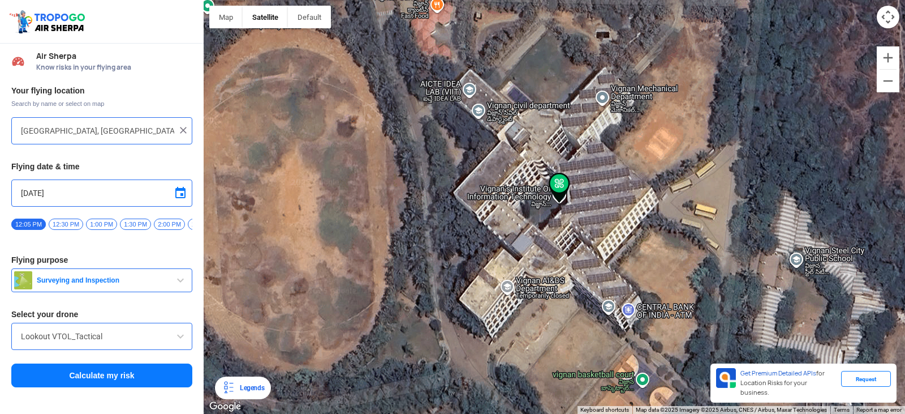
drag, startPoint x: 557, startPoint y: 183, endPoint x: 494, endPoint y: 288, distance: 122.8
click at [494, 288] on div at bounding box center [554, 207] width 701 height 414
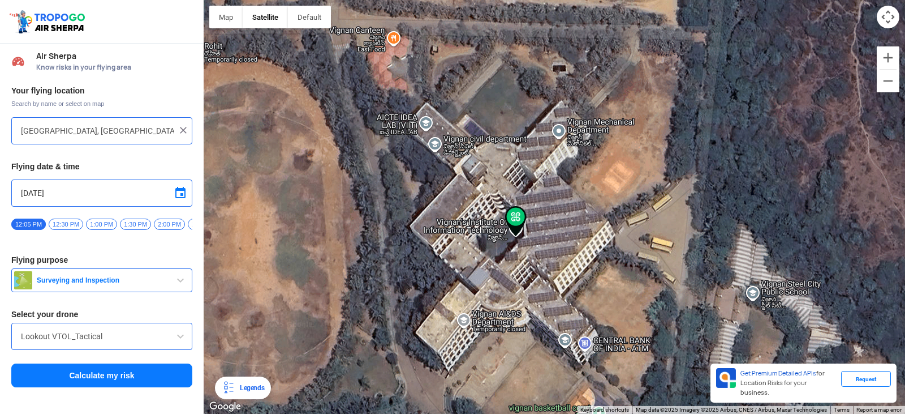
click at [485, 207] on div at bounding box center [554, 207] width 701 height 414
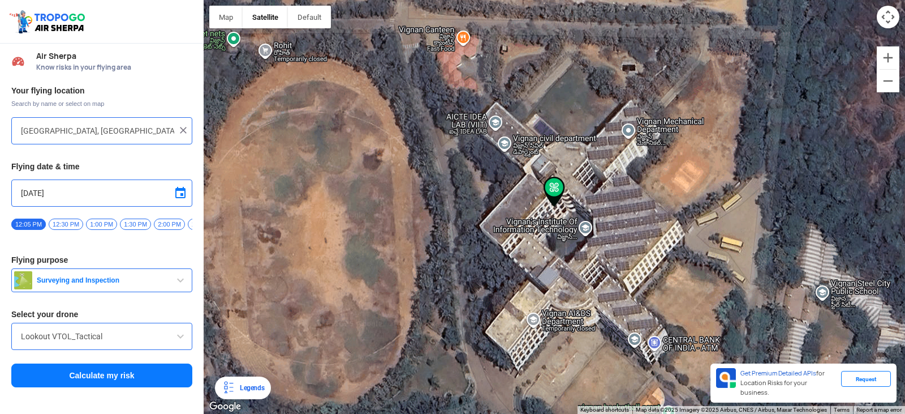
click at [485, 207] on div at bounding box center [554, 207] width 701 height 414
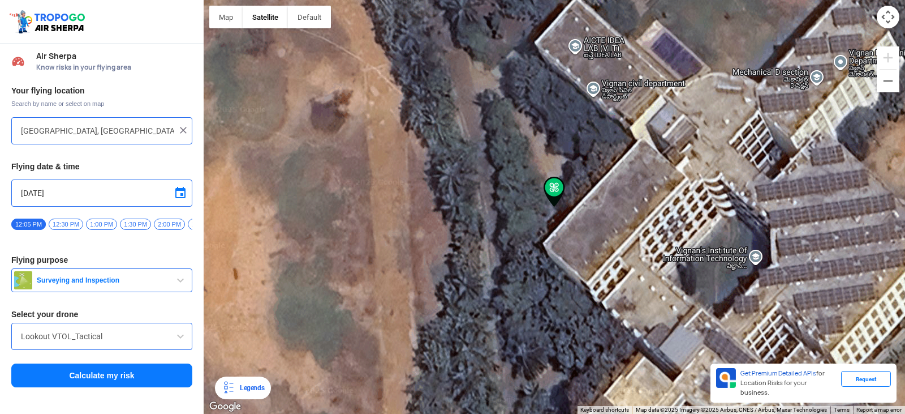
click at [794, 260] on div at bounding box center [554, 207] width 701 height 414
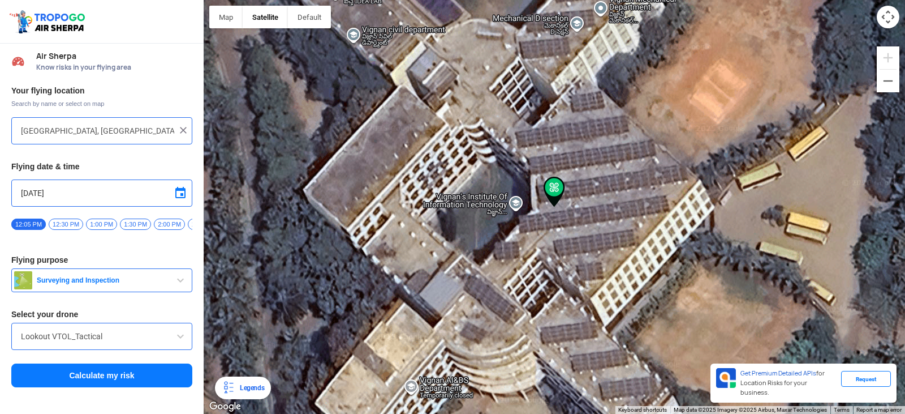
click at [482, 217] on div at bounding box center [554, 207] width 701 height 414
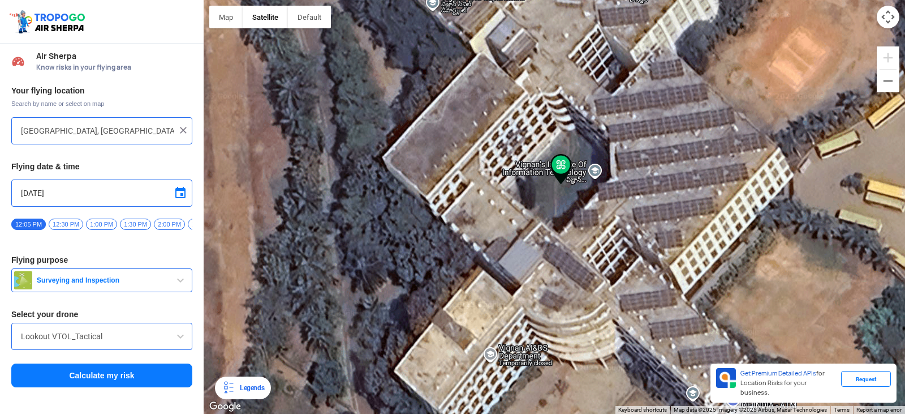
drag, startPoint x: 482, startPoint y: 217, endPoint x: 489, endPoint y: 192, distance: 26.0
click at [489, 192] on div at bounding box center [554, 207] width 701 height 414
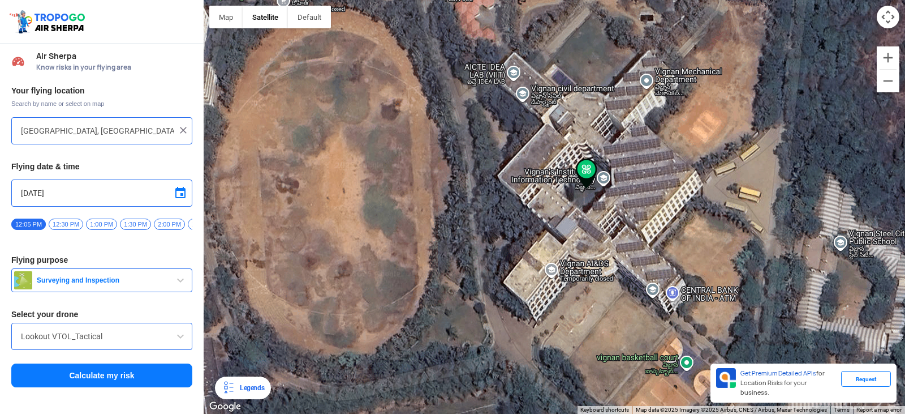
drag, startPoint x: 418, startPoint y: 206, endPoint x: 479, endPoint y: 209, distance: 60.6
click at [479, 209] on div at bounding box center [554, 207] width 701 height 414
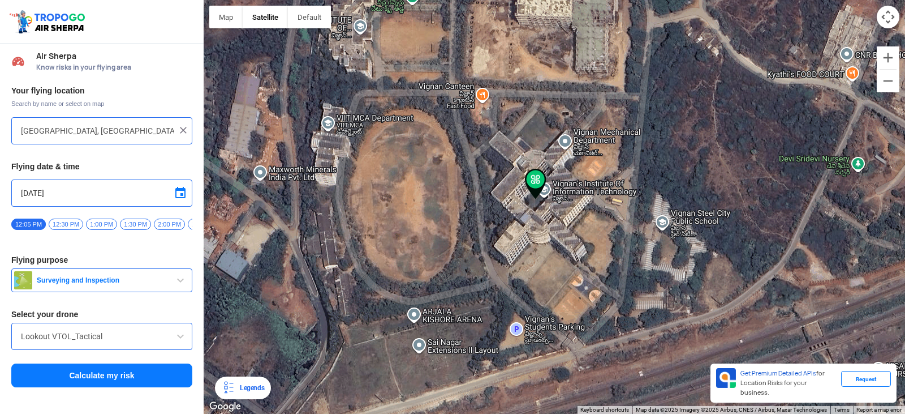
click at [502, 208] on div at bounding box center [554, 207] width 701 height 414
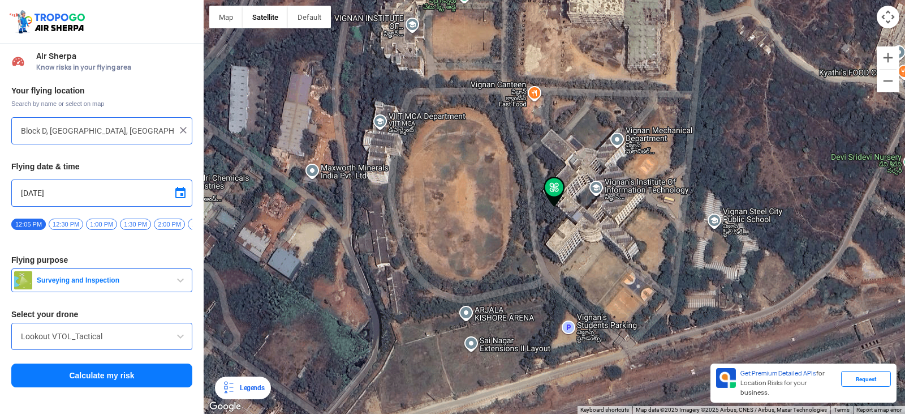
click at [590, 189] on div at bounding box center [554, 207] width 701 height 414
type input "[GEOGRAPHIC_DATA], [GEOGRAPHIC_DATA] 530049, [GEOGRAPHIC_DATA]"
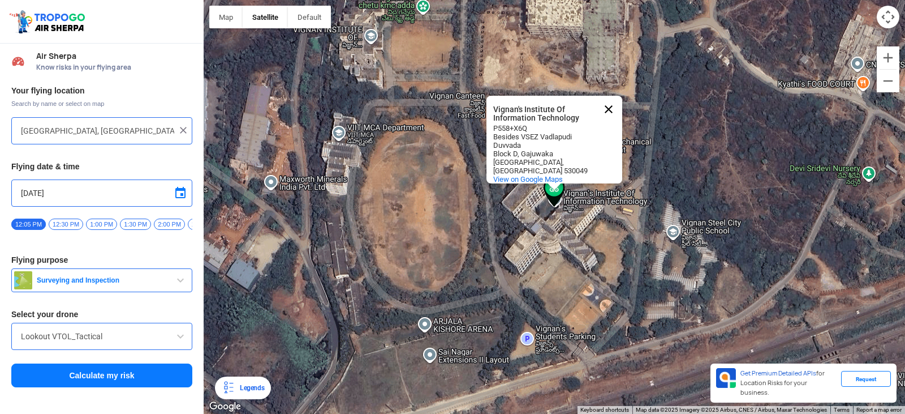
click at [608, 97] on button "Close" at bounding box center [608, 109] width 27 height 27
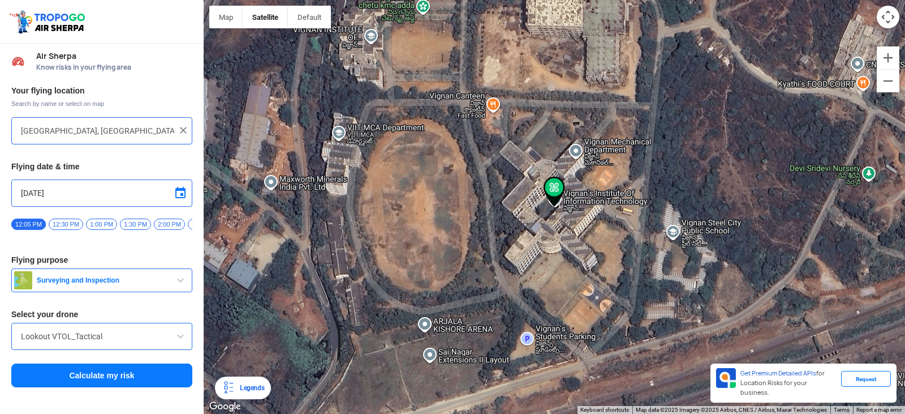
click at [549, 212] on div at bounding box center [554, 207] width 701 height 414
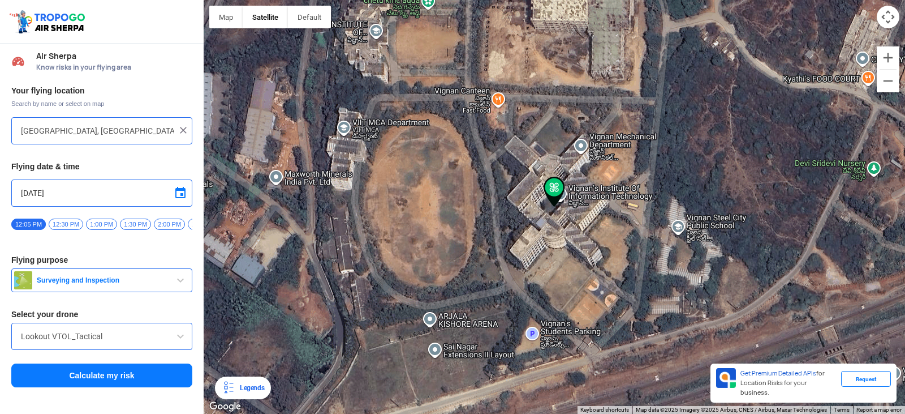
click at [551, 203] on img at bounding box center [554, 191] width 21 height 31
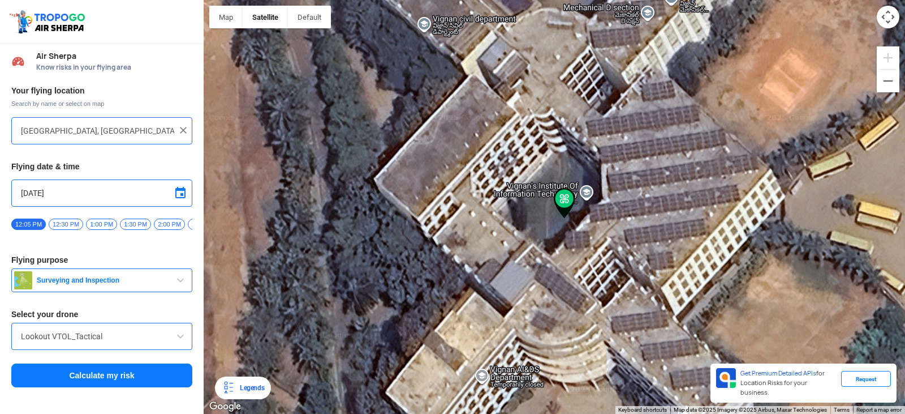
click at [551, 203] on div at bounding box center [554, 207] width 701 height 414
